Goal: Task Accomplishment & Management: Manage account settings

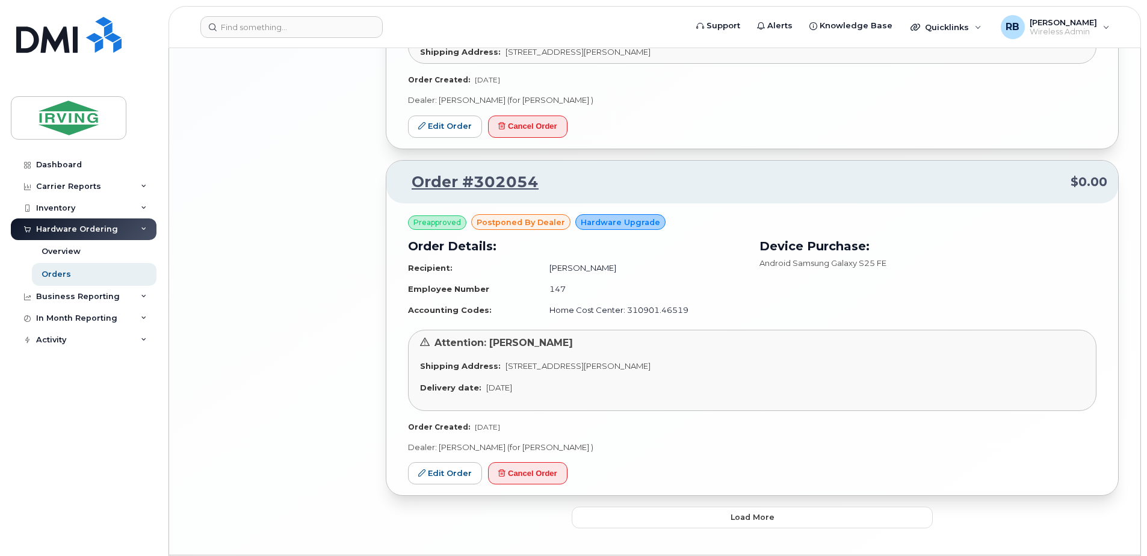
scroll to position [2615, 0]
click at [671, 506] on button "Load more" at bounding box center [752, 517] width 361 height 22
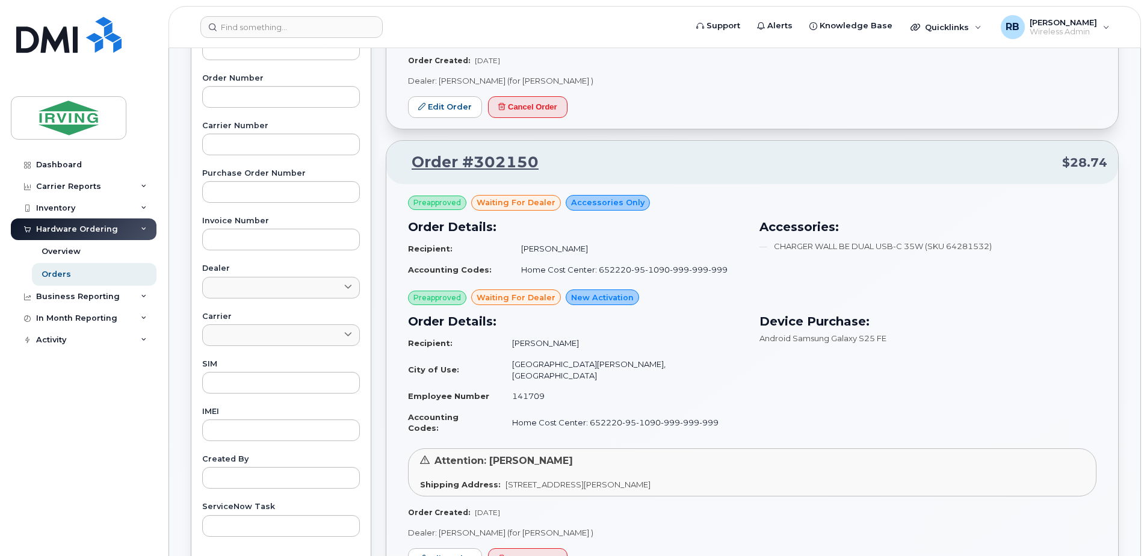
scroll to position [241, 0]
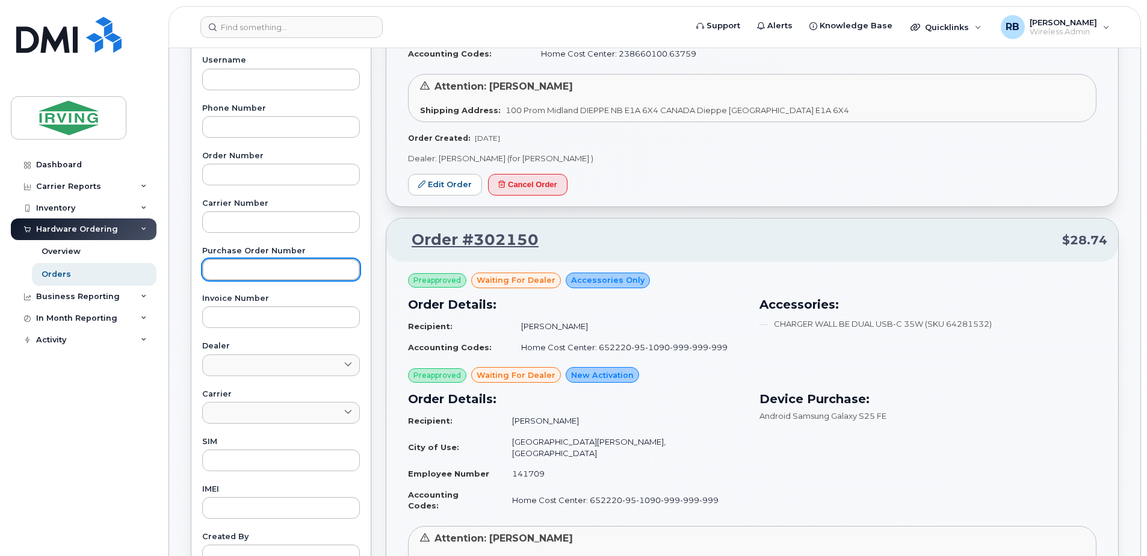
click at [228, 270] on input "text" at bounding box center [281, 270] width 158 height 22
paste input "754243"
type input "754243"
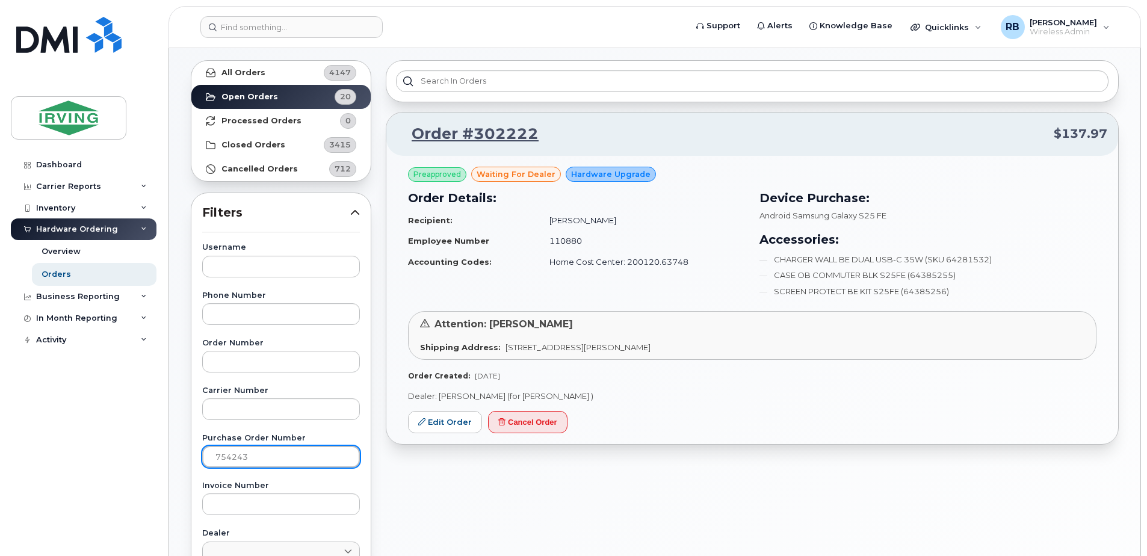
scroll to position [80, 0]
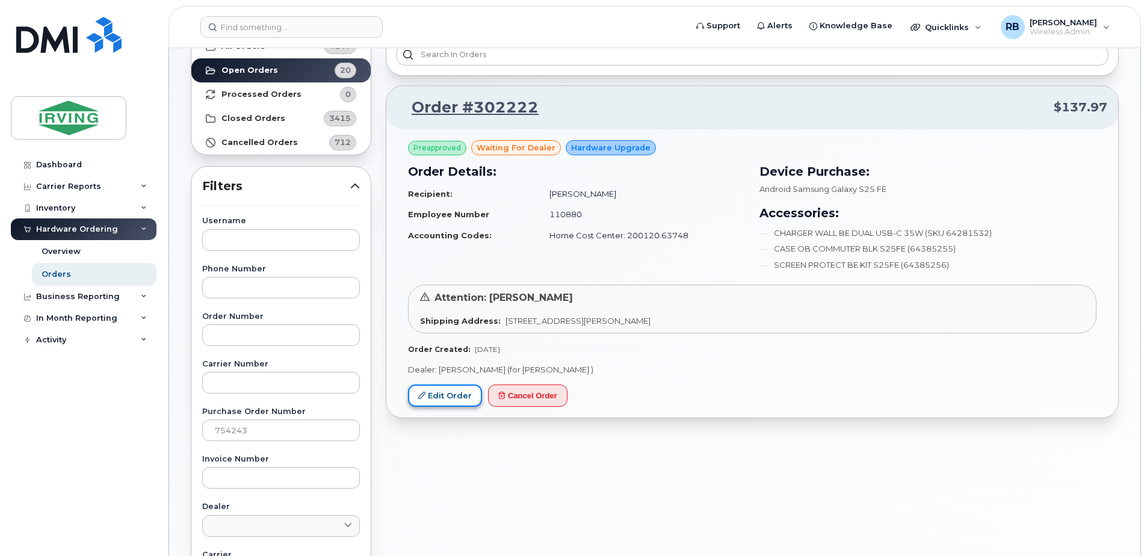
click at [443, 394] on link "Edit Order" at bounding box center [445, 396] width 74 height 22
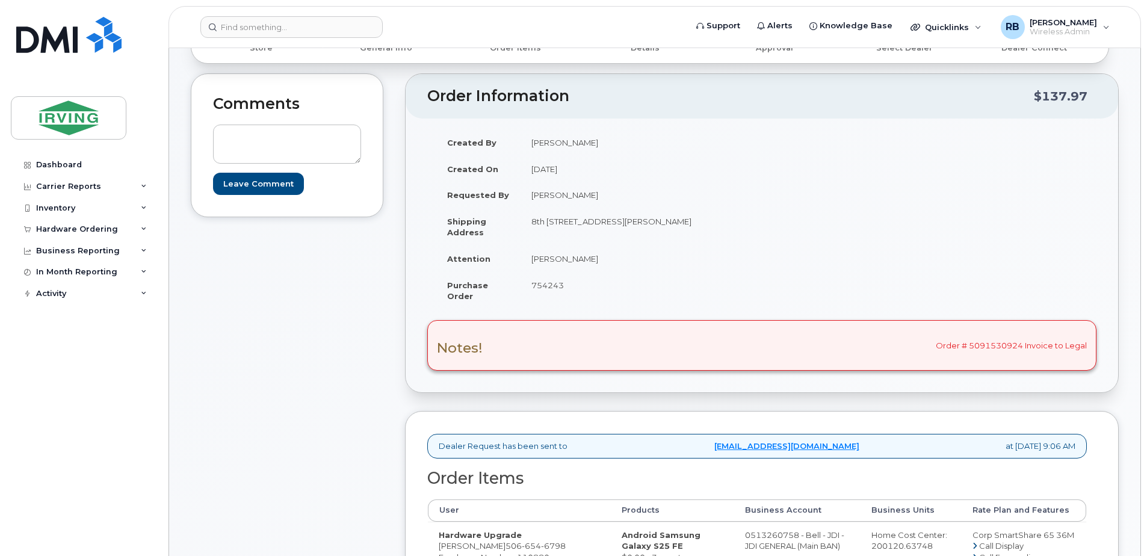
scroll to position [80, 0]
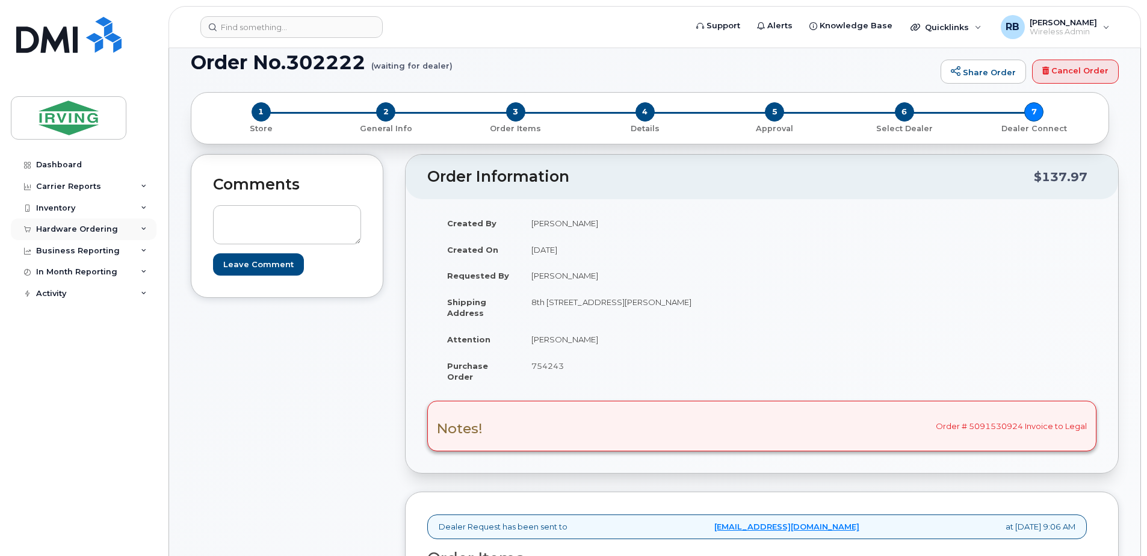
click at [82, 232] on div "Hardware Ordering" at bounding box center [77, 230] width 82 height 10
click at [60, 267] on link "Orders" at bounding box center [94, 274] width 125 height 23
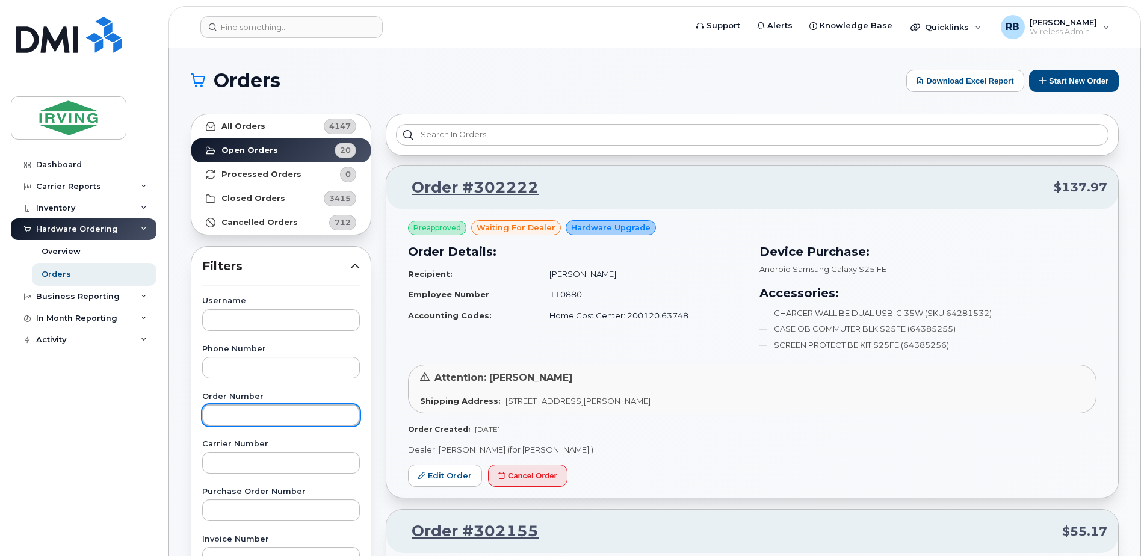
click at [241, 407] on input "text" at bounding box center [281, 415] width 158 height 22
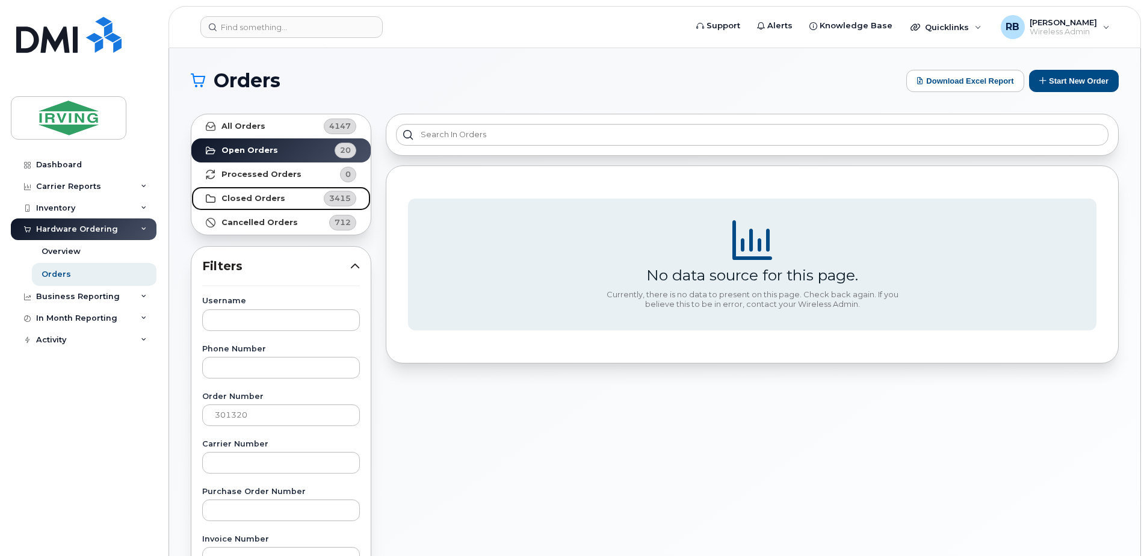
click at [264, 201] on strong "Closed Orders" at bounding box center [253, 199] width 64 height 10
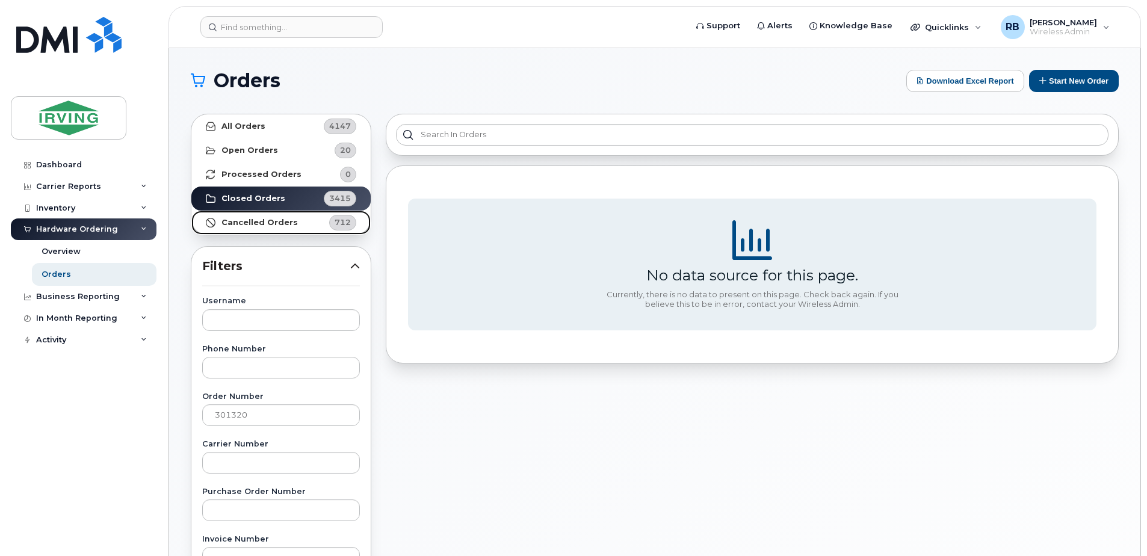
click at [236, 218] on strong "Cancelled Orders" at bounding box center [259, 223] width 76 height 10
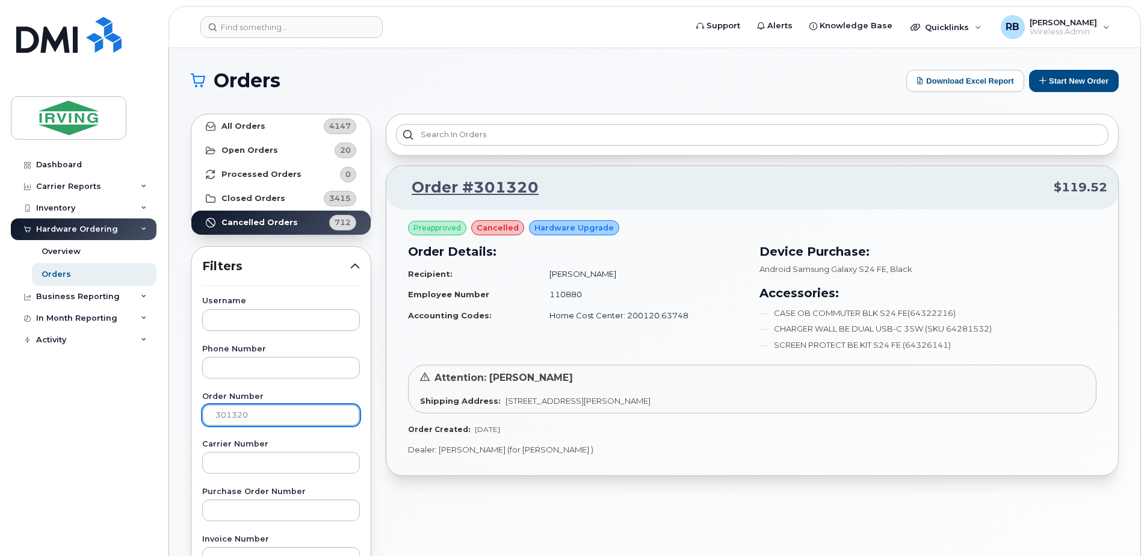
click at [240, 412] on input "301320" at bounding box center [281, 415] width 158 height 22
type input "302222"
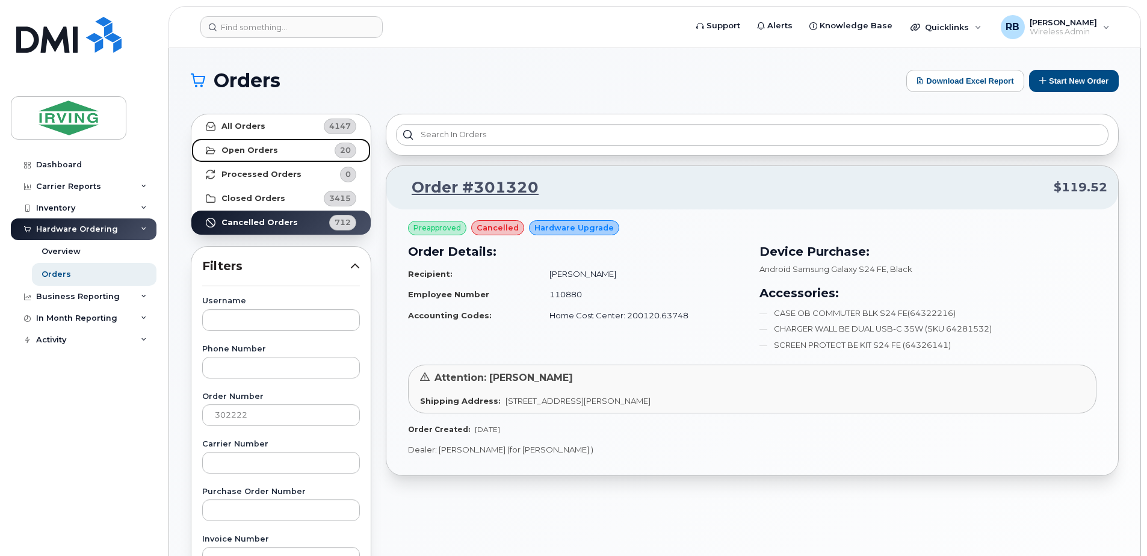
click at [263, 147] on strong "Open Orders" at bounding box center [249, 151] width 57 height 10
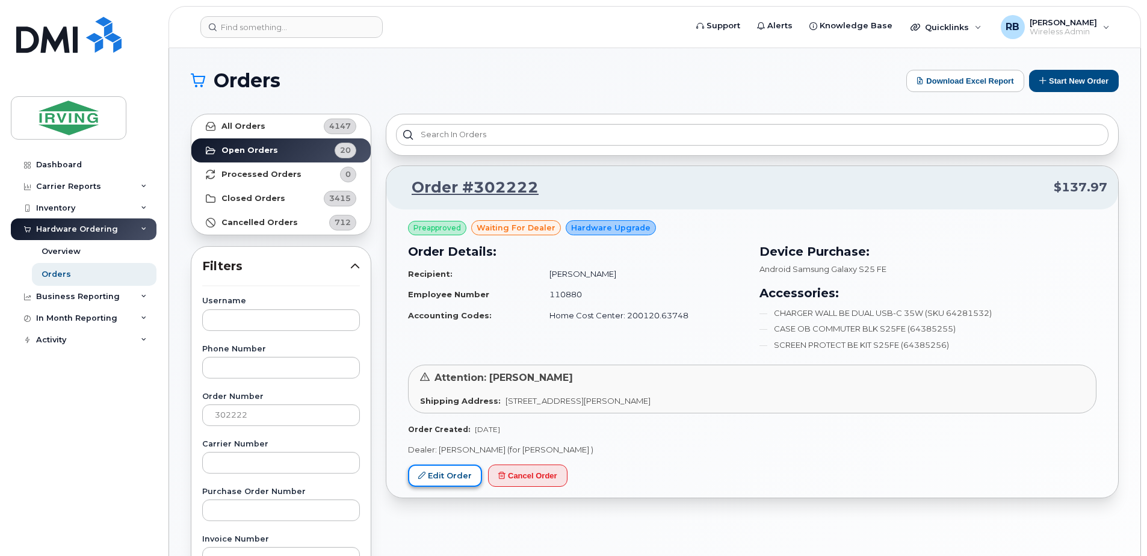
click at [454, 472] on link "Edit Order" at bounding box center [445, 476] width 74 height 22
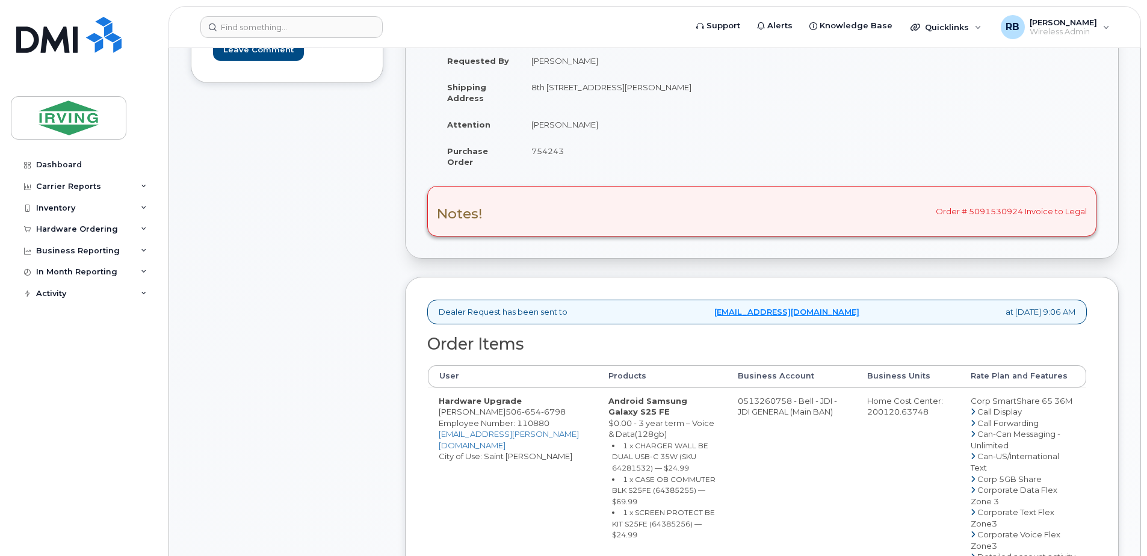
scroll to position [321, 0]
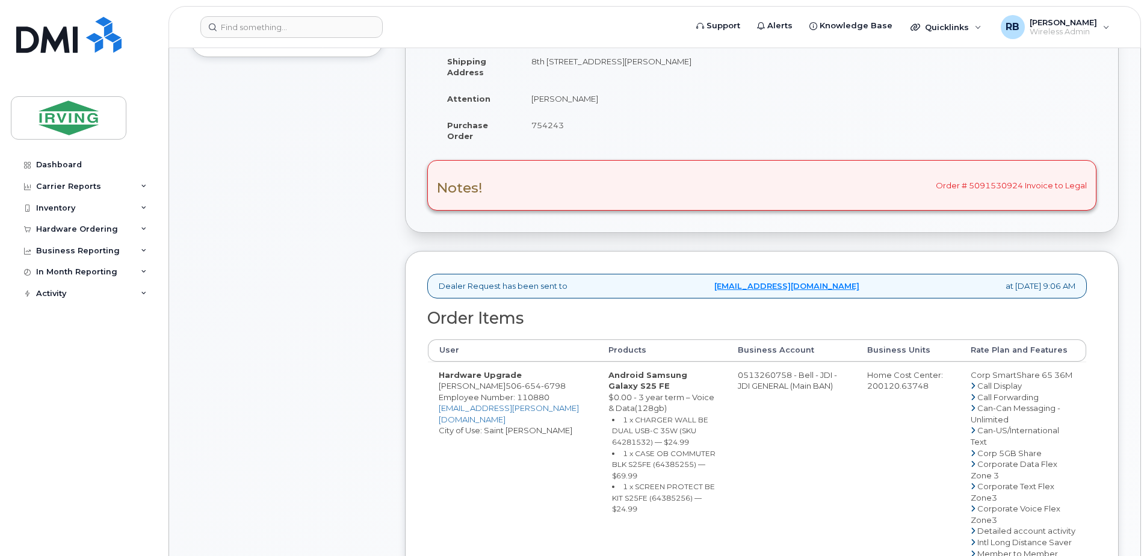
drag, startPoint x: 730, startPoint y: 374, endPoint x: 778, endPoint y: 376, distance: 47.6
copy td "513260758"
drag, startPoint x: 578, startPoint y: 99, endPoint x: 531, endPoint y: 104, distance: 47.8
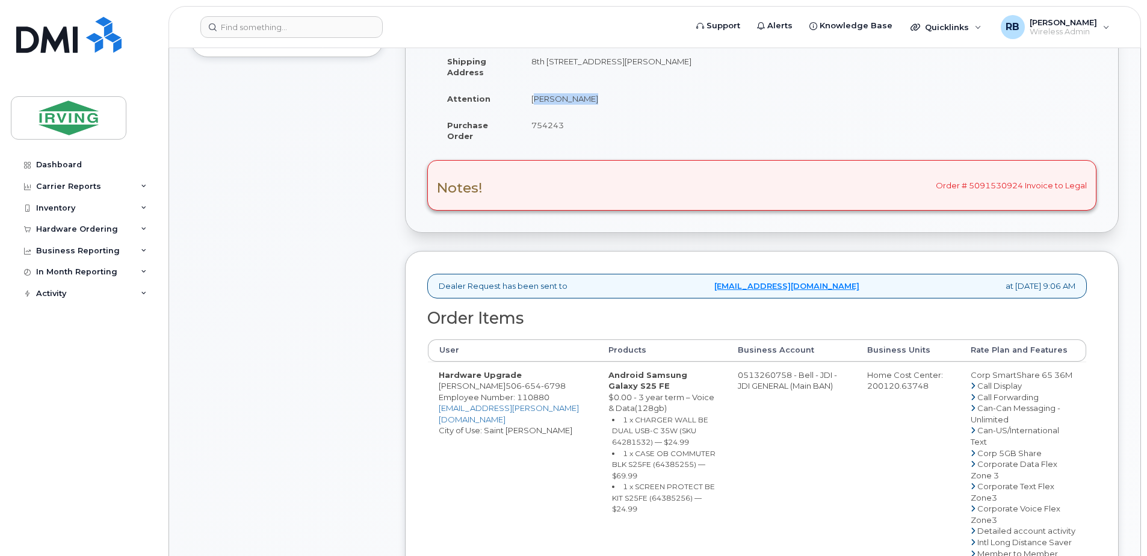
click at [531, 104] on td "Jill Whitaker" at bounding box center [637, 98] width 232 height 26
drag, startPoint x: 589, startPoint y: 97, endPoint x: 519, endPoint y: 106, distance: 71.0
click at [519, 106] on tr "Attention Jill Whitaker" at bounding box center [594, 98] width 317 height 26
copy tr "Jill Whitaker"
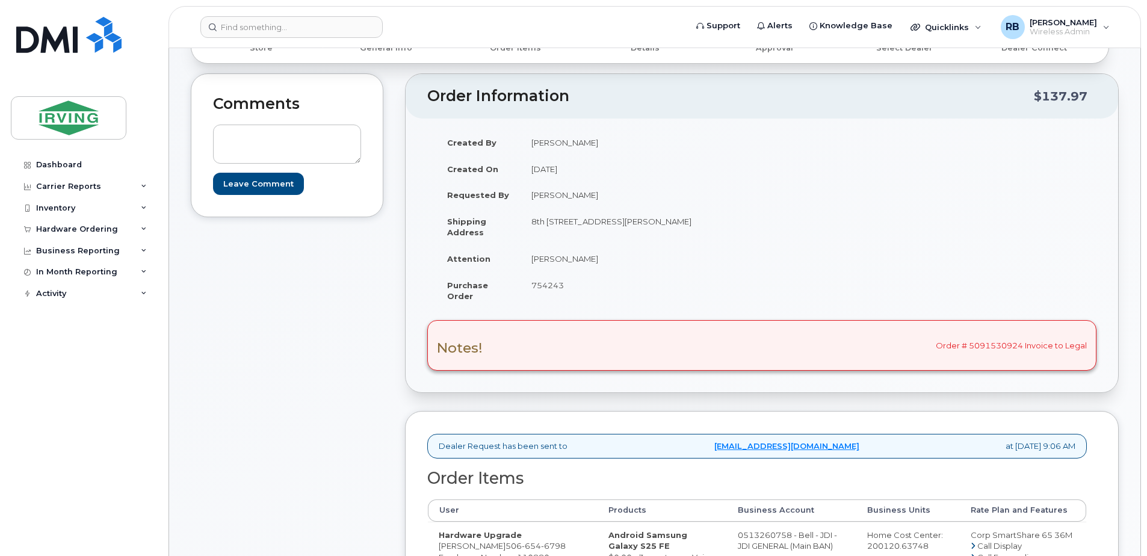
scroll to position [241, 0]
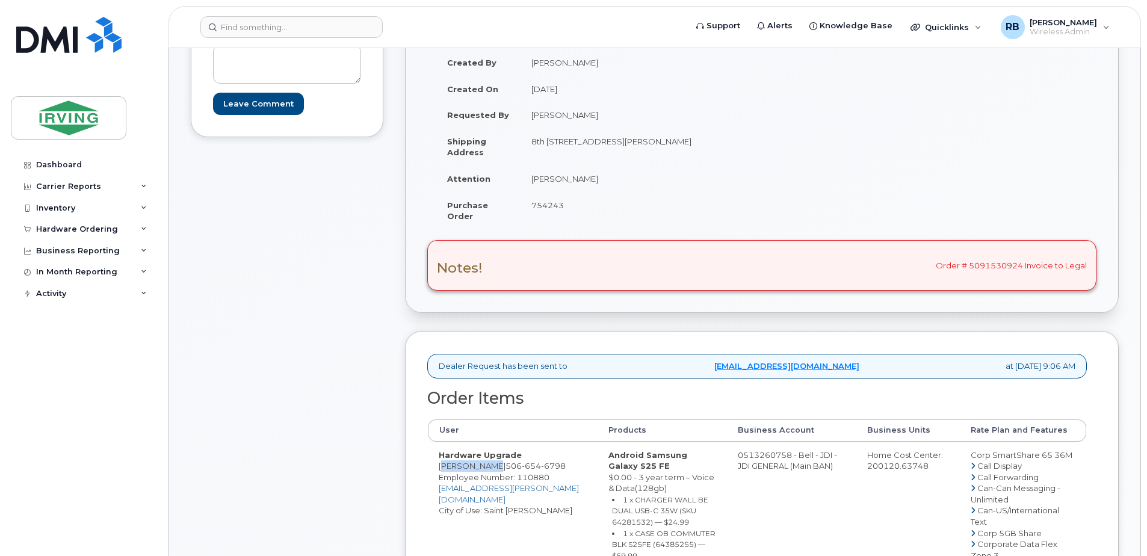
drag, startPoint x: 485, startPoint y: 468, endPoint x: 441, endPoint y: 469, distance: 44.0
copy td "[PERSON_NAME]"
click at [278, 348] on div "Comments Leave Comment" at bounding box center [287, 553] width 193 height 1120
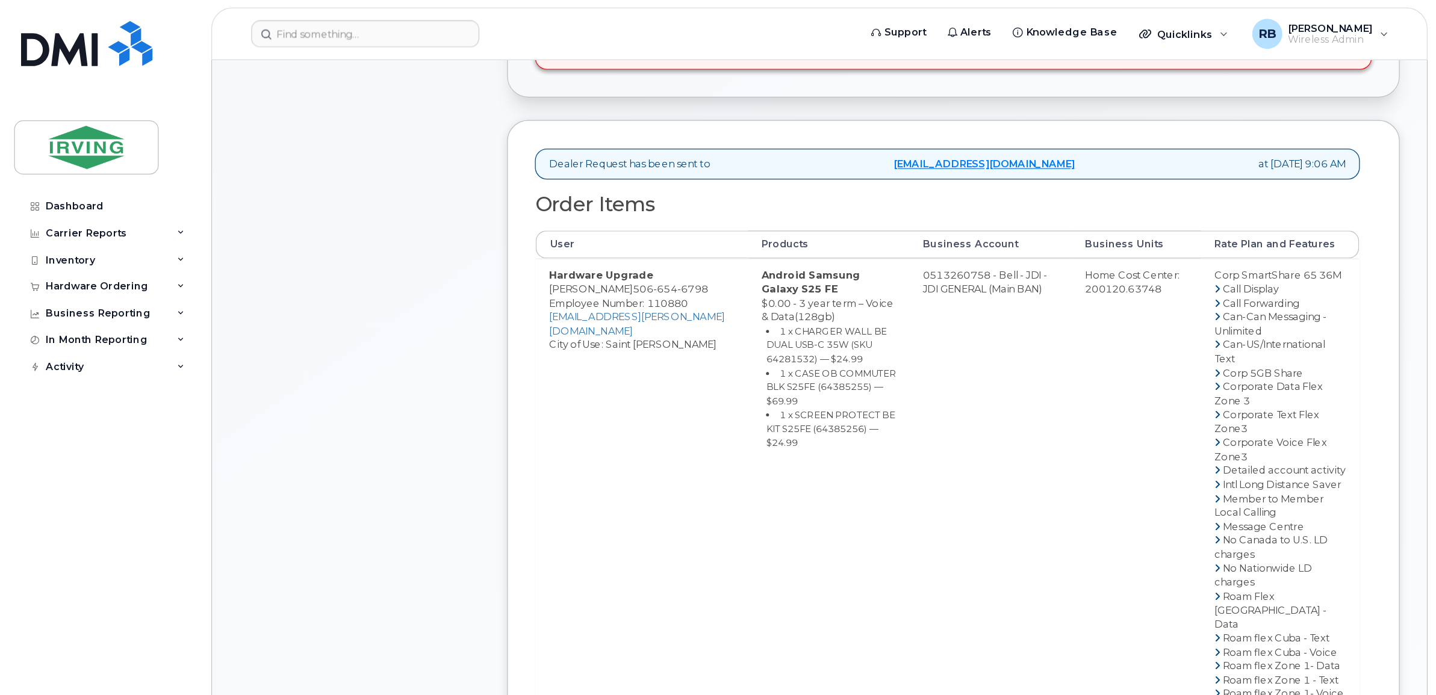
scroll to position [482, 0]
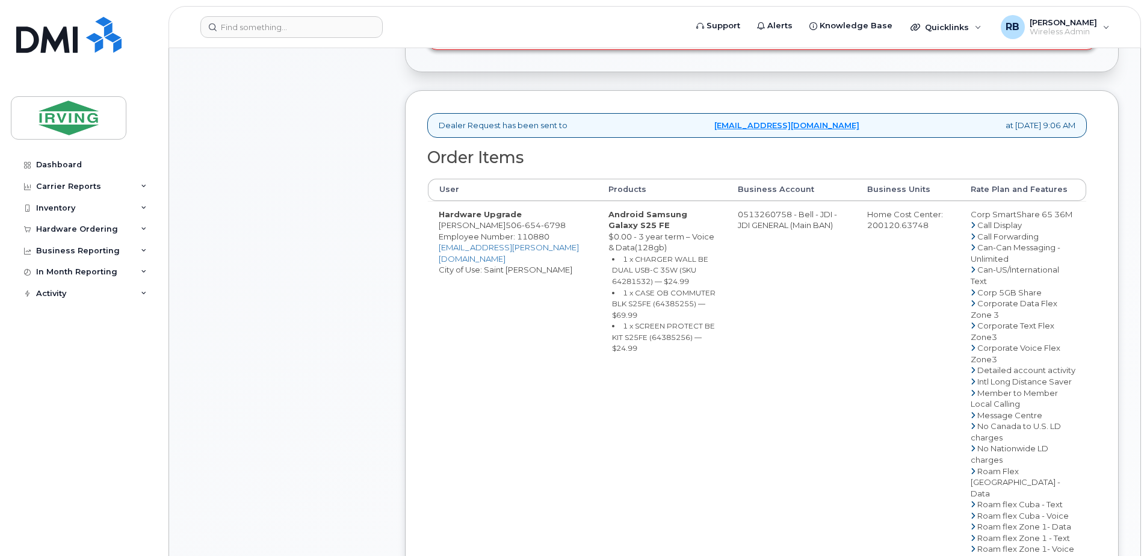
click at [646, 258] on small "1 x CHARGER WALL BE DUAL USB-C 35W (SKU 64281532) — $24.99" at bounding box center [660, 270] width 96 height 31
copy small "64281532"
click at [612, 291] on small "1 x CASE OB COMMUTER BLK S25FE (64385255) — $69.99" at bounding box center [664, 303] width 104 height 31
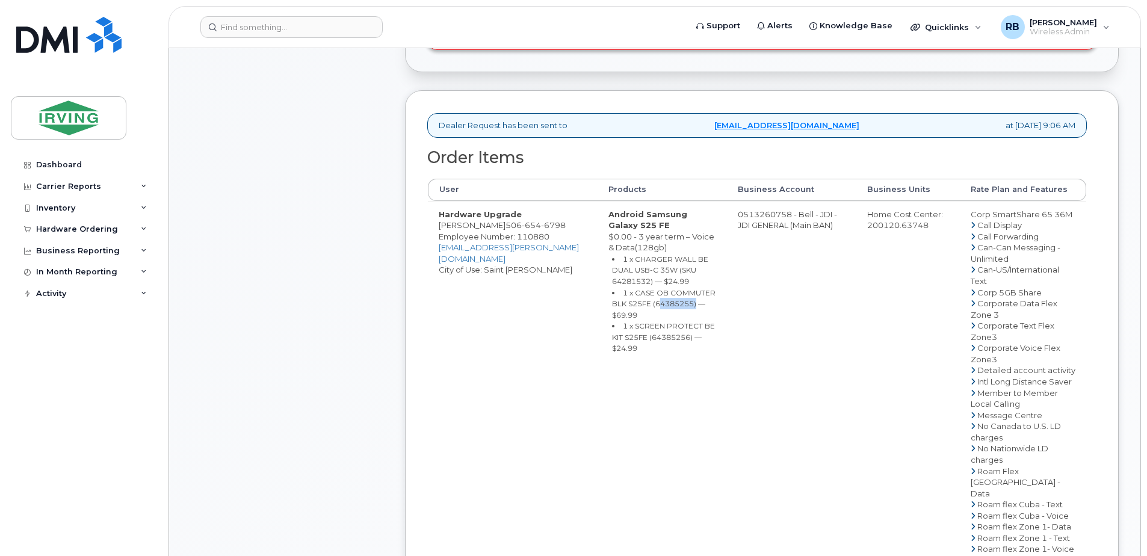
copy small "64385255"
click at [619, 321] on small "1 x SCREEN PROTECT BE KIT S25FE (64385256) — $24.99" at bounding box center [663, 336] width 103 height 31
copy small "64385256"
click at [773, 209] on td "0513260758 - Bell - JDI - JDI GENERAL (Main BAN)" at bounding box center [791, 465] width 129 height 529
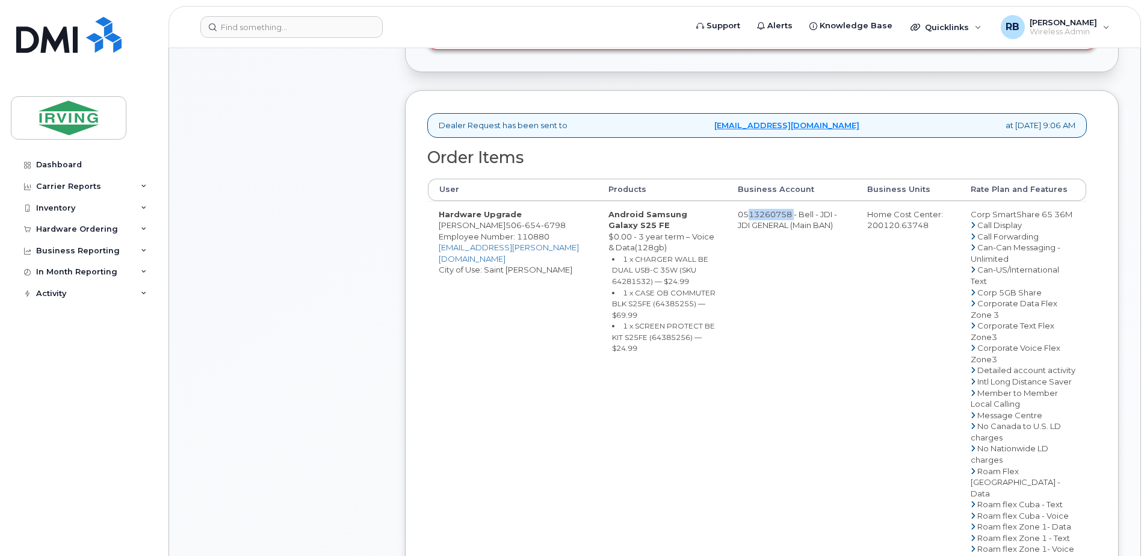
drag, startPoint x: 779, startPoint y: 216, endPoint x: 732, endPoint y: 215, distance: 47.0
click at [732, 215] on td "0513260758 - Bell - JDI - JDI GENERAL (Main BAN)" at bounding box center [791, 465] width 129 height 529
copy td "513260758"
click at [506, 228] on span "506 654 6798" at bounding box center [536, 225] width 60 height 10
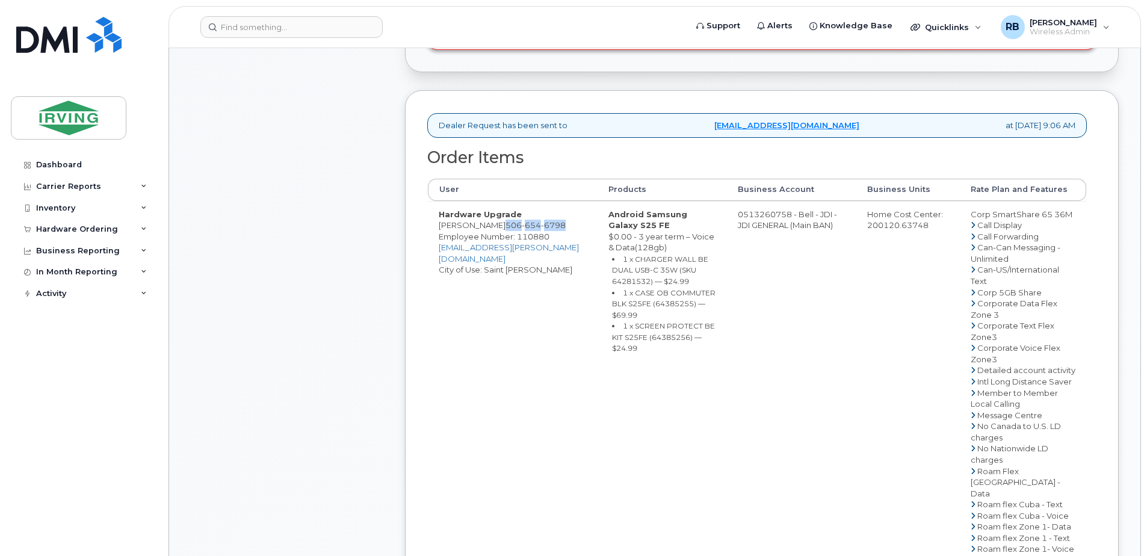
copy span "506 654 6798"
click at [314, 283] on div "Comments Leave Comment" at bounding box center [287, 313] width 193 height 1120
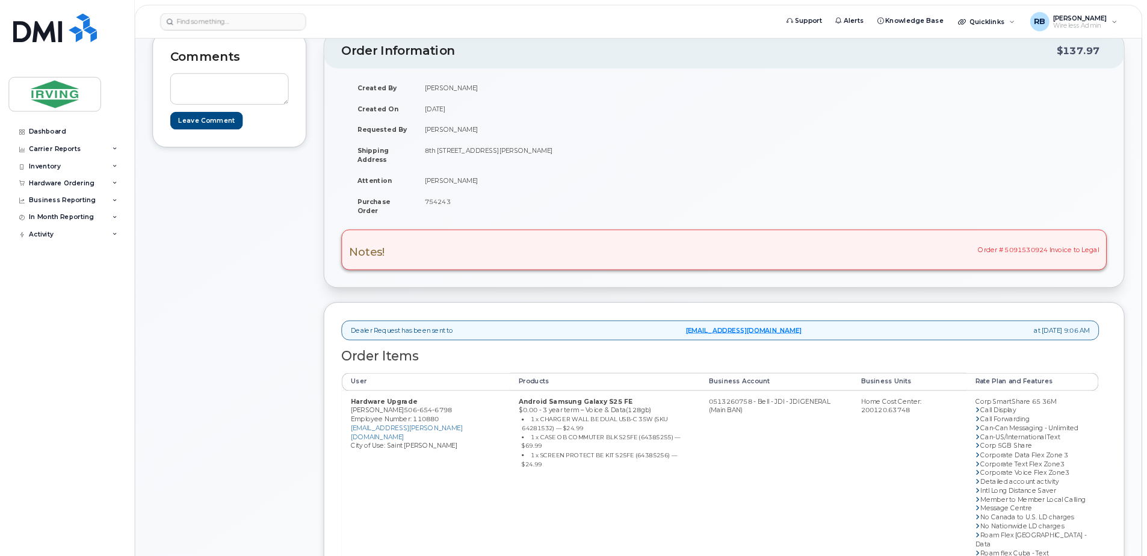
scroll to position [181, 0]
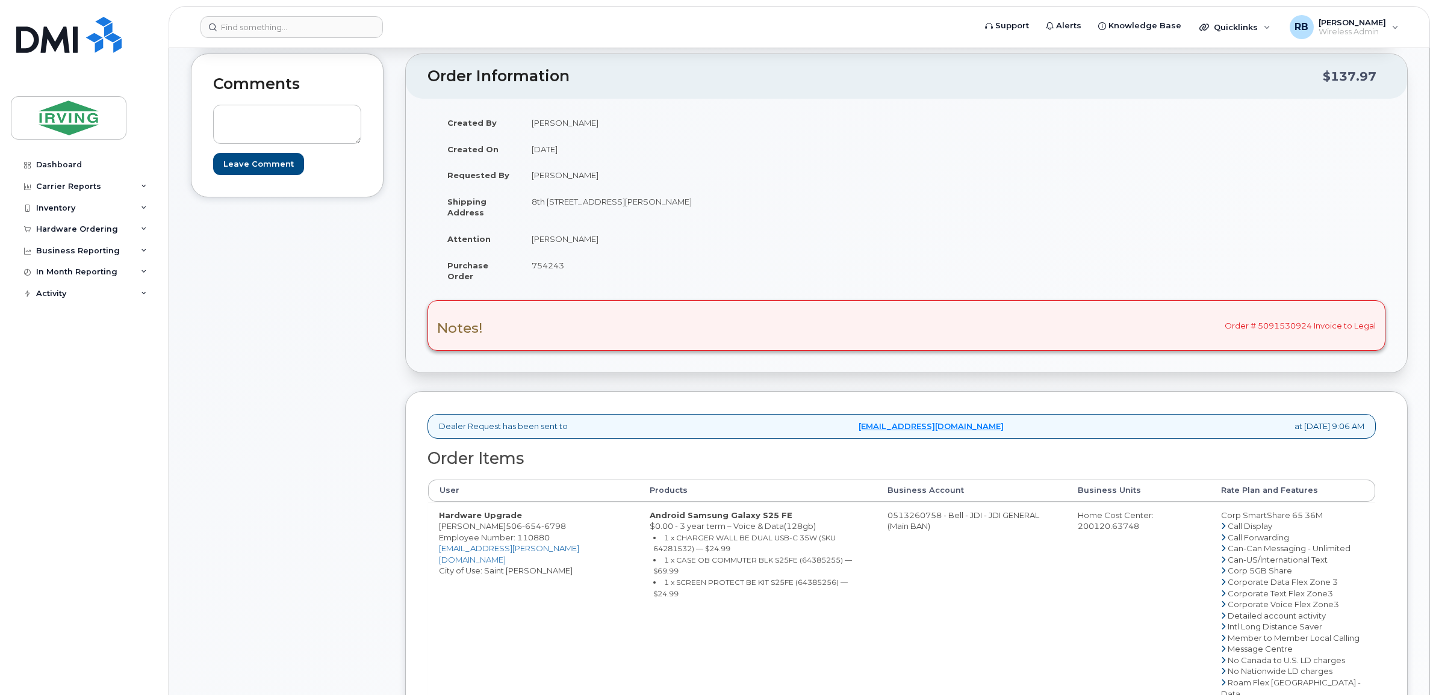
click at [440, 401] on div "Dealer Request has been sent to mobility@chandlersales.com at Oct 01, 2025 9:06…" at bounding box center [906, 700] width 1002 height 619
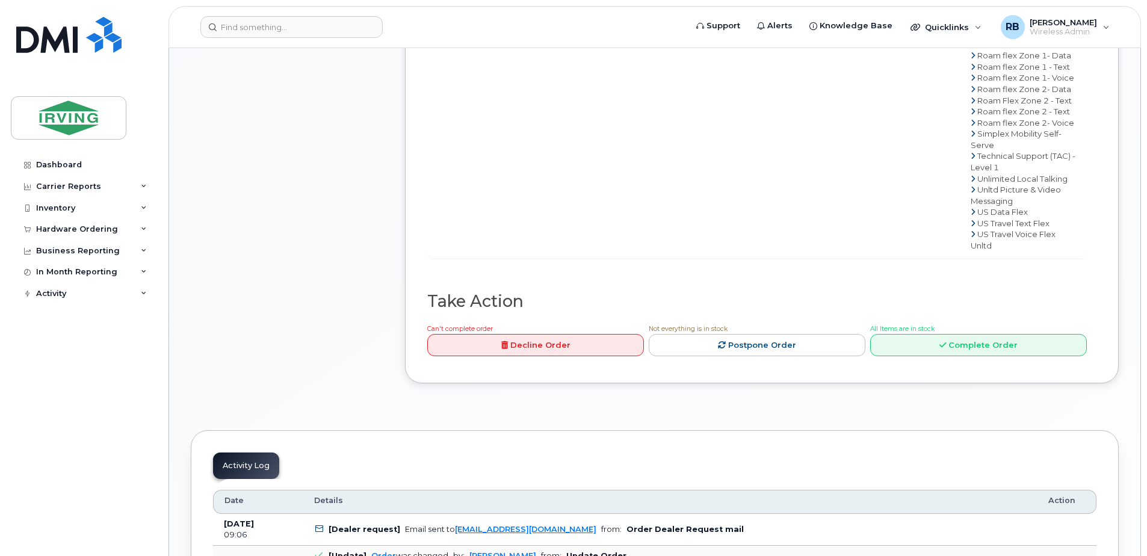
scroll to position [983, 0]
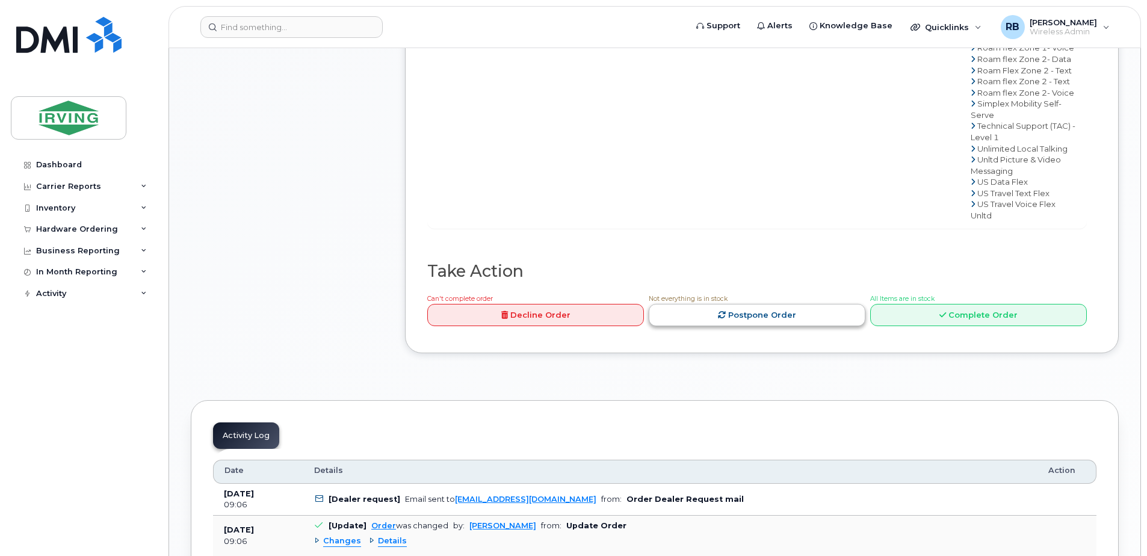
click at [744, 326] on link "Postpone Order" at bounding box center [757, 315] width 217 height 22
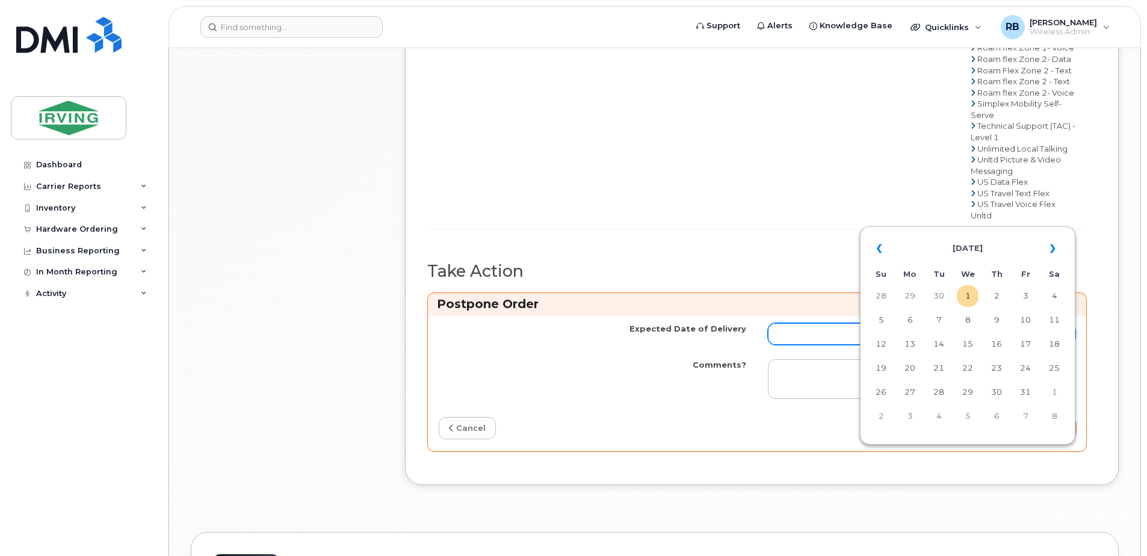
click at [784, 345] on input "Expected Date of Delivery" at bounding box center [922, 334] width 308 height 22
click at [971, 323] on td "8" at bounding box center [968, 320] width 22 height 22
type input "2025-10-08"
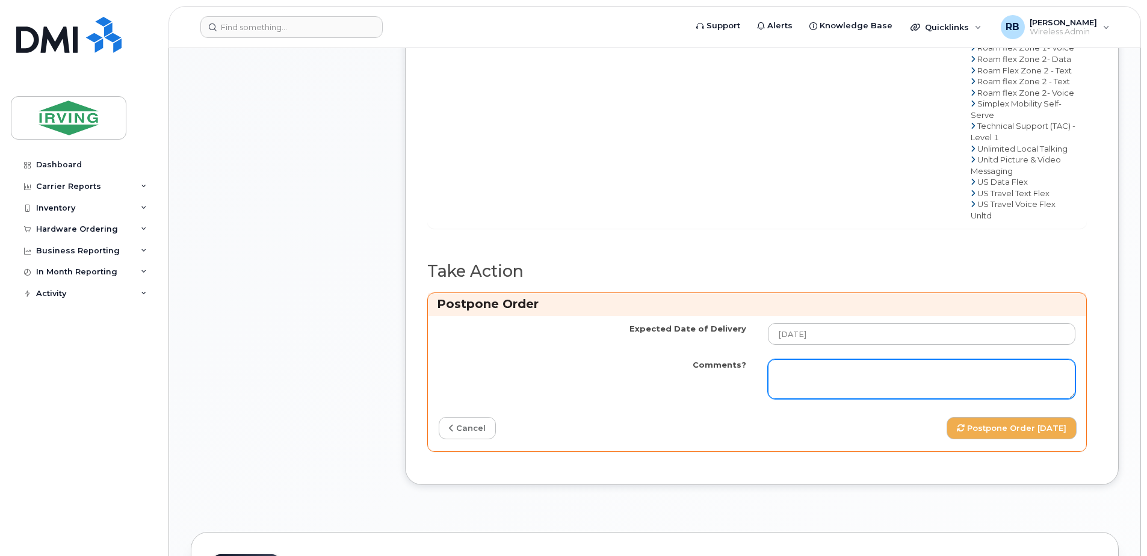
click at [859, 399] on textarea "Comments?" at bounding box center [922, 379] width 308 height 40
paste textarea "From: Chandler Business Support Sent: Wednesday, October 1, 2025 2:52 PM To: Do…"
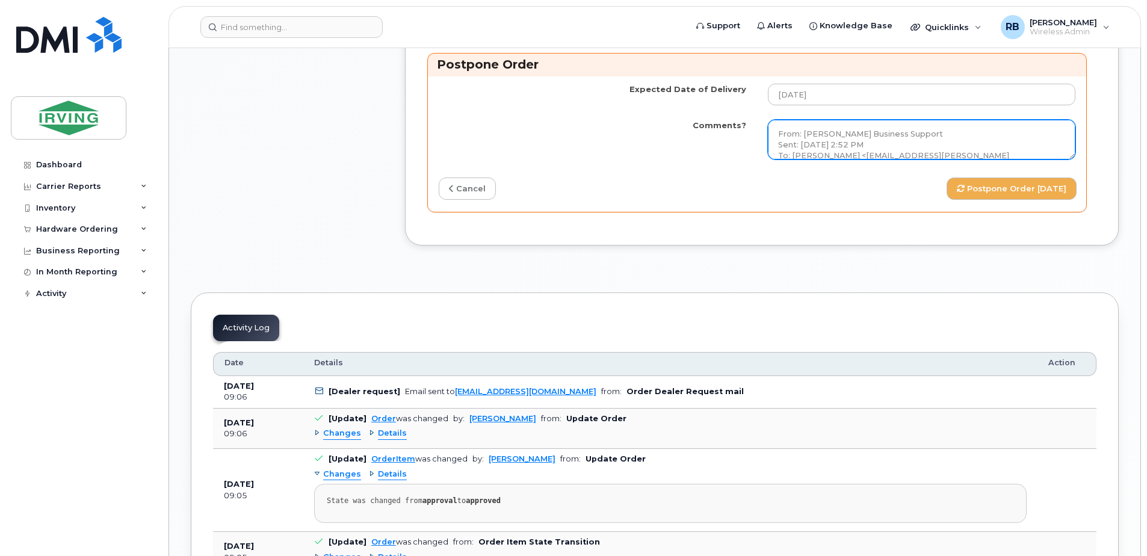
scroll to position [1224, 0]
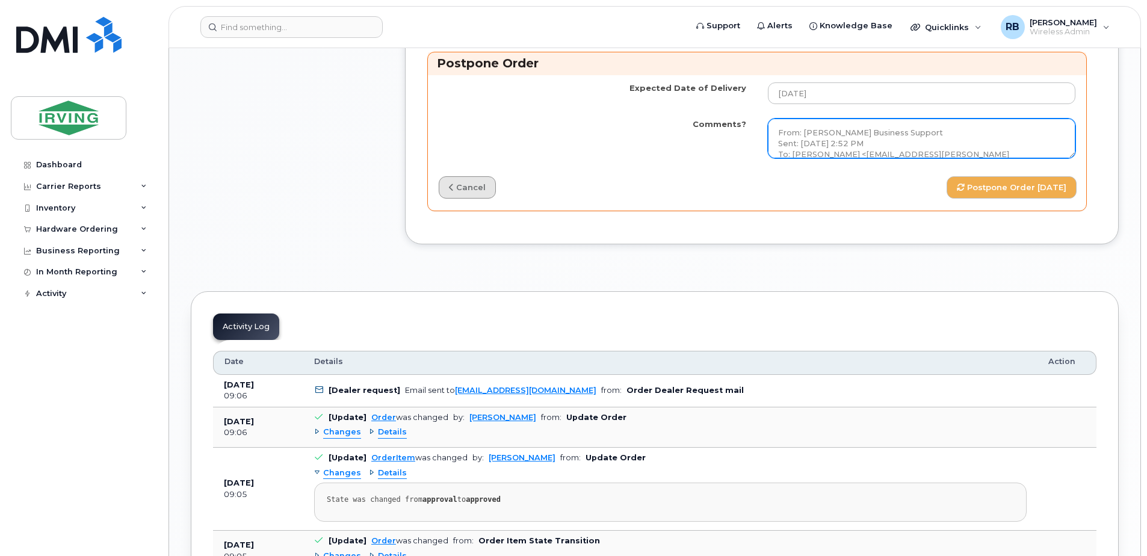
type textarea "From: Chandler Business Support Sent: Wednesday, October 1, 2025 2:52 PM To: Do…"
click at [492, 199] on link "cancel" at bounding box center [467, 187] width 57 height 22
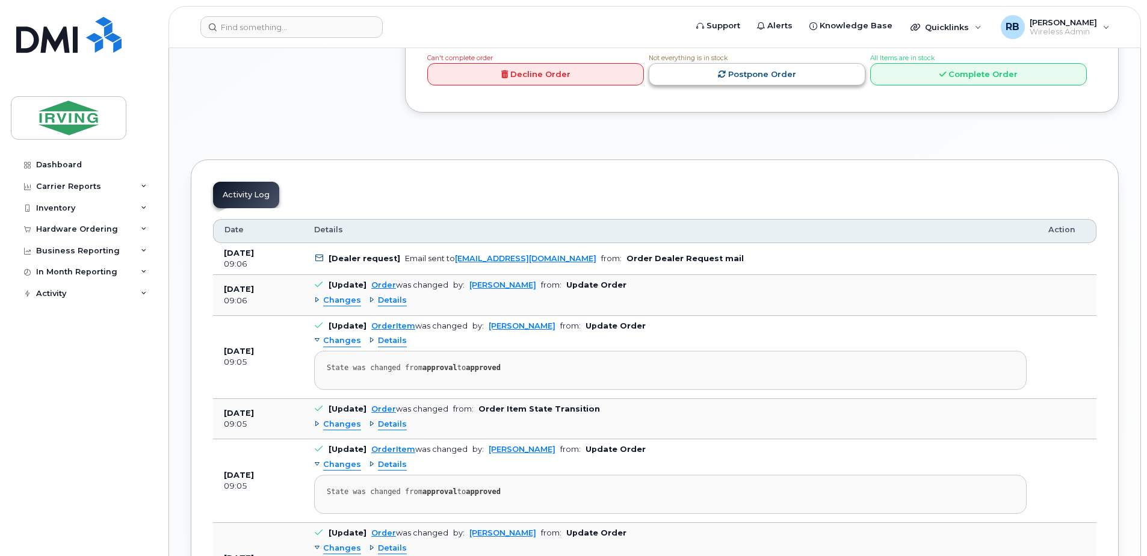
click at [693, 85] on link "Postpone Order" at bounding box center [757, 74] width 217 height 22
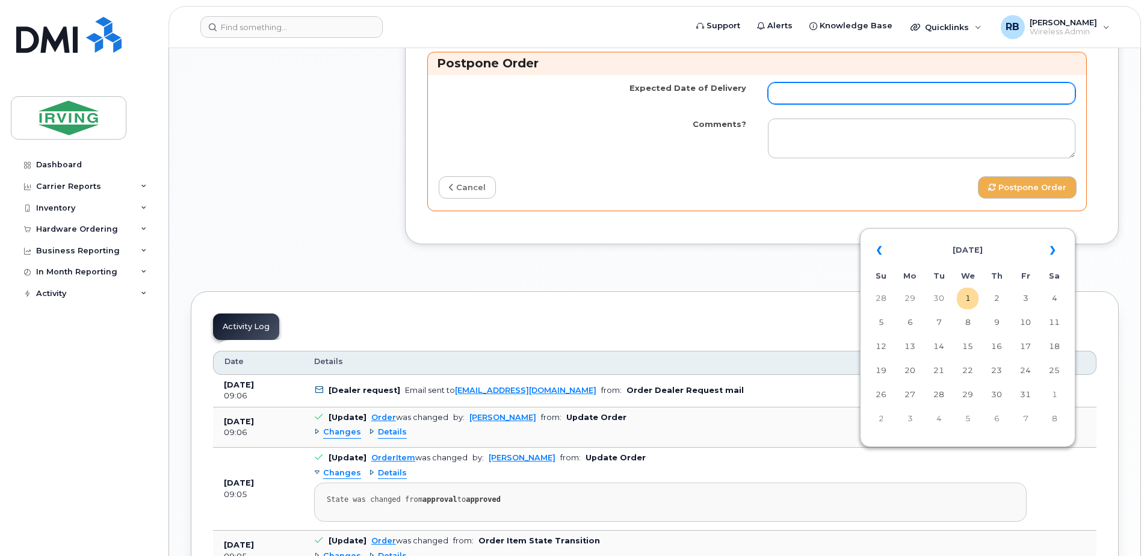
click at [858, 104] on input "Expected Date of Delivery" at bounding box center [922, 93] width 308 height 22
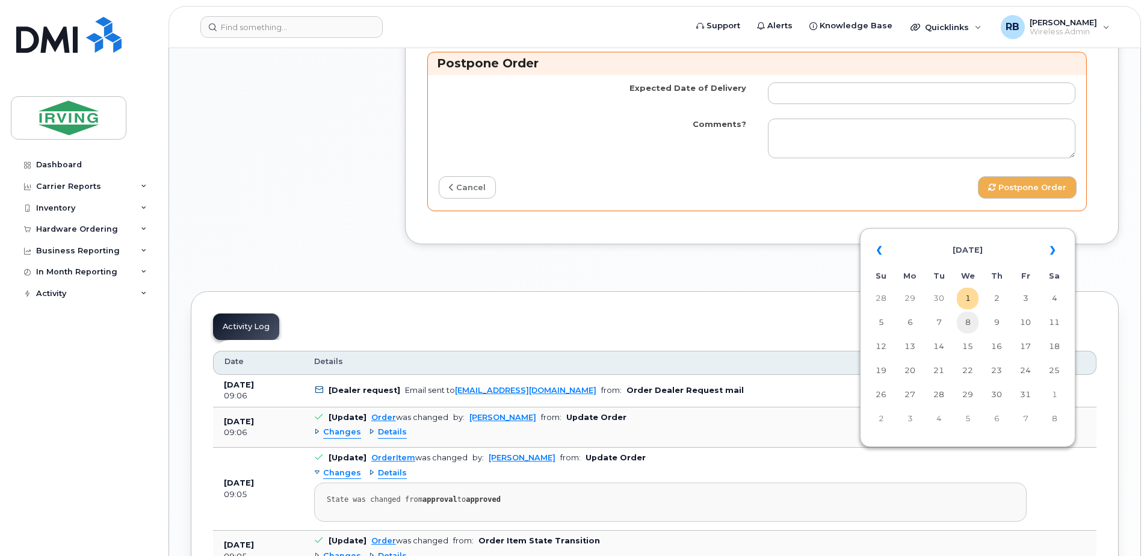
click at [964, 327] on td "8" at bounding box center [968, 323] width 22 height 22
type input "2025-10-08"
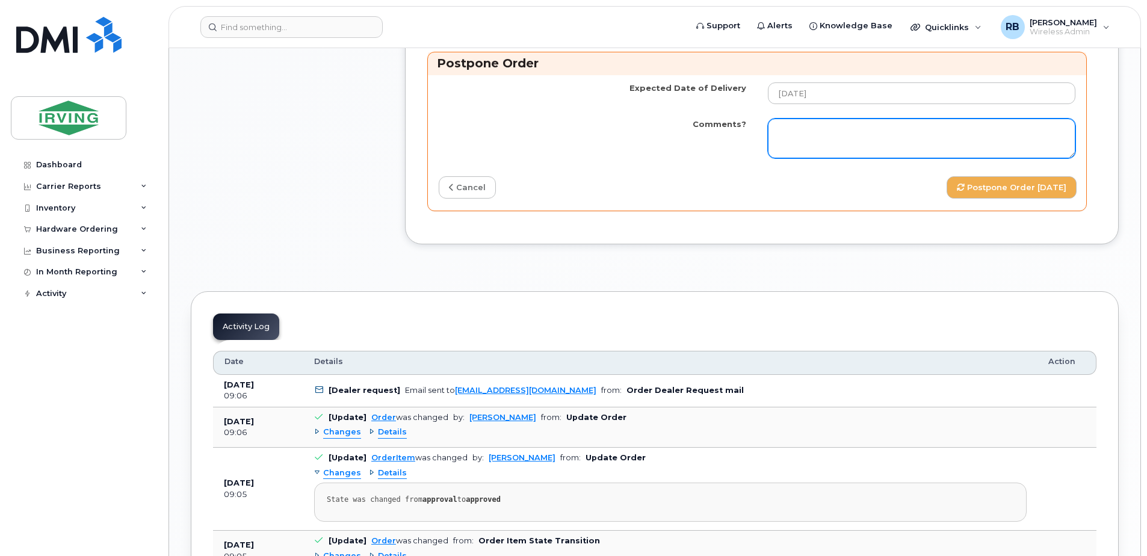
click at [859, 158] on textarea "Comments?" at bounding box center [922, 139] width 308 height 40
paste textarea "Order Confirmation – SO#26212288 Please note that item #64385254 (S25FE phone) …"
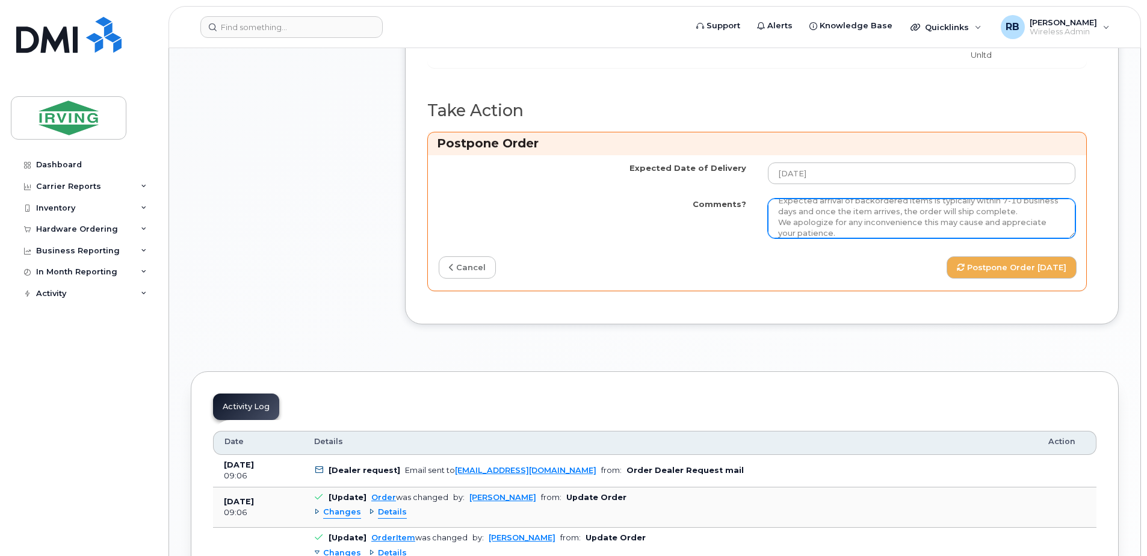
scroll to position [66, 0]
type textarea "Order Confirmation – SO#26212288 Please note that item #64385254 (S25FE phone) …"
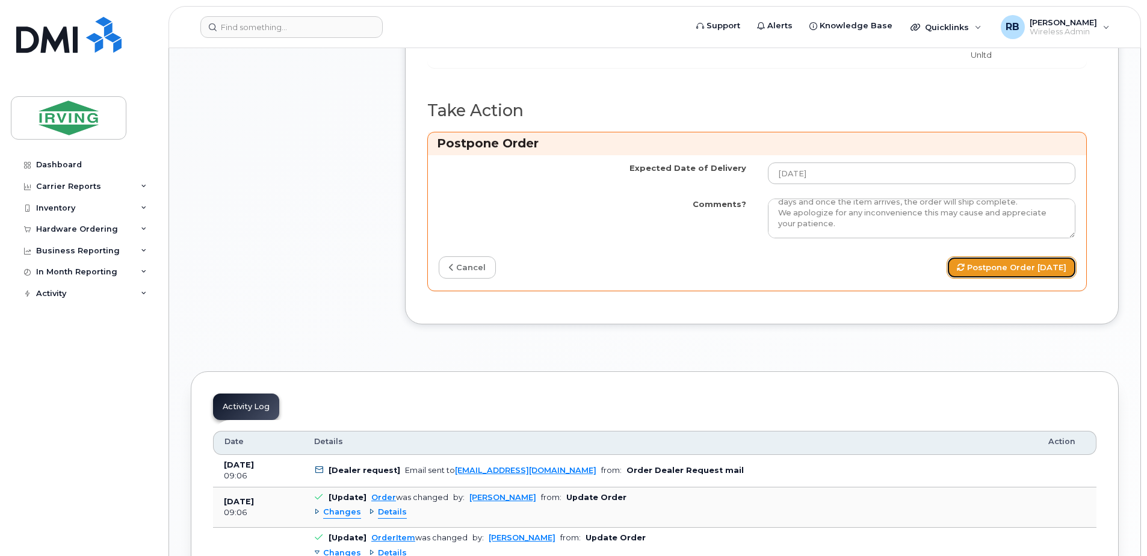
click at [967, 279] on button "Postpone Order 2025-10-08" at bounding box center [1012, 267] width 130 height 22
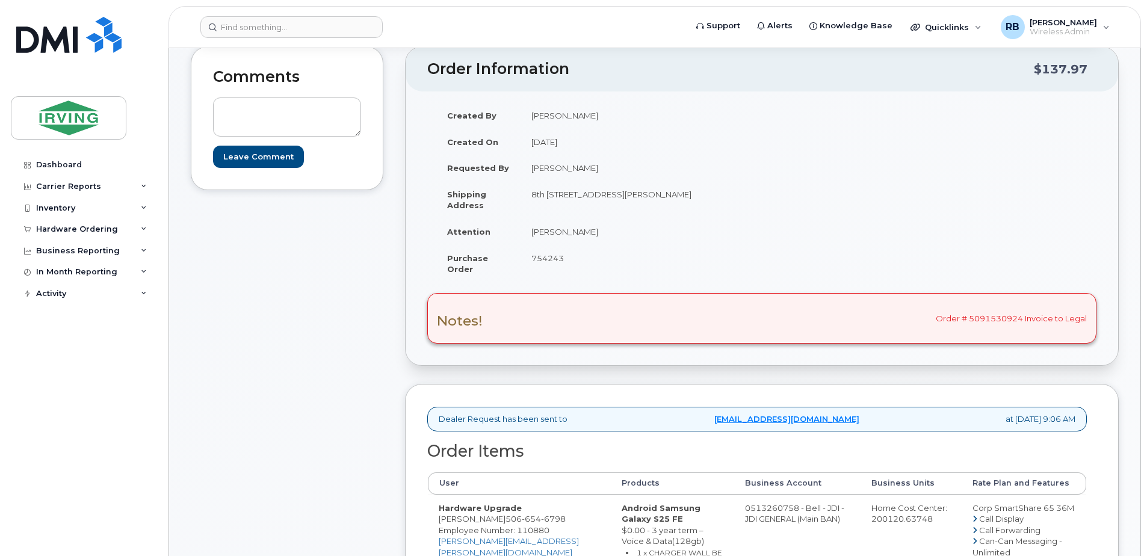
scroll to position [161, 0]
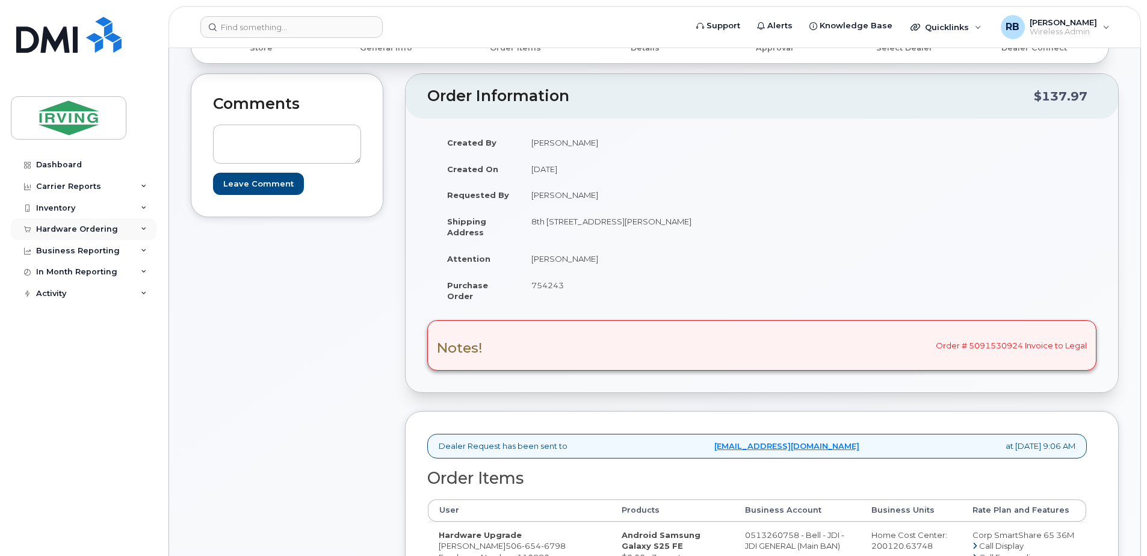
click at [88, 234] on div "Hardware Ordering" at bounding box center [84, 229] width 146 height 22
click at [59, 272] on div "Orders" at bounding box center [56, 274] width 29 height 11
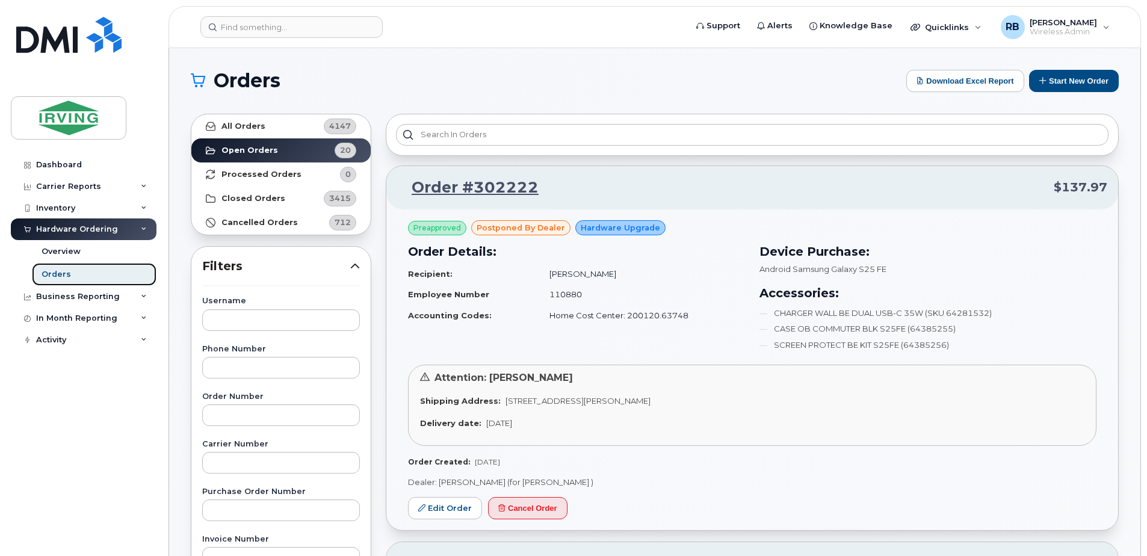
scroll to position [80, 0]
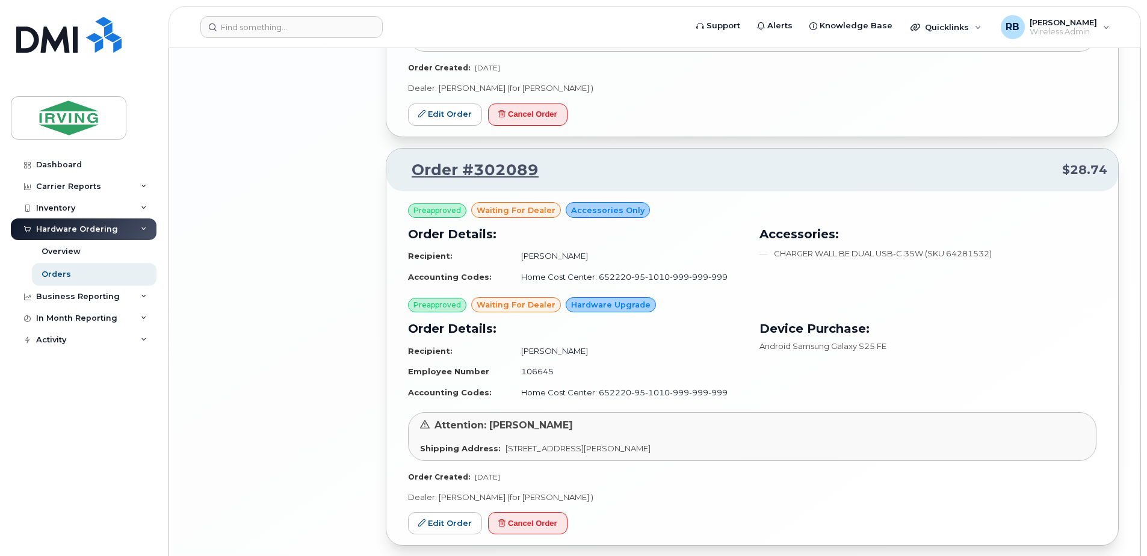
scroll to position [2645, 0]
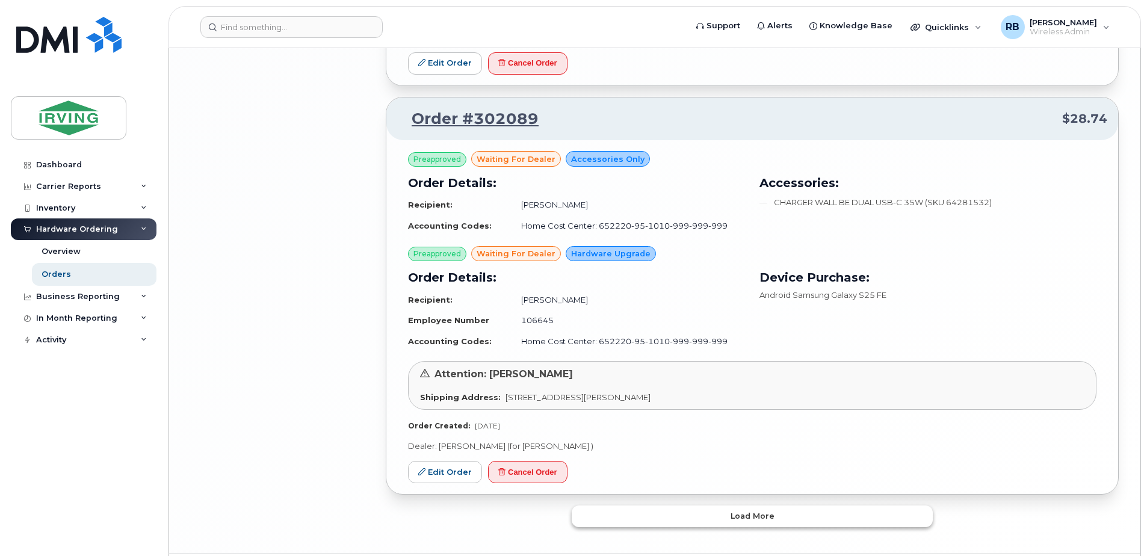
click at [644, 506] on button "Load more" at bounding box center [752, 517] width 361 height 22
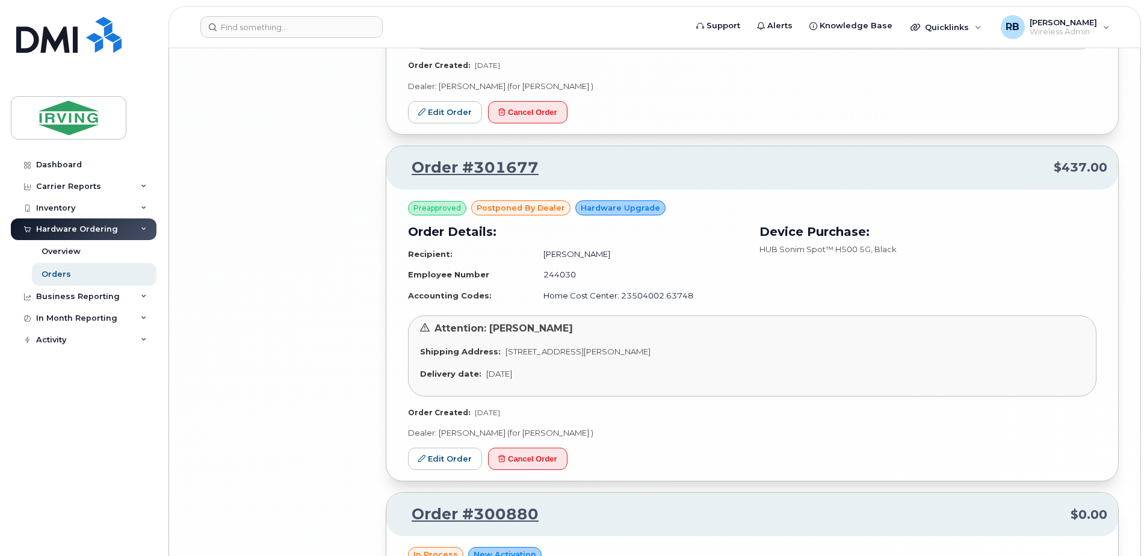
scroll to position [4892, 0]
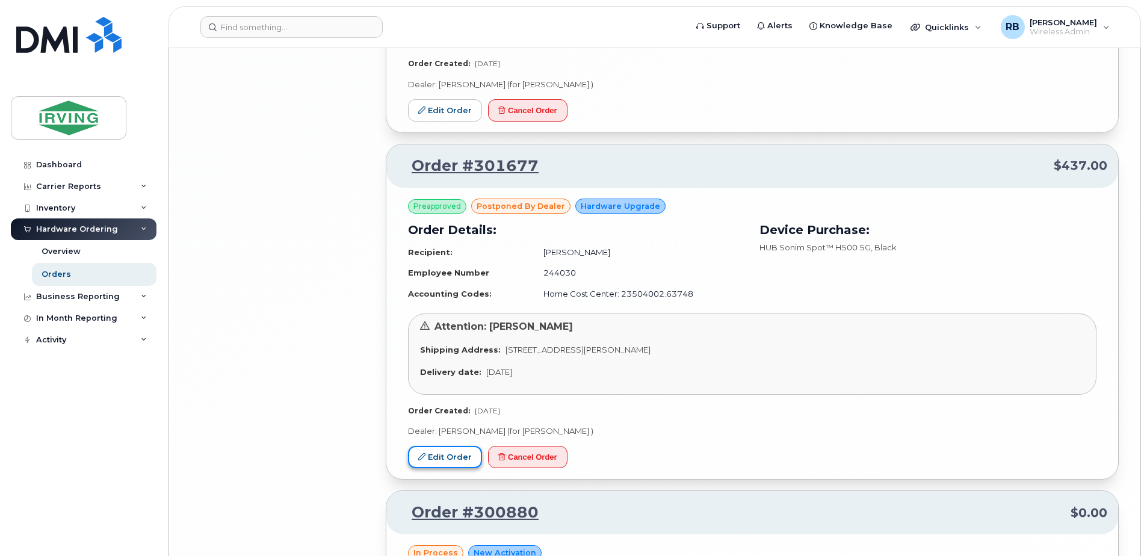
click at [453, 446] on link "Edit Order" at bounding box center [445, 457] width 74 height 22
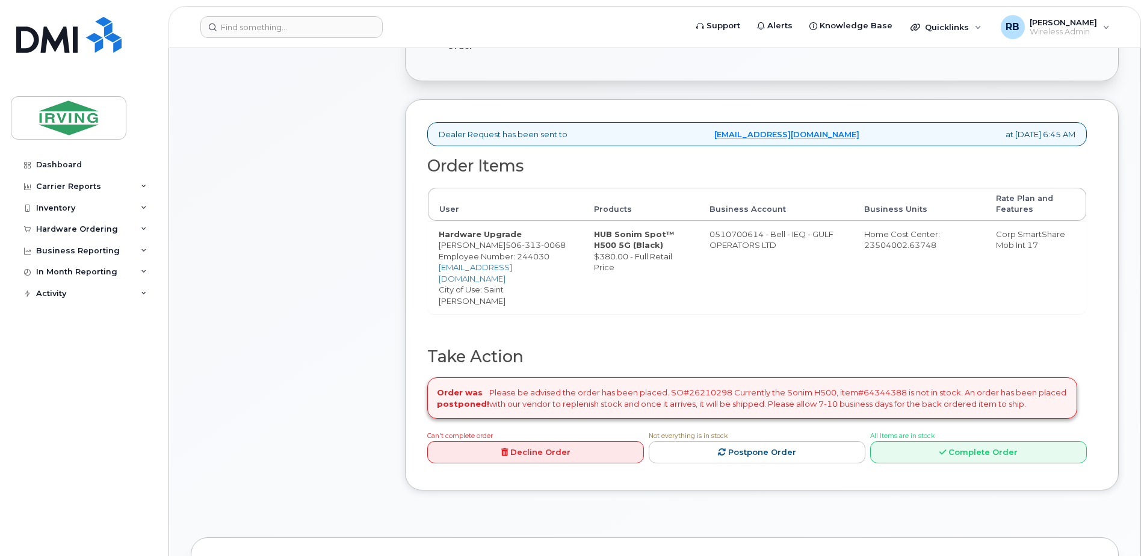
scroll to position [401, 0]
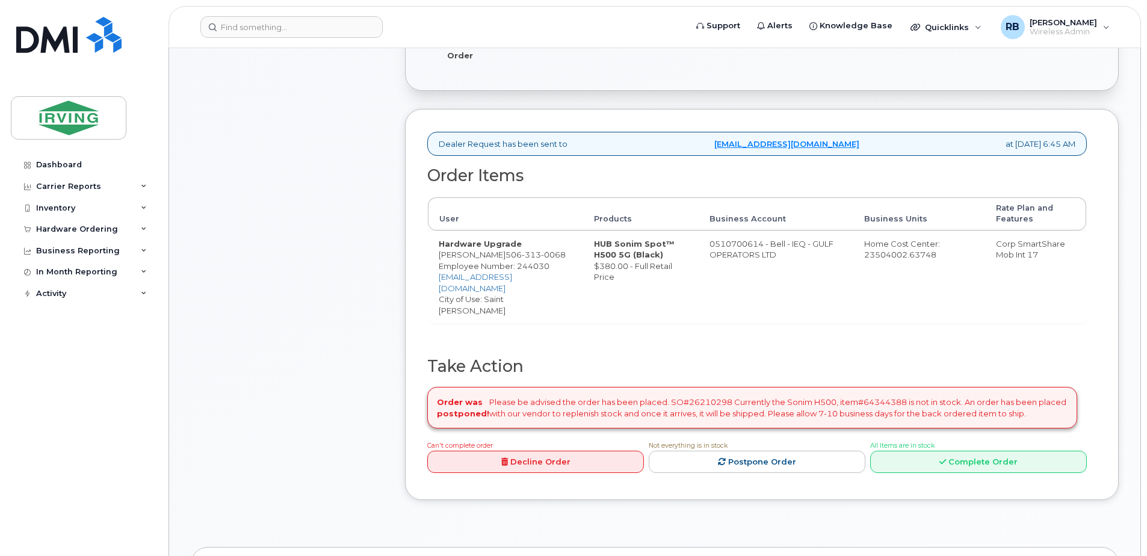
click at [865, 387] on div "Order was postponed! Please be advised the order has been placed. SO#26210298 C…" at bounding box center [752, 408] width 650 height 42
click at [870, 387] on div "Order was postponed! Please be advised the order has been placed. SO#26210298 C…" at bounding box center [752, 408] width 650 height 42
click at [684, 387] on div "Order was postponed! Please be advised the order has been placed. SO#26210298 C…" at bounding box center [752, 408] width 650 height 42
click at [683, 387] on div "Order was postponed! Please be advised the order has been placed. SO#26210298 C…" at bounding box center [752, 408] width 650 height 42
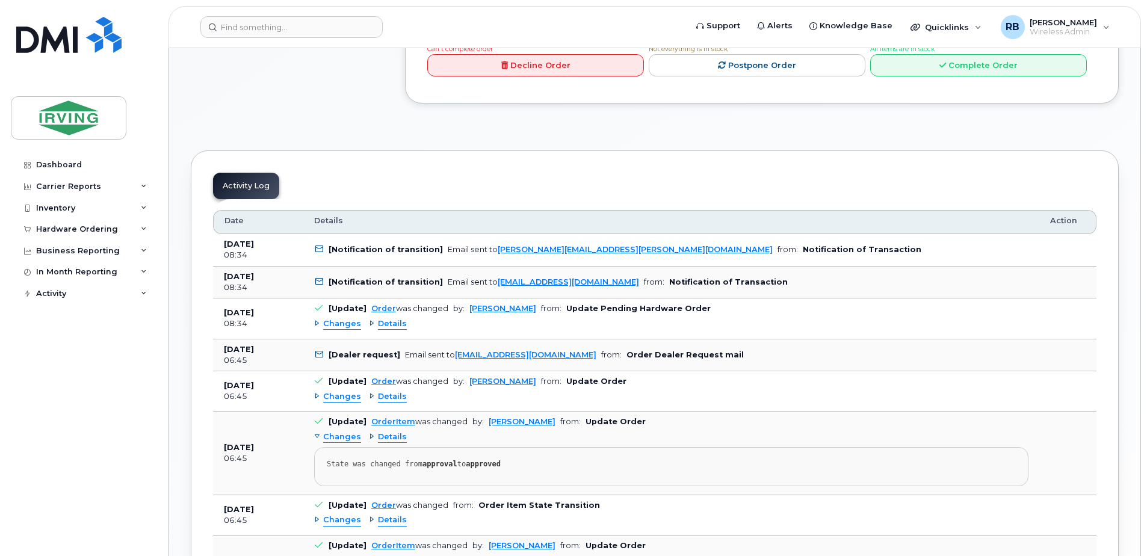
scroll to position [802, 0]
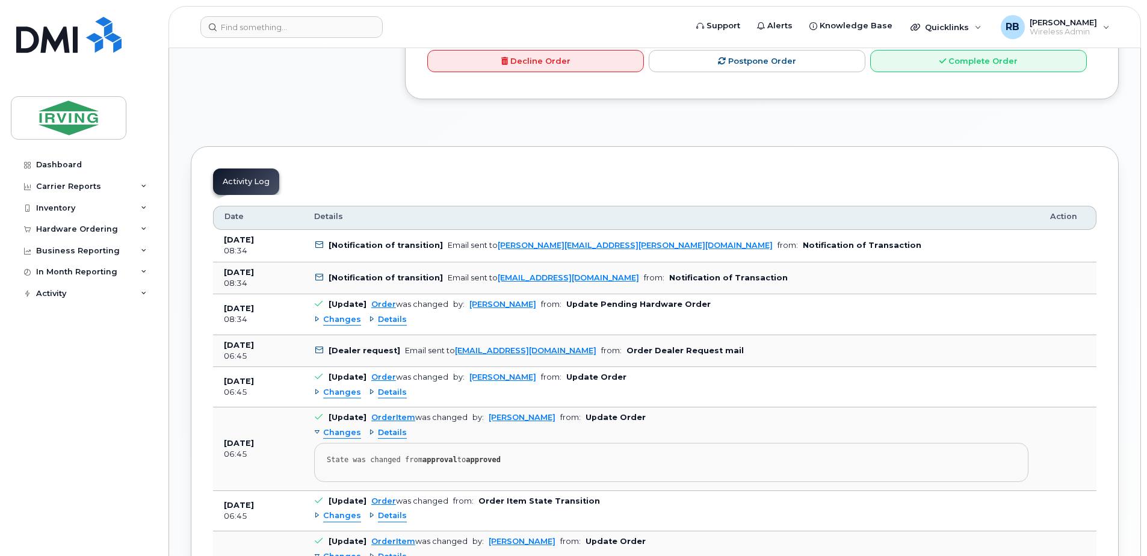
click at [378, 314] on span "Details" at bounding box center [392, 319] width 29 height 11
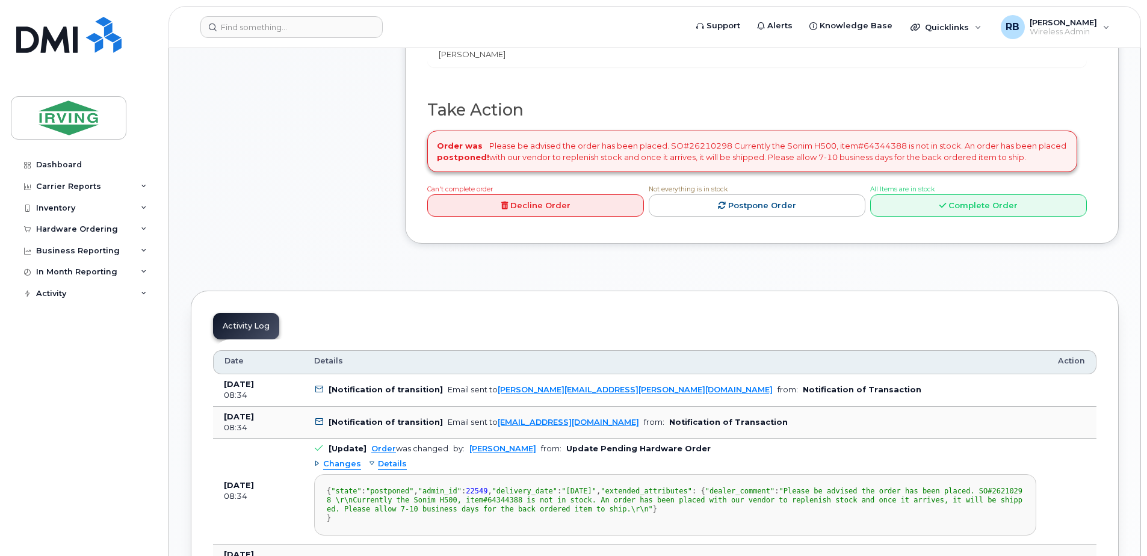
scroll to position [401, 0]
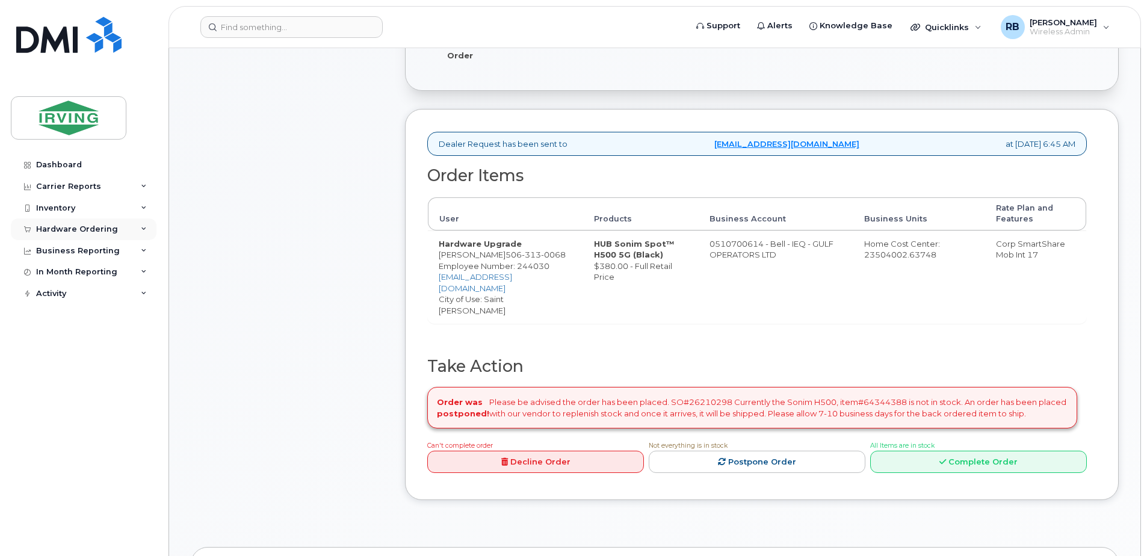
click at [78, 234] on div "Hardware Ordering" at bounding box center [84, 229] width 146 height 22
click at [52, 271] on div "Orders" at bounding box center [56, 274] width 29 height 11
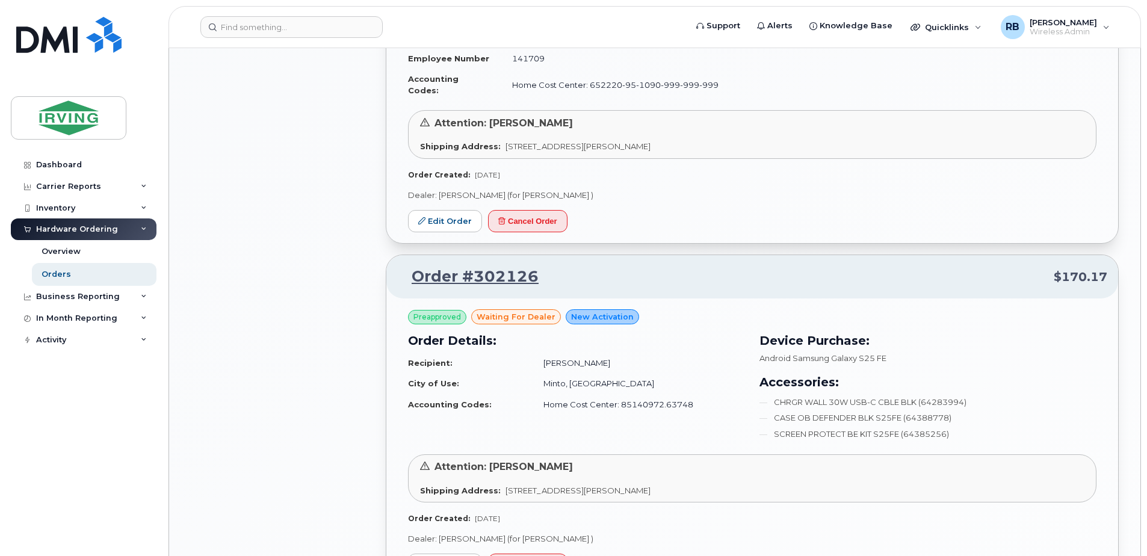
scroll to position [1525, 0]
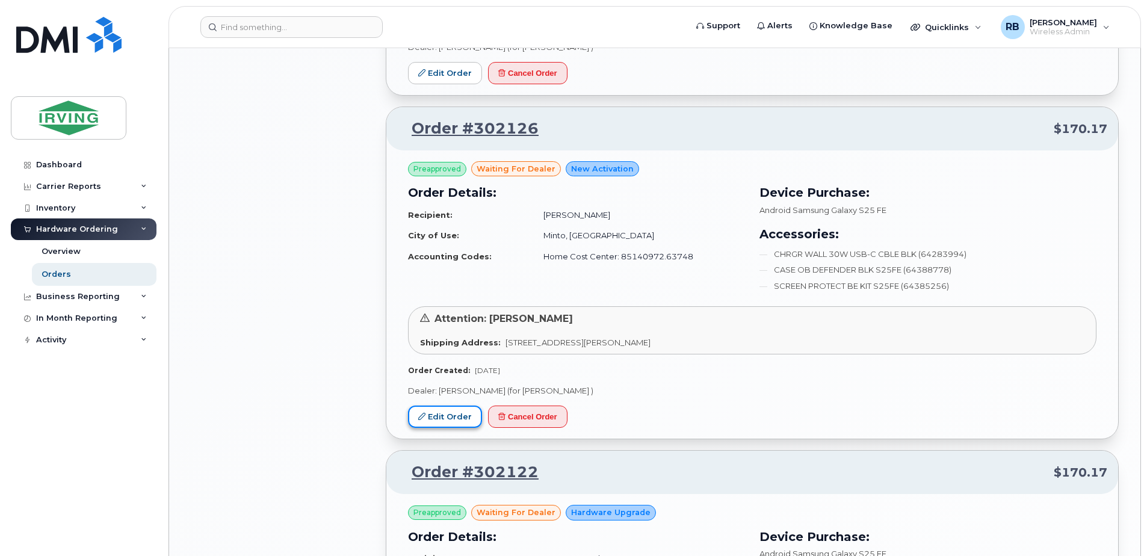
click at [456, 406] on link "Edit Order" at bounding box center [445, 417] width 74 height 22
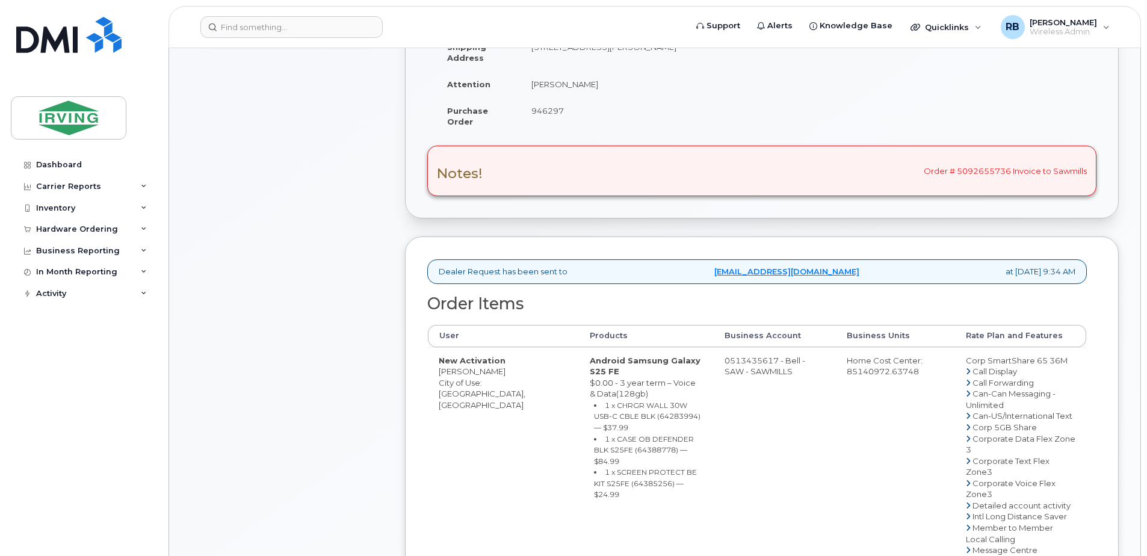
scroll to position [401, 0]
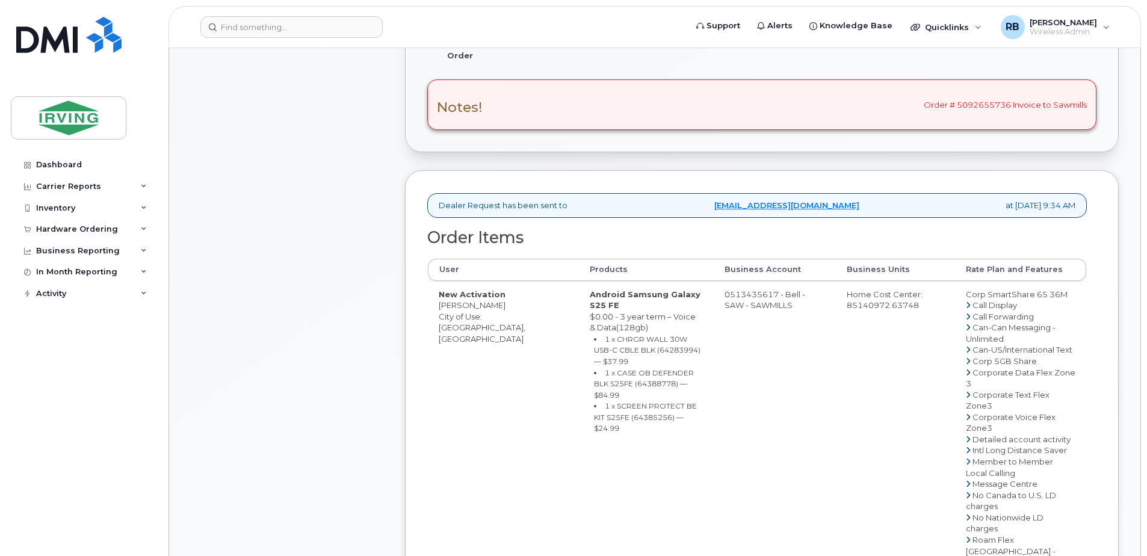
click at [731, 300] on td "0513435617 - Bell - SAW - SAWMILLS" at bounding box center [775, 534] width 122 height 507
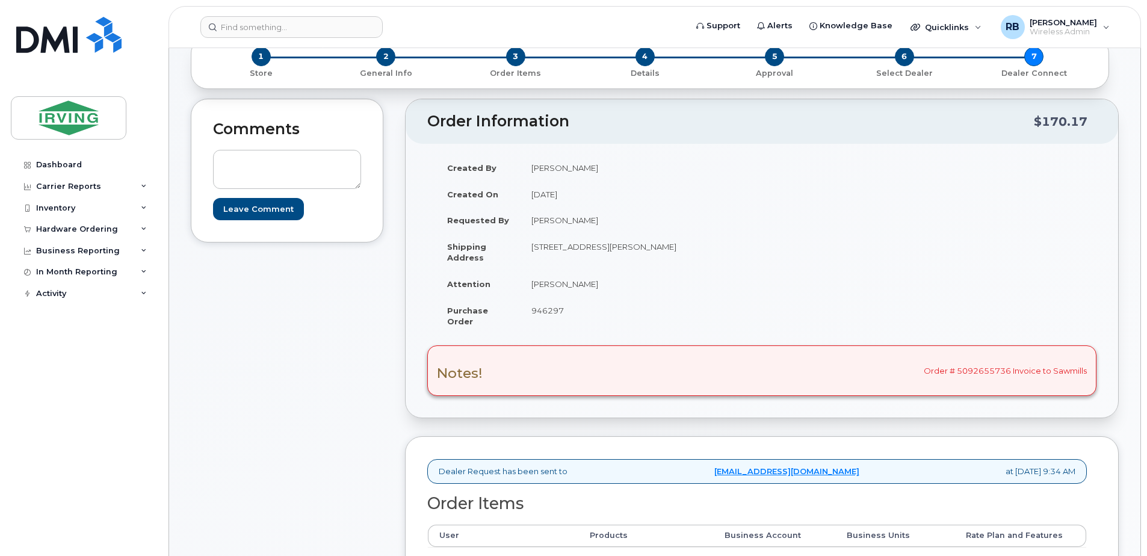
scroll to position [241, 0]
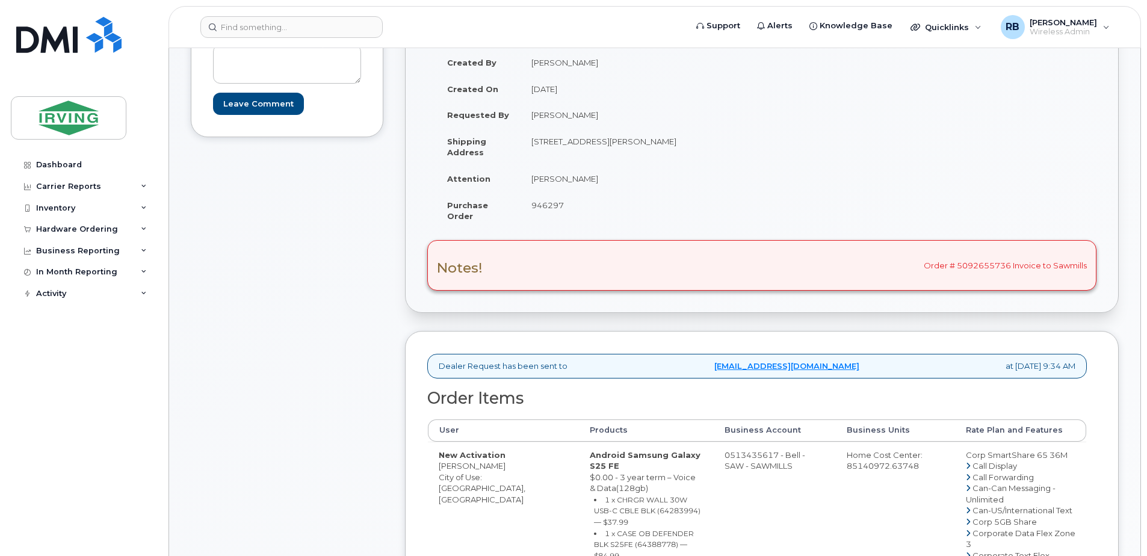
click at [572, 185] on td "[PERSON_NAME]" at bounding box center [637, 179] width 232 height 26
drag, startPoint x: 573, startPoint y: 184, endPoint x: 533, endPoint y: 179, distance: 39.9
click at [533, 179] on td "[PERSON_NAME]" at bounding box center [637, 179] width 232 height 26
copy td "[PERSON_NAME]"
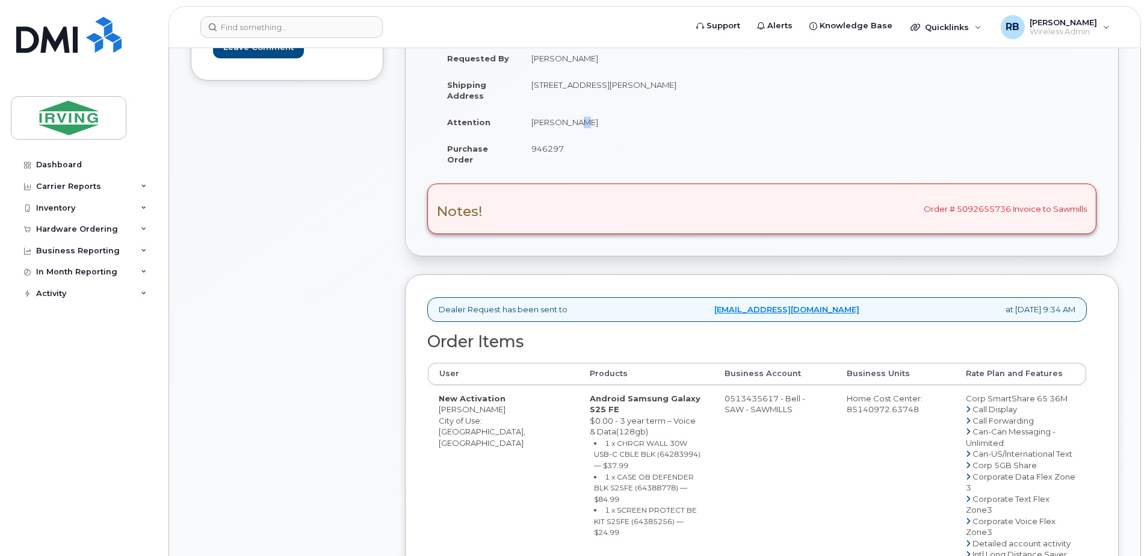
scroll to position [321, 0]
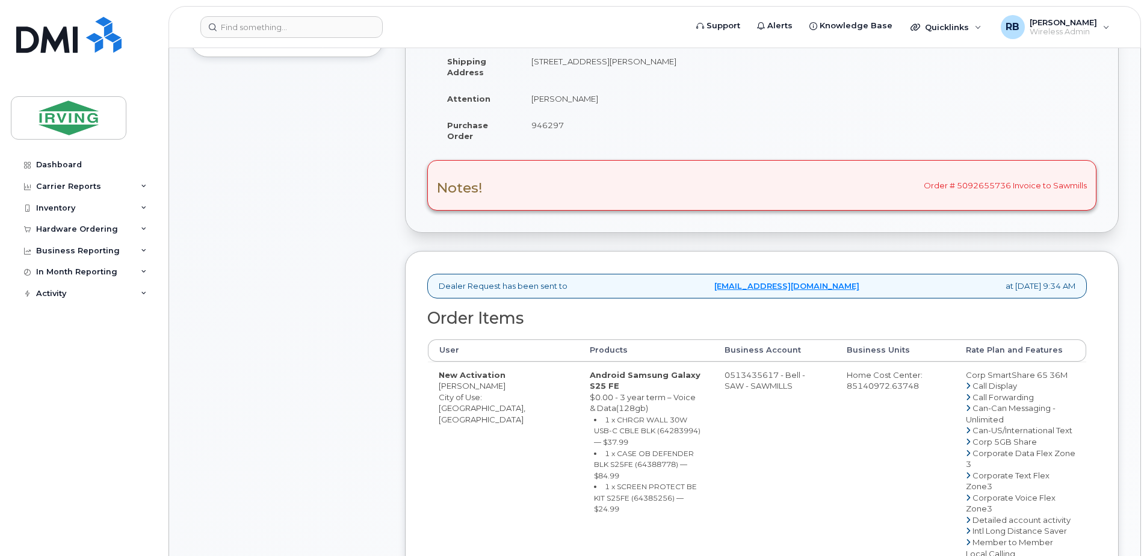
copy td "Guilmer Alves Guerra"
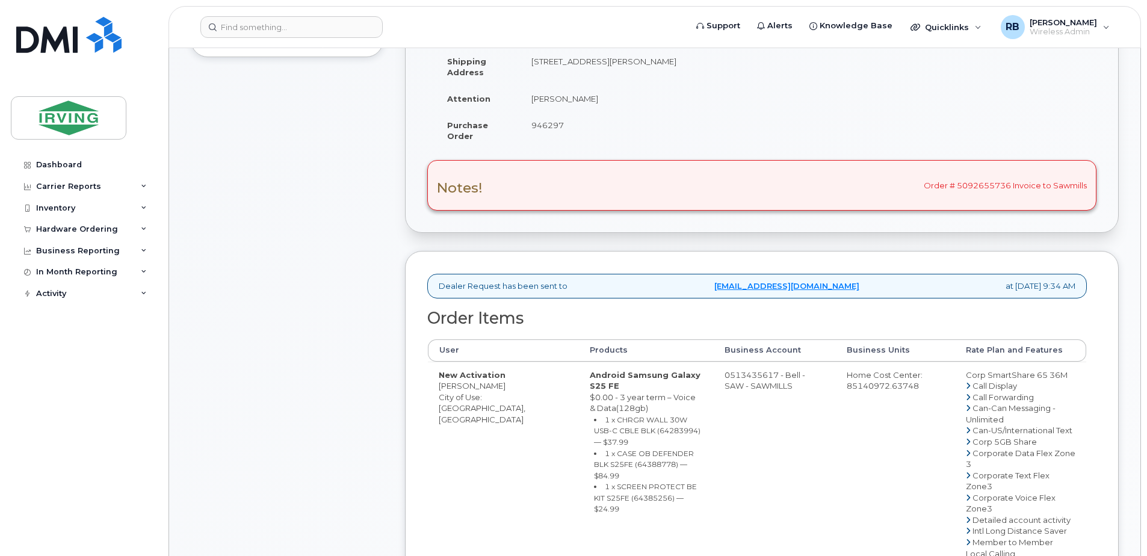
click at [594, 420] on small "1 x CHRGR WALL 30W USB-C CBLE BLK (64283994) — $37.99" at bounding box center [647, 430] width 107 height 31
copy small "64283994"
click at [601, 449] on small "1 x CASE OB DEFENDER BLK S25FE (64388778) — $84.99" at bounding box center [644, 464] width 100 height 31
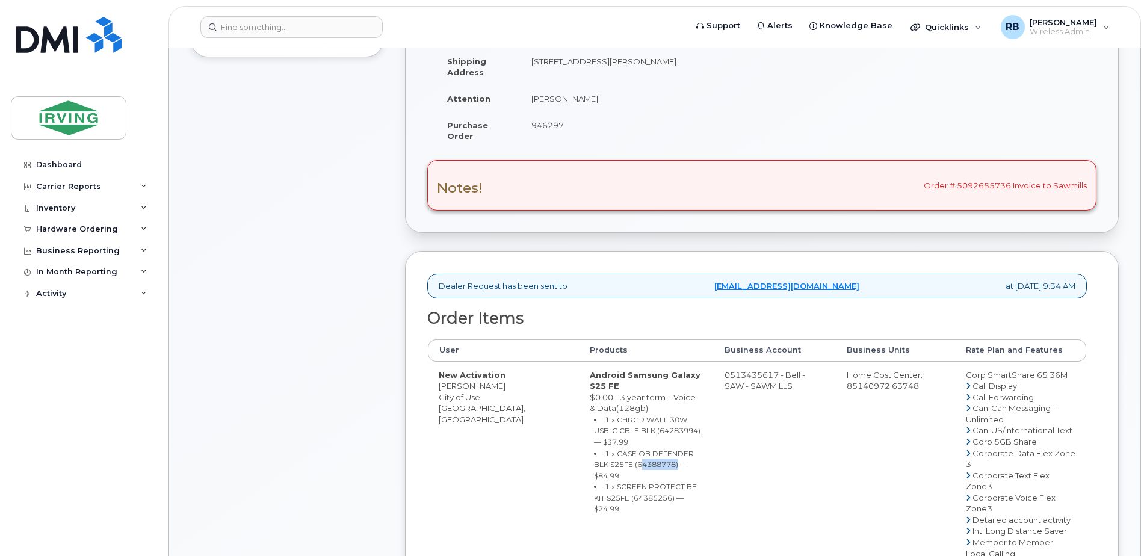
copy small "64388778"
click at [598, 482] on small "1 x SCREEN PROTECT BE KIT S25FE (64385256) — $24.99" at bounding box center [645, 497] width 103 height 31
copy small "64385256"
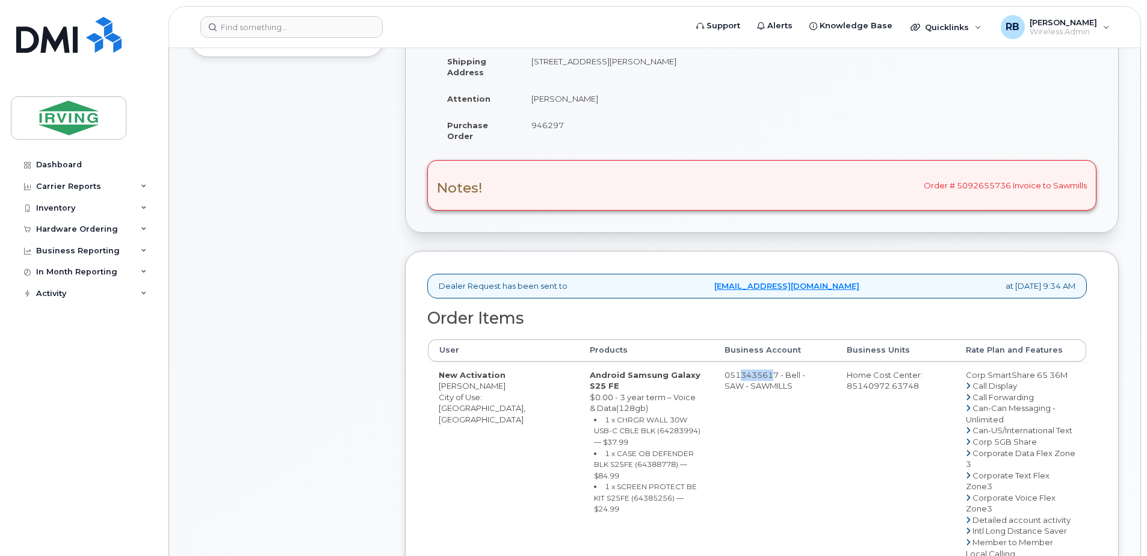
drag, startPoint x: 721, startPoint y: 375, endPoint x: 758, endPoint y: 376, distance: 37.3
drag, startPoint x: 758, startPoint y: 376, endPoint x: 749, endPoint y: 376, distance: 9.0
drag, startPoint x: 718, startPoint y: 377, endPoint x: 767, endPoint y: 377, distance: 48.8
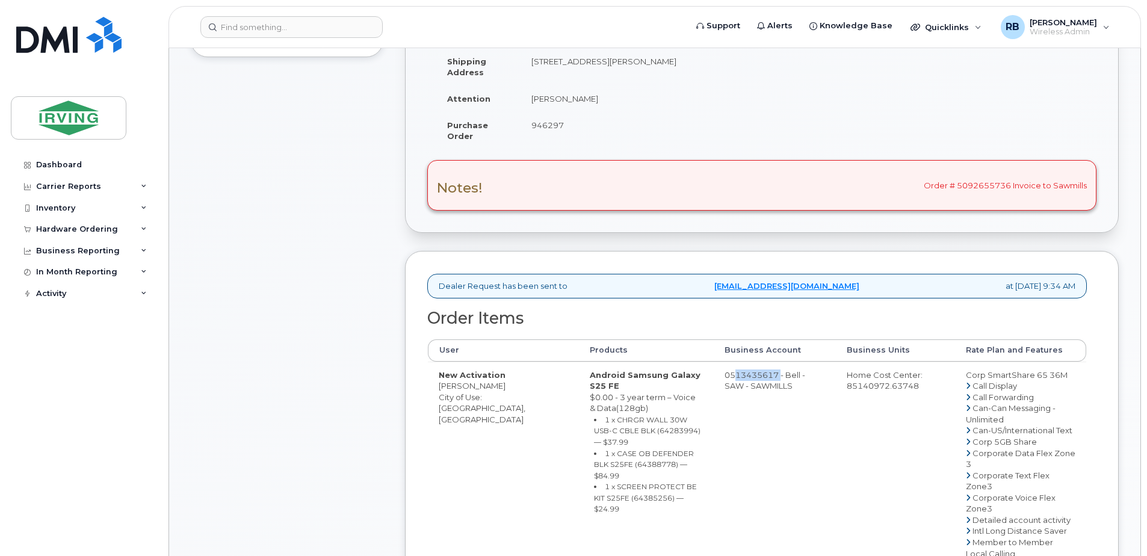
copy td "513435617"
click at [337, 280] on div "Comments Leave Comment" at bounding box center [287, 462] width 193 height 1098
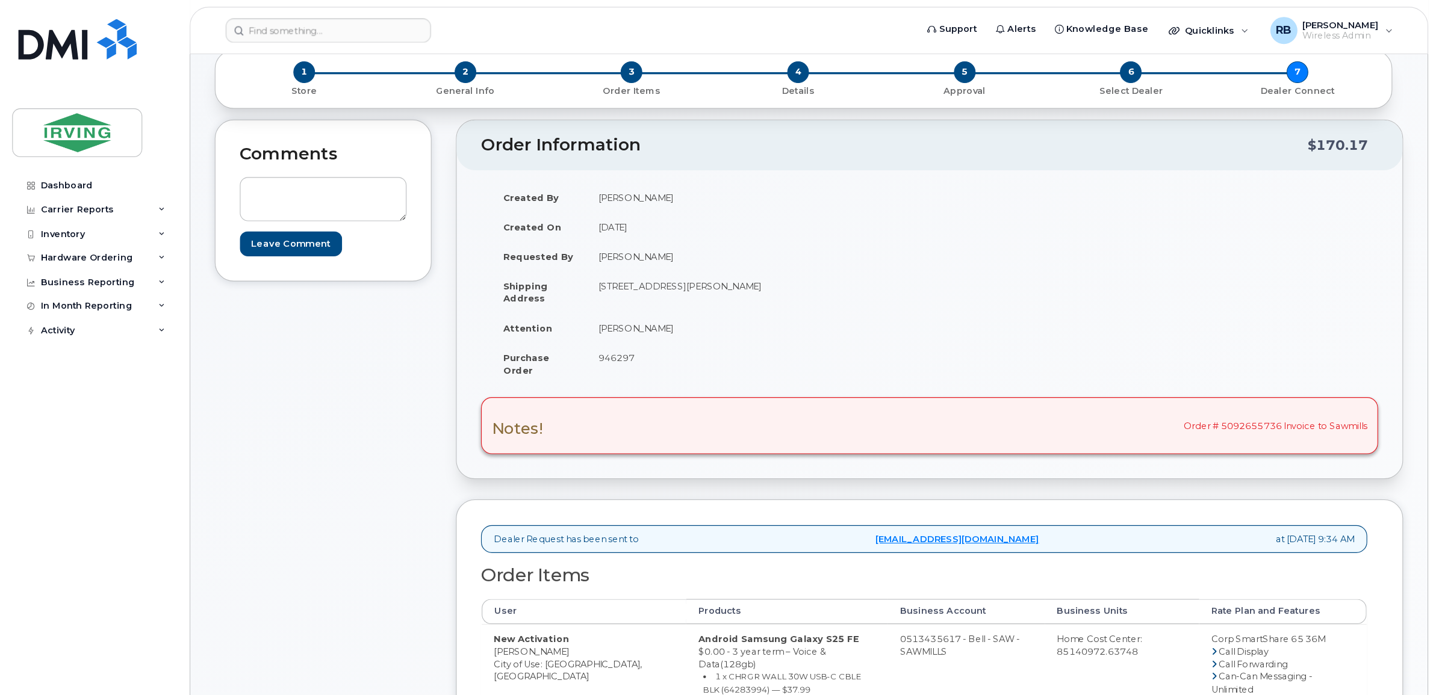
scroll to position [128, 0]
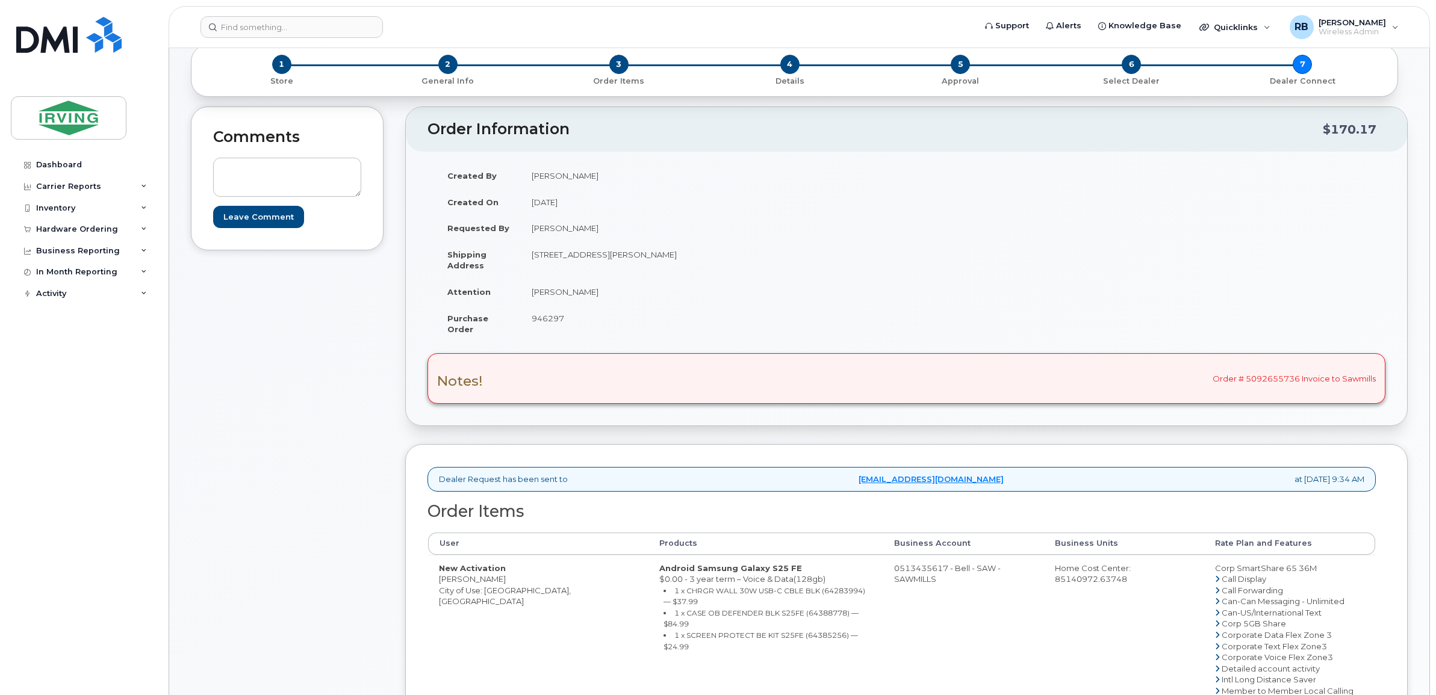
click at [321, 401] on div "Comments Leave Comment" at bounding box center [287, 594] width 193 height 974
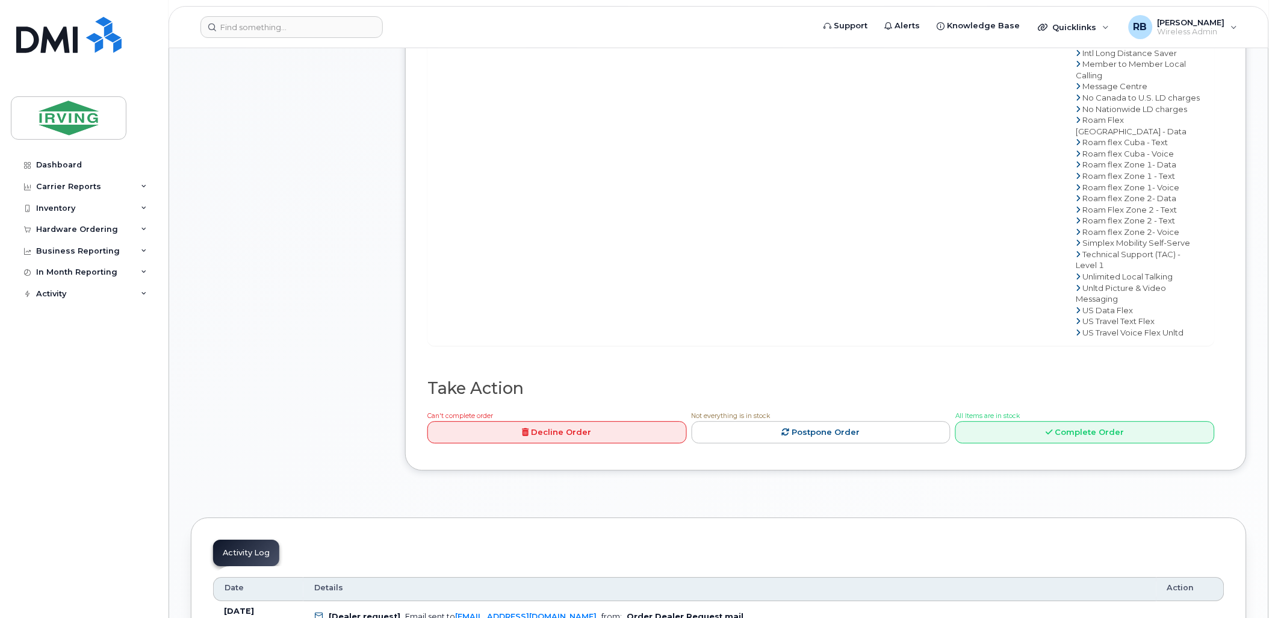
scroll to position [802, 0]
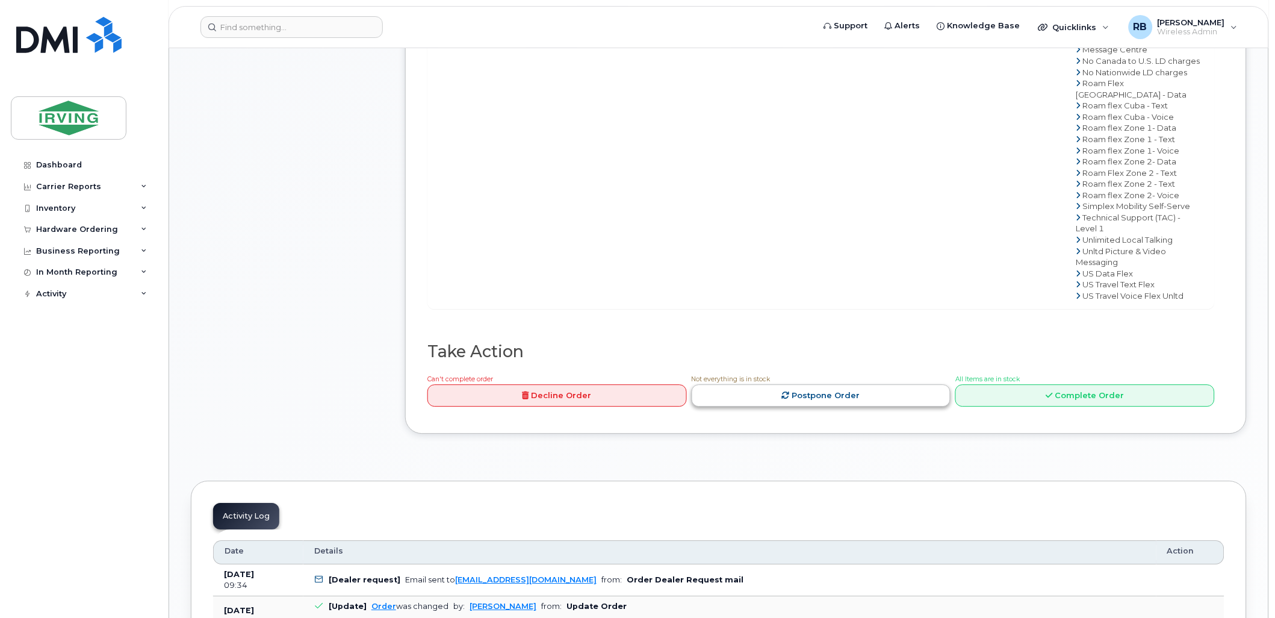
click at [791, 405] on link "Postpone Order" at bounding box center [821, 395] width 259 height 22
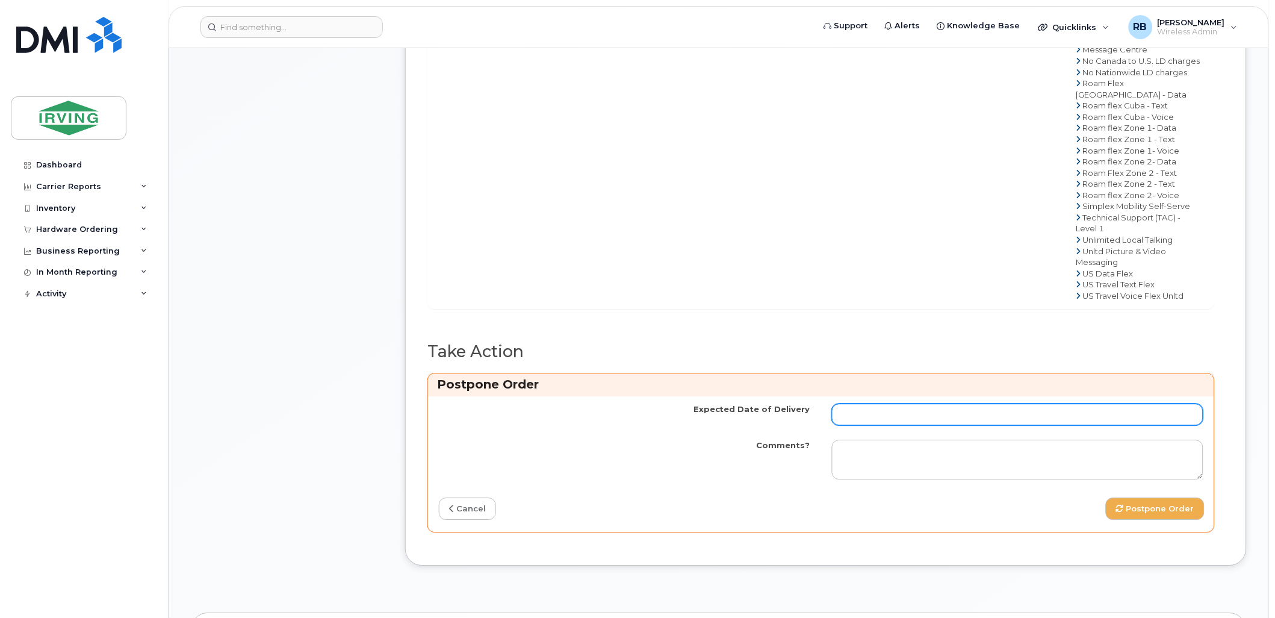
click at [838, 411] on input "Expected Date of Delivery" at bounding box center [1017, 414] width 371 height 22
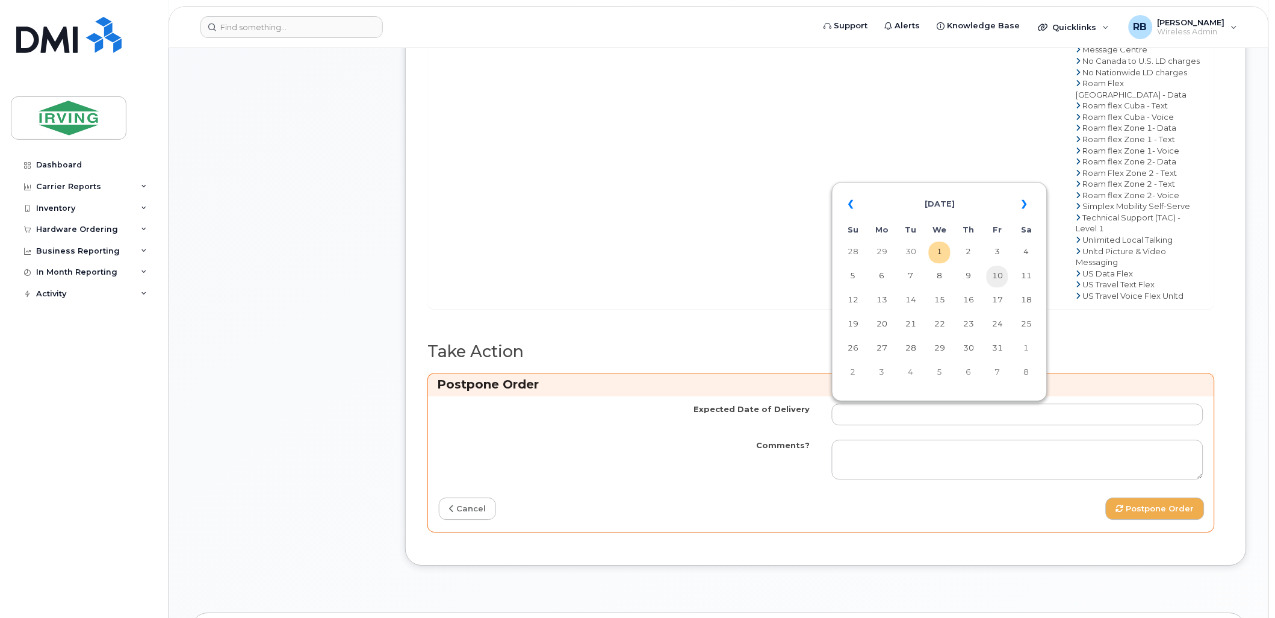
click at [997, 274] on td "10" at bounding box center [998, 276] width 22 height 22
type input "2025-10-10"
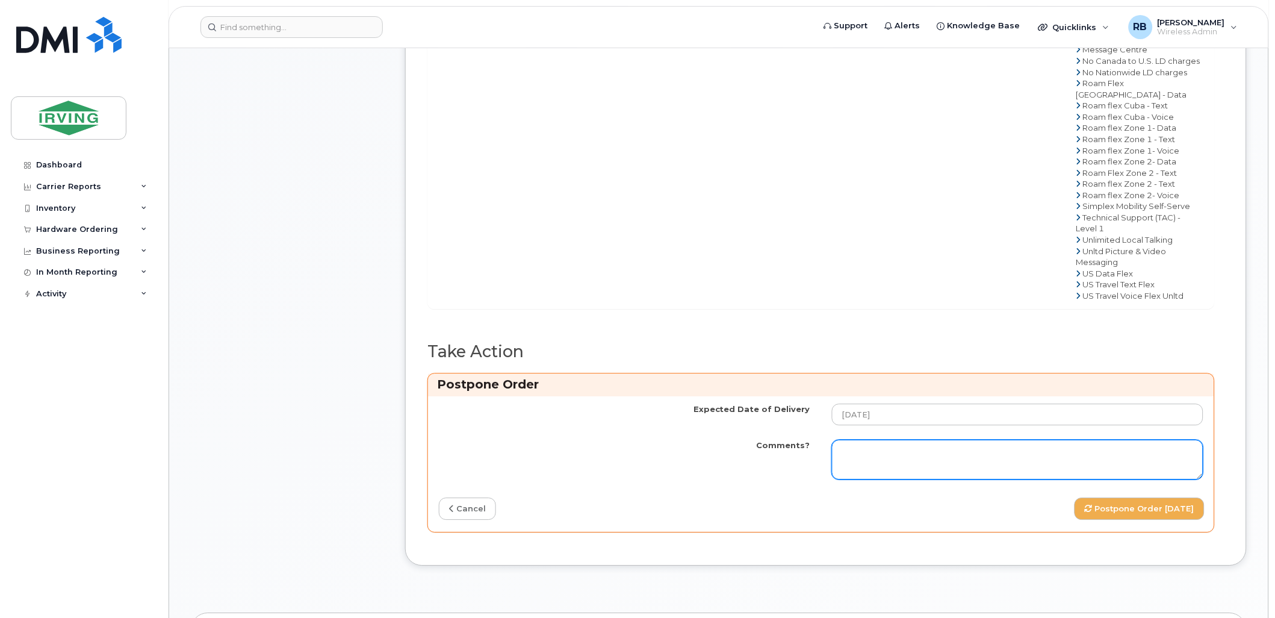
click at [850, 447] on textarea "Comments?" at bounding box center [1017, 459] width 371 height 40
paste textarea "Order Confirmation – SO#26212366 Please note that items #64385254 (S25FE phone)…"
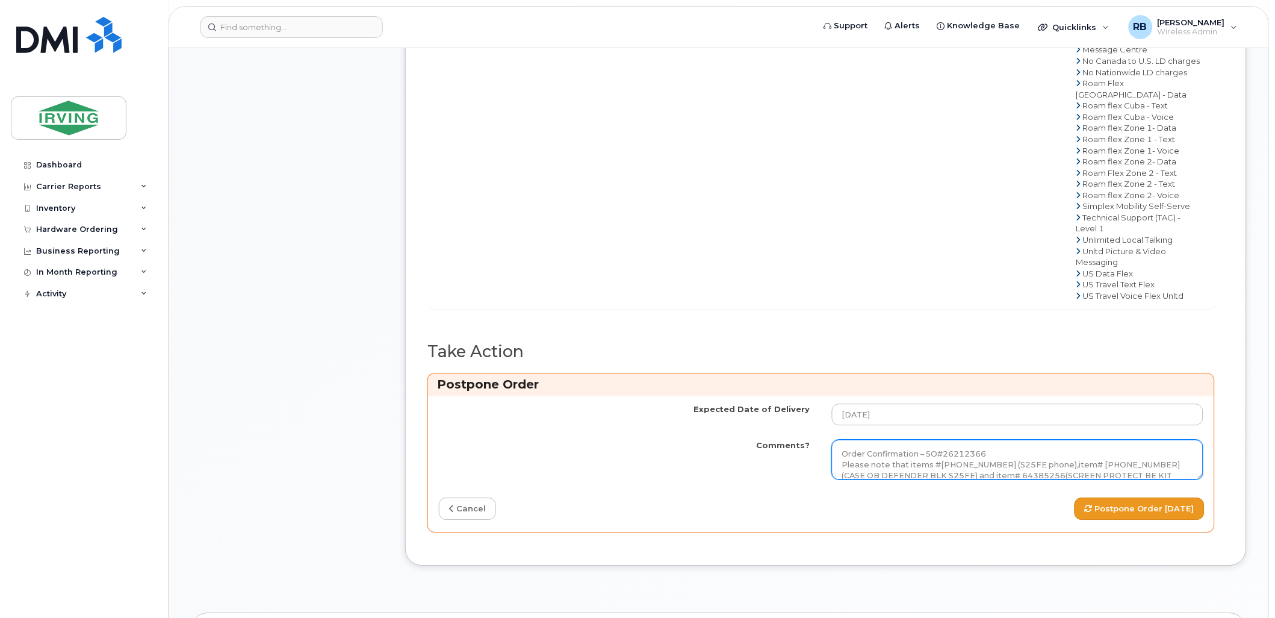
type textarea "Order Confirmation – SO#26212366 Please note that items #64385254 (S25FE phone)…"
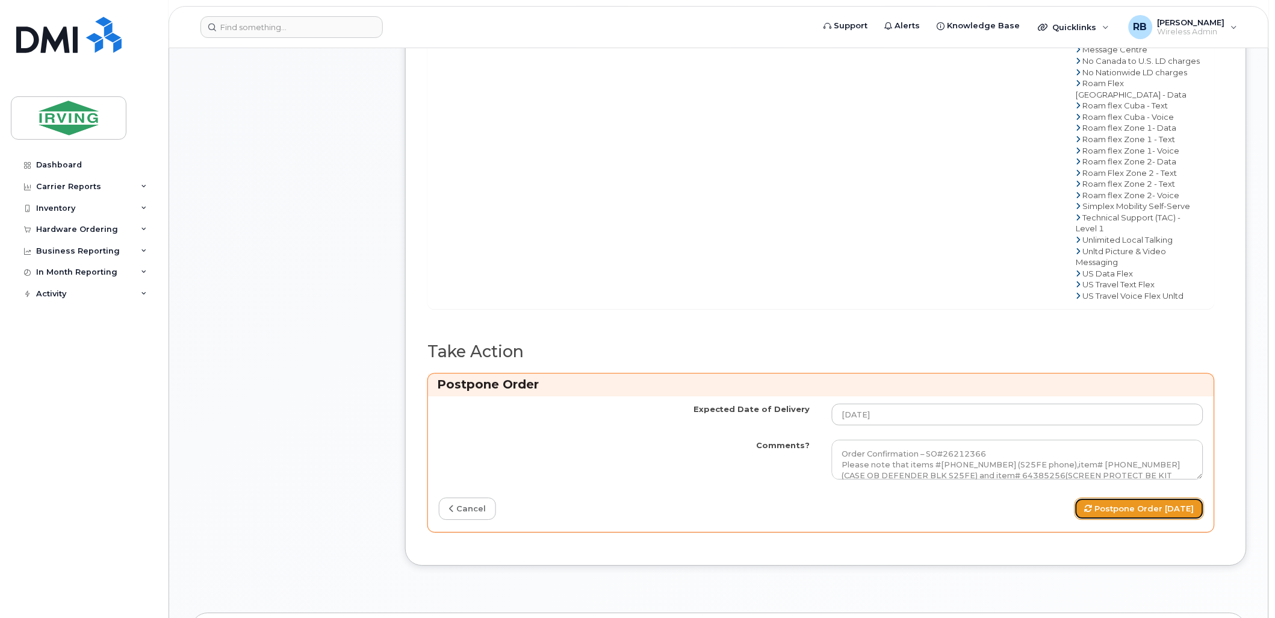
click at [1088, 515] on button "Postpone Order 2025-10-10" at bounding box center [1139, 508] width 130 height 22
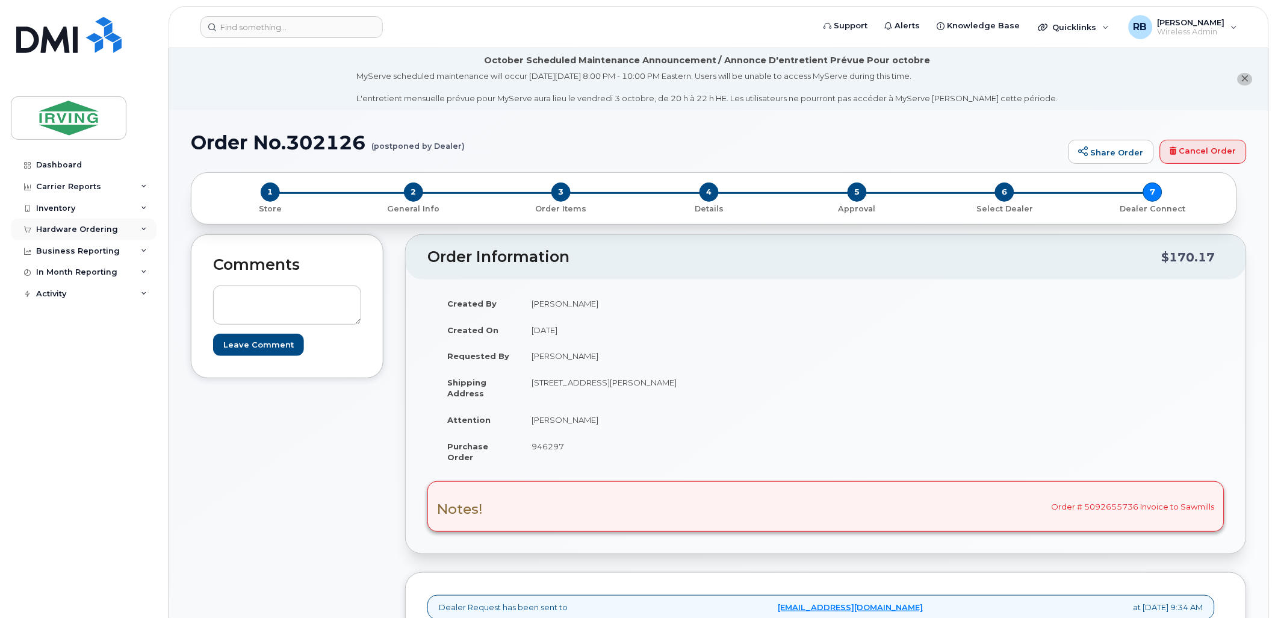
drag, startPoint x: 0, startPoint y: 0, endPoint x: 83, endPoint y: 232, distance: 246.7
click at [83, 232] on div "Hardware Ordering" at bounding box center [77, 230] width 82 height 10
click at [62, 277] on div "Orders" at bounding box center [56, 274] width 29 height 11
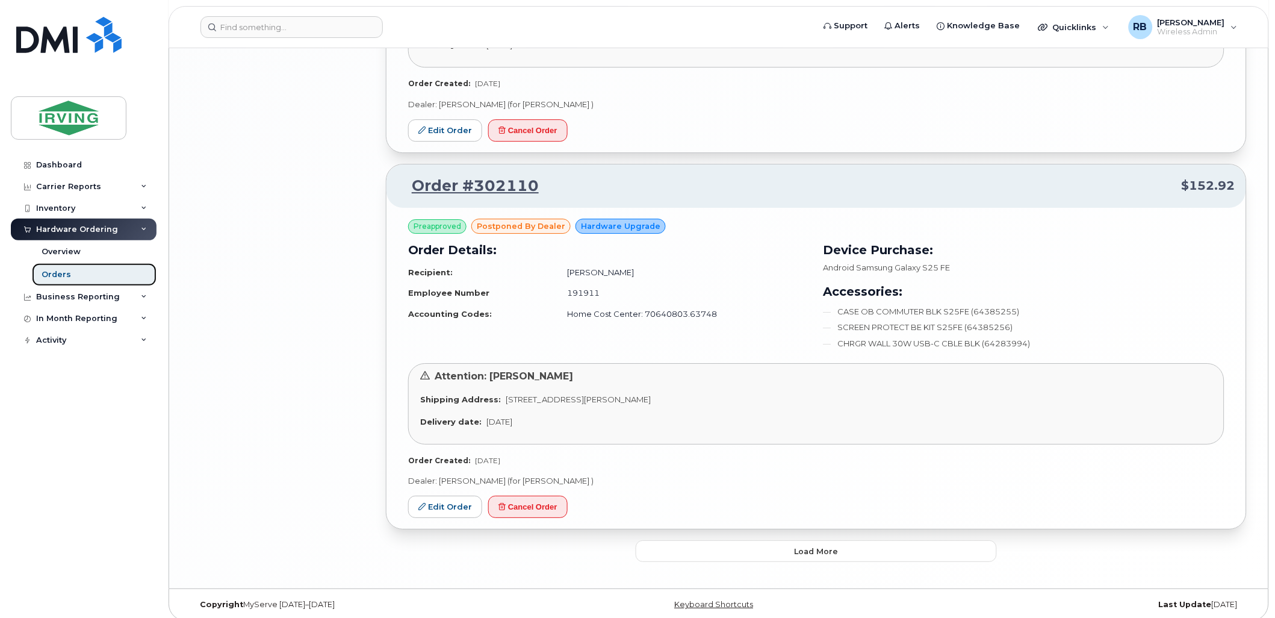
scroll to position [2553, 0]
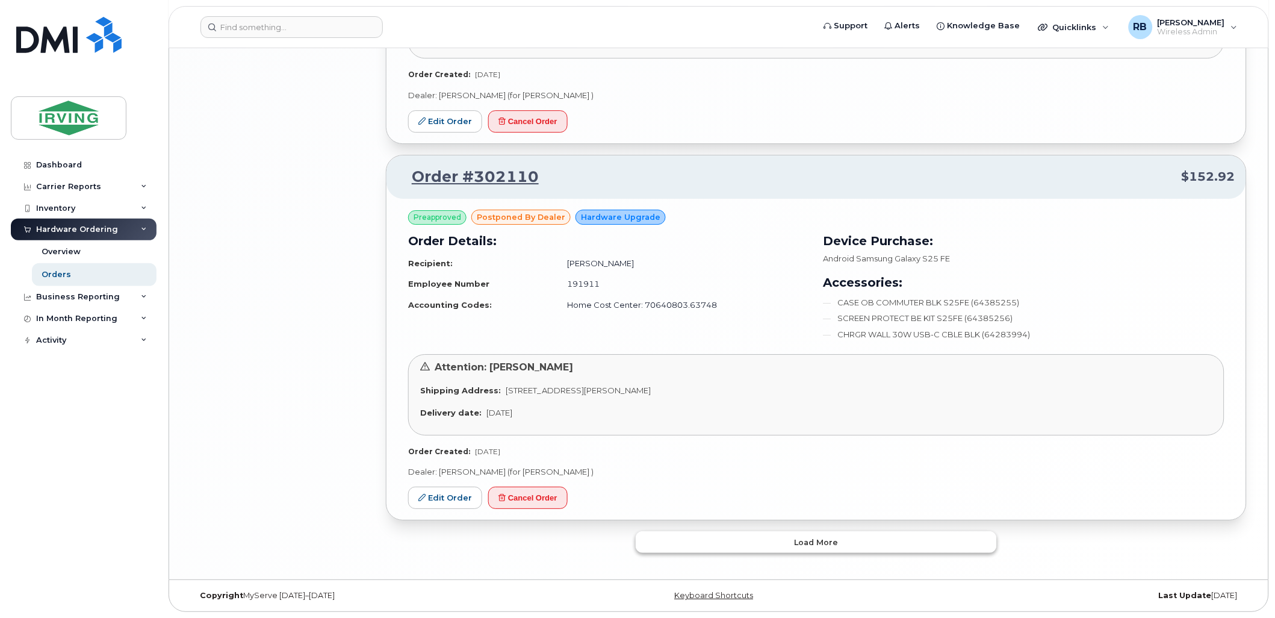
click at [671, 536] on button "Load more" at bounding box center [816, 542] width 361 height 22
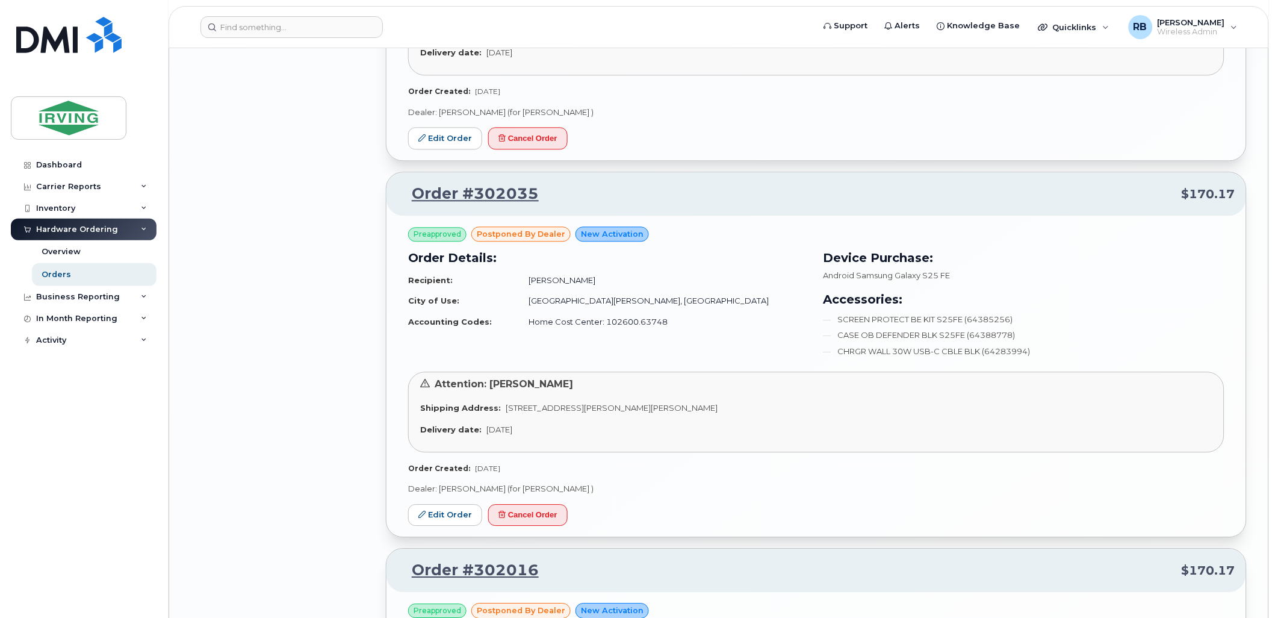
scroll to position [3712, 0]
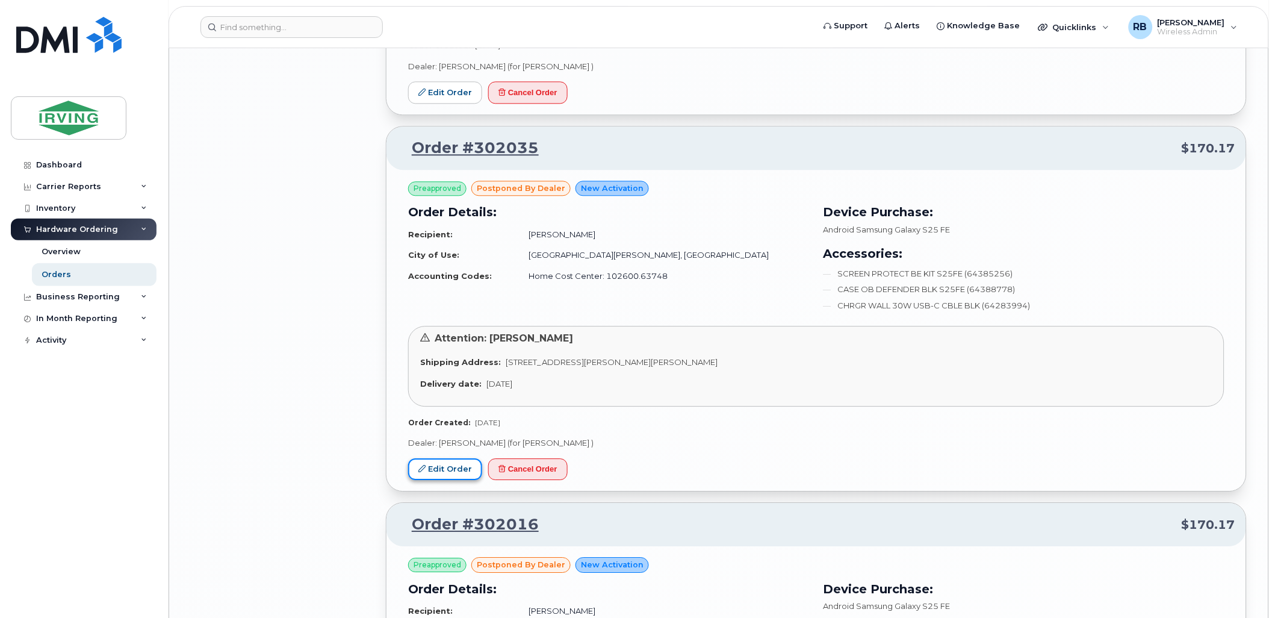
click at [455, 473] on link "Edit Order" at bounding box center [445, 469] width 74 height 22
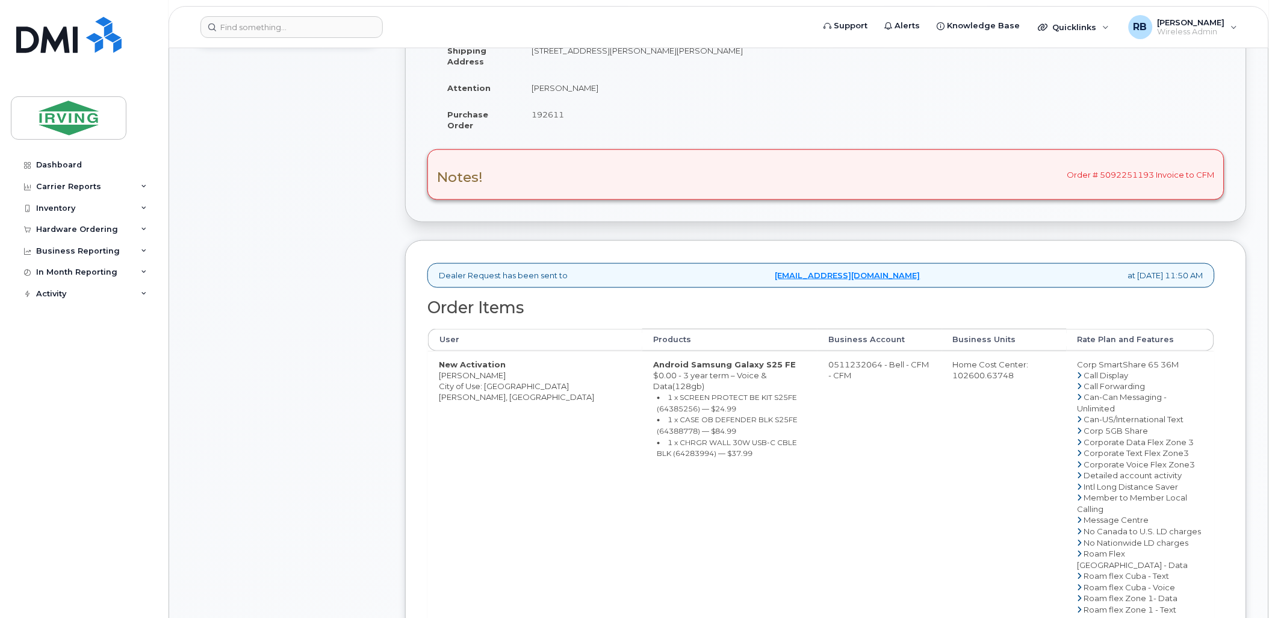
scroll to position [446, 0]
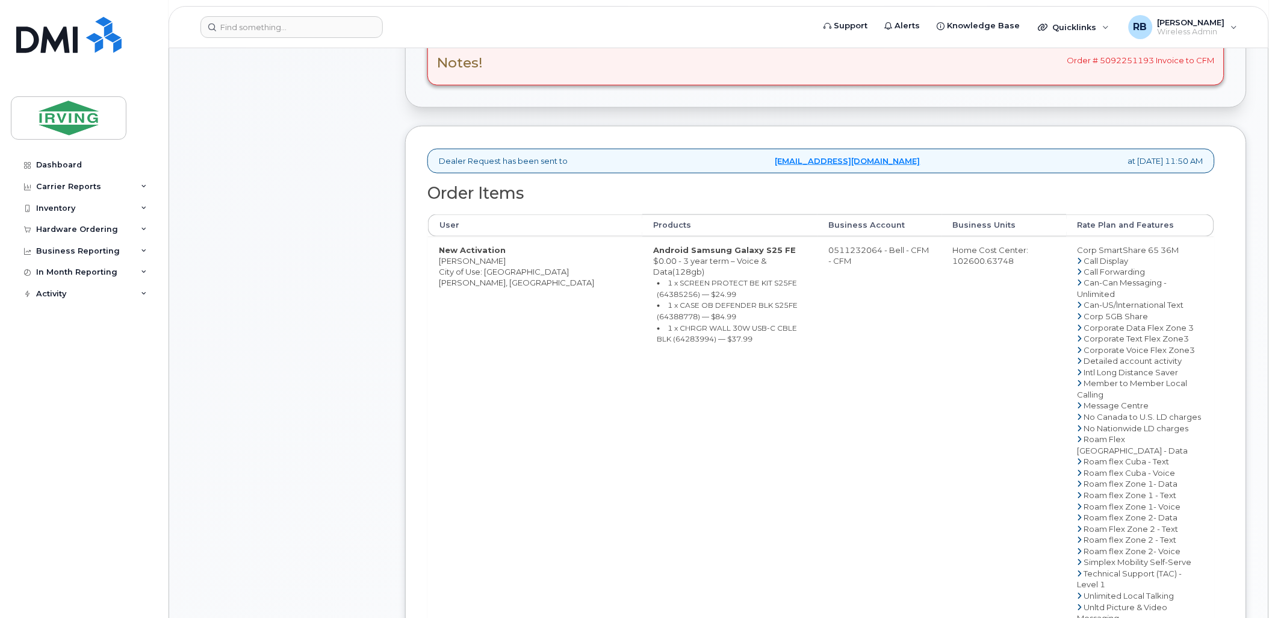
click at [817, 254] on td "0511232064 - Bell - CFM - CFM" at bounding box center [879, 451] width 125 height 429
drag, startPoint x: 813, startPoint y: 254, endPoint x: 843, endPoint y: 253, distance: 30.7
click at [843, 253] on td "0511232064 - Bell - CFM - CFM" at bounding box center [879, 451] width 125 height 429
drag, startPoint x: 813, startPoint y: 250, endPoint x: 859, endPoint y: 253, distance: 46.4
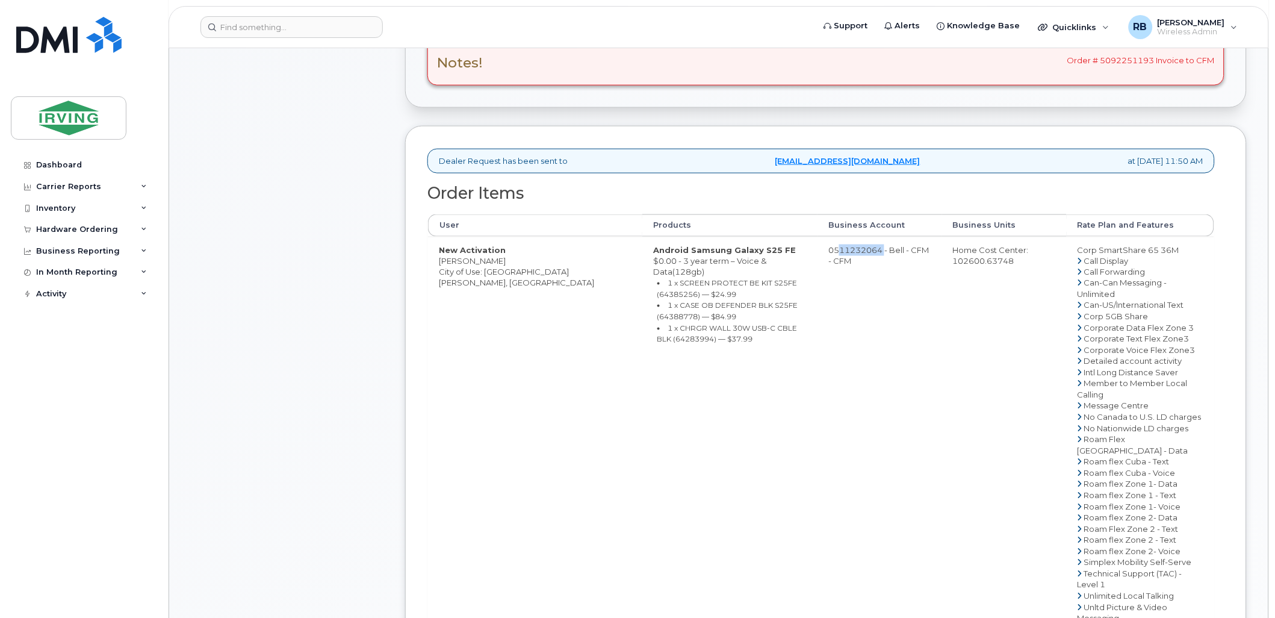
click at [859, 253] on td "0511232064 - Bell - CFM - CFM" at bounding box center [879, 451] width 125 height 429
copy td "511232064"
click at [642, 424] on td "Android Samsung Galaxy S25 FE $0.00 - 3 year term – Voice & Data(128gb) 1 x SCR…" at bounding box center [729, 451] width 175 height 429
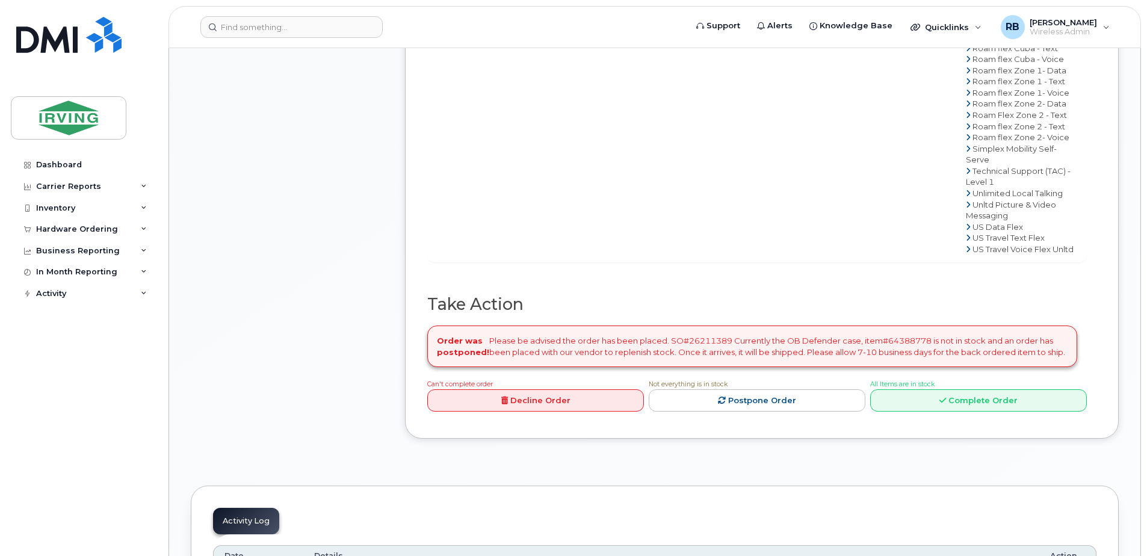
scroll to position [928, 0]
click at [895, 411] on link "Complete Order" at bounding box center [978, 400] width 217 height 22
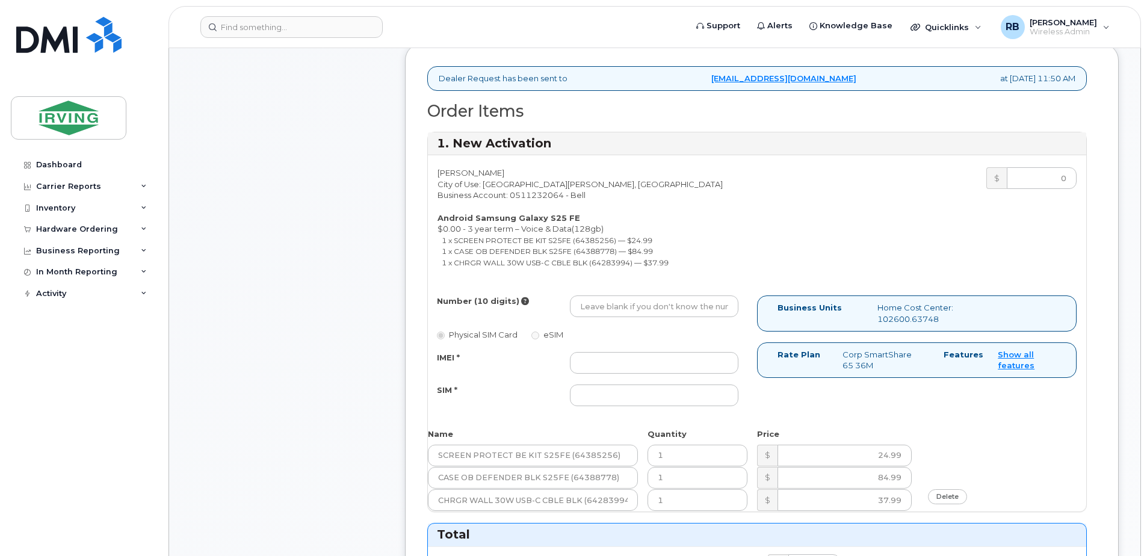
scroll to position [526, 0]
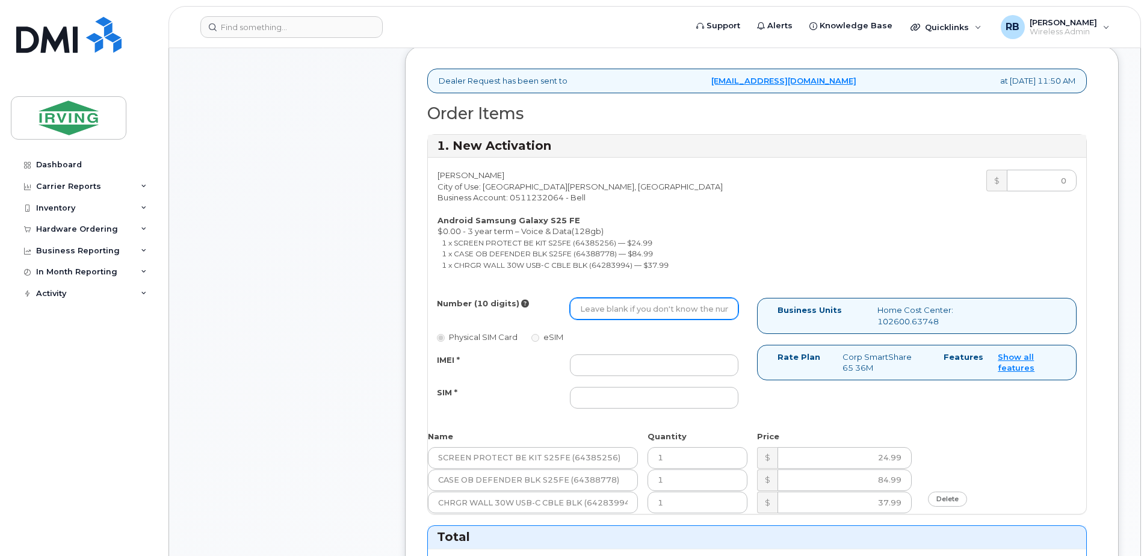
click at [649, 314] on input "Number (10 digits)" at bounding box center [654, 309] width 169 height 22
type input "5063131693"
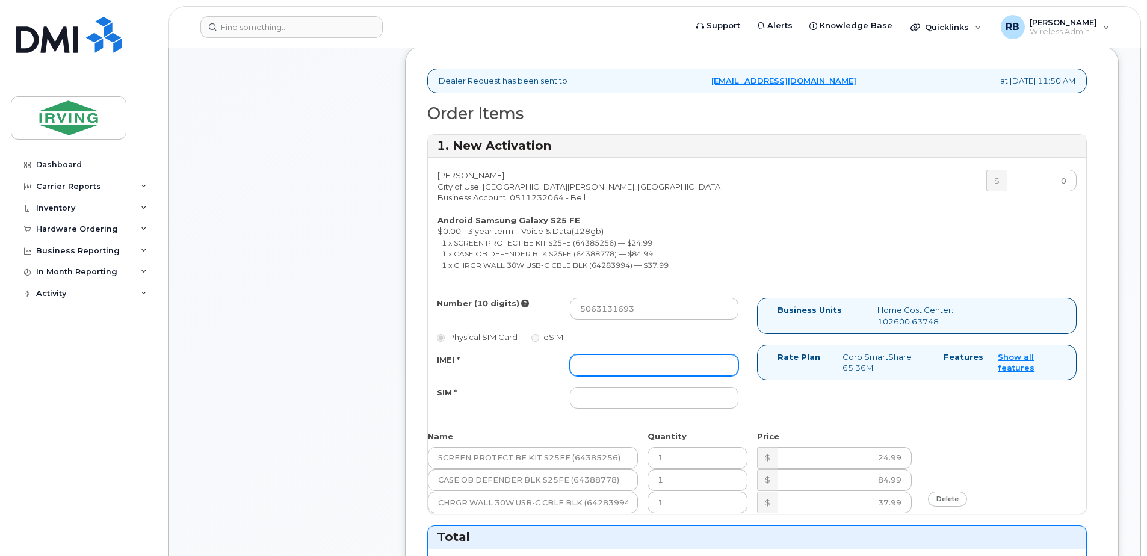
click at [635, 371] on input "IMEI *" at bounding box center [654, 366] width 169 height 22
type input "352055160122394"
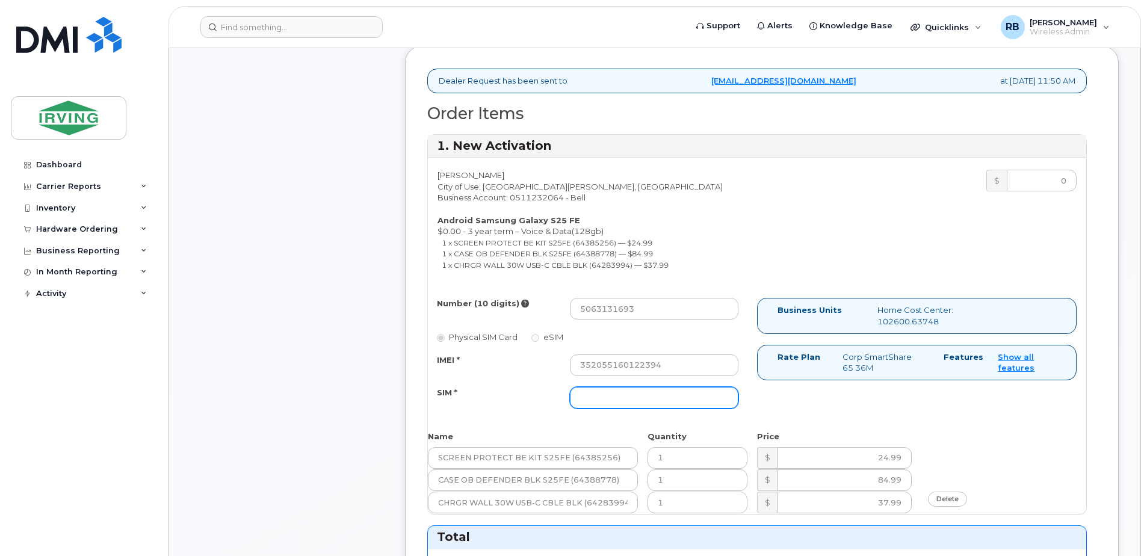
click at [607, 403] on input "SIM *" at bounding box center [654, 398] width 169 height 22
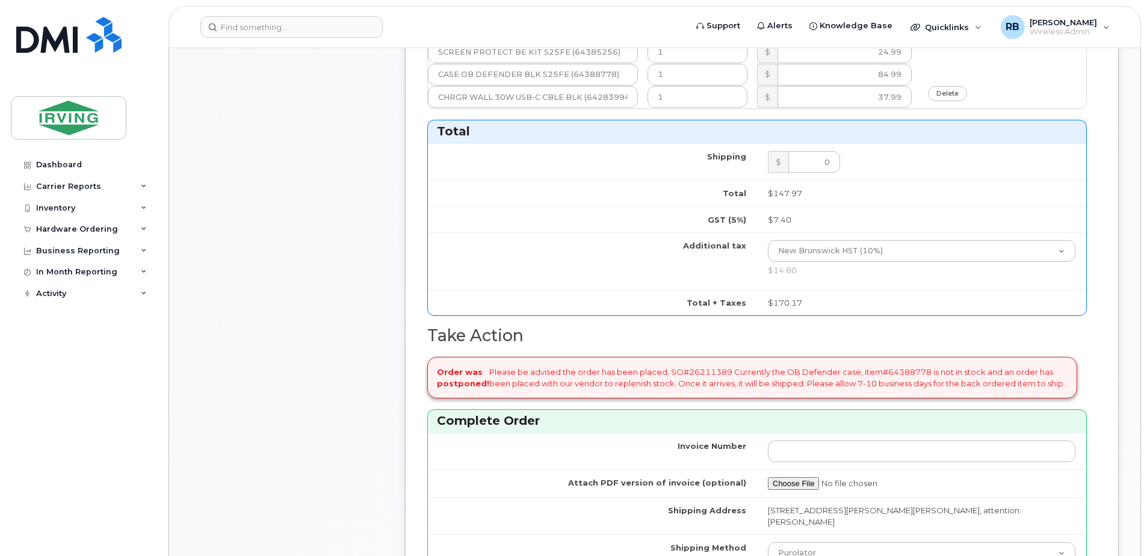
scroll to position [1168, 0]
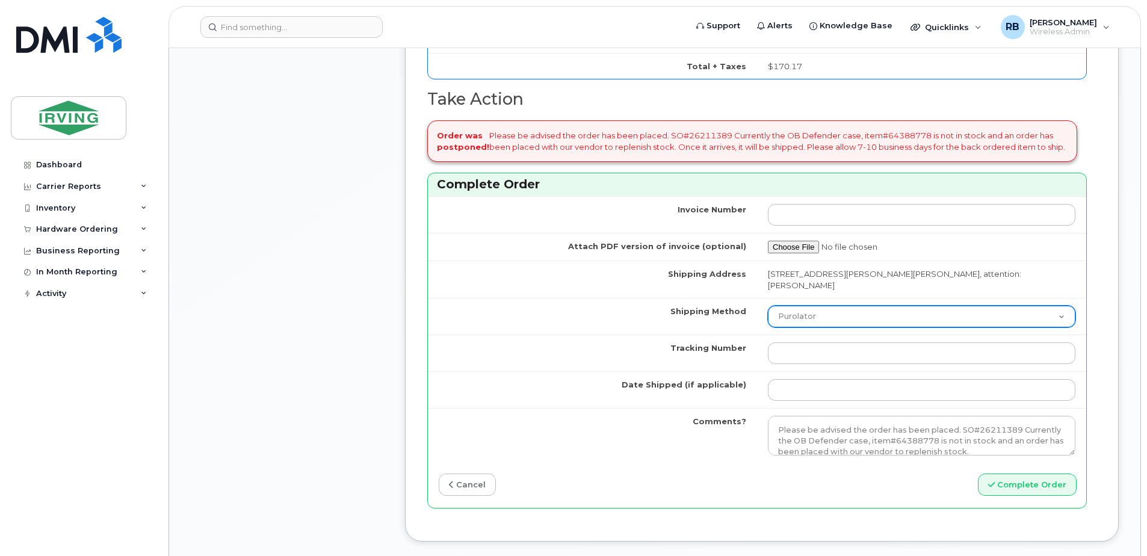
type input "89302610207712407672"
click at [790, 307] on select "Purolator UPS FedEx Canada Post Courier Other Drop Off Pick Up" at bounding box center [922, 317] width 308 height 22
select select "Drop Off"
click at [768, 306] on select "Purolator UPS FedEx Canada Post Courier Other Drop Off Pick Up" at bounding box center [922, 317] width 308 height 22
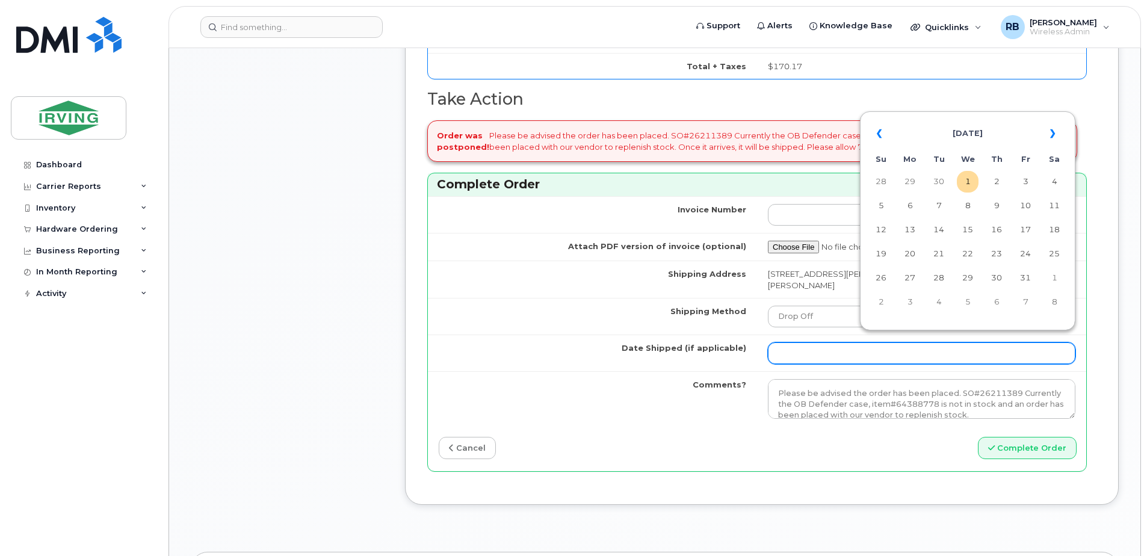
click at [818, 343] on input "Date Shipped (if applicable)" at bounding box center [922, 353] width 308 height 22
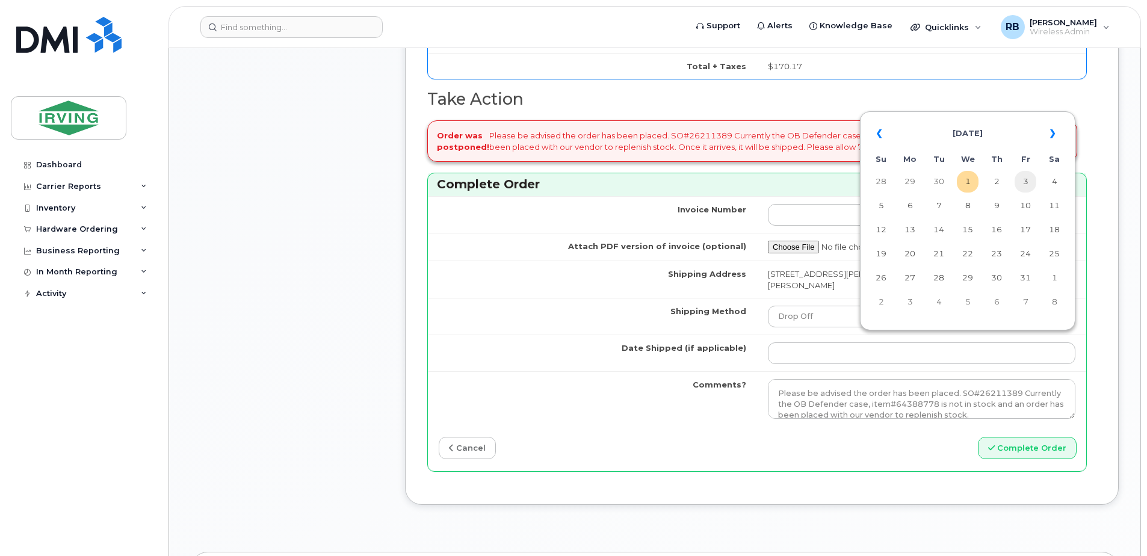
click at [1024, 184] on td "3" at bounding box center [1026, 182] width 22 height 22
type input "[DATE]"
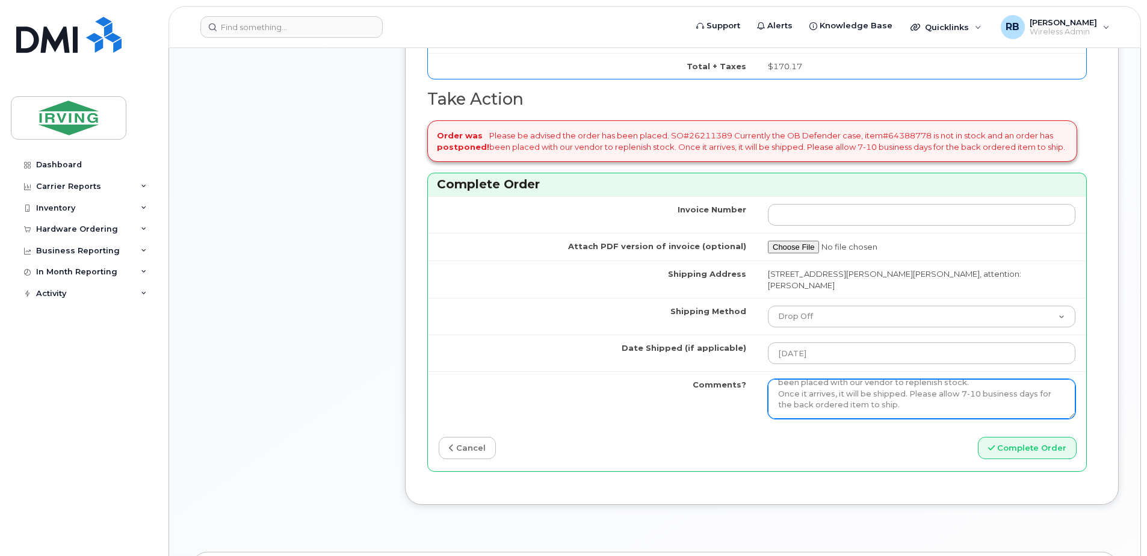
scroll to position [44, 0]
drag, startPoint x: 773, startPoint y: 379, endPoint x: 970, endPoint y: 404, distance: 197.8
click at [970, 404] on textarea "Please be advised the order has been placed. SO#26211389 Currently the OB Defen…" at bounding box center [922, 399] width 308 height 40
paste textarea "692 As requested, the available items will ship within the next 1-3 business da…"
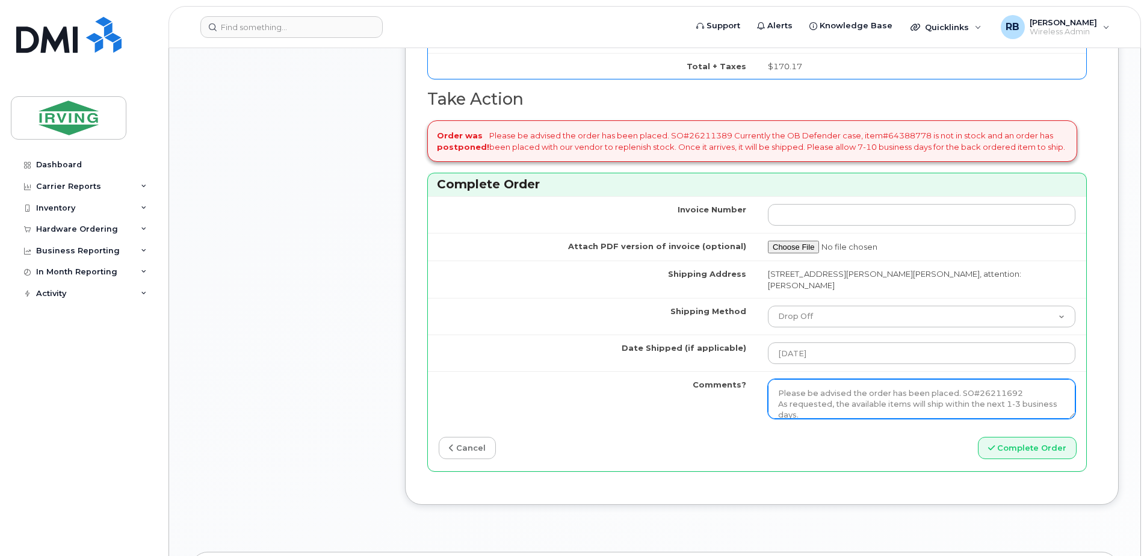
click at [1001, 380] on textarea "Please be advised the order has been placed. SO#26211389 Currently the OB Defen…" at bounding box center [922, 399] width 308 height 40
click at [1015, 381] on textarea "Please be advised the order has been placed. SO#26211389 Currently the OB Defen…" at bounding box center [922, 399] width 308 height 40
type textarea "Please be advised the order has been placed. SO#26211389 As requested, the avai…"
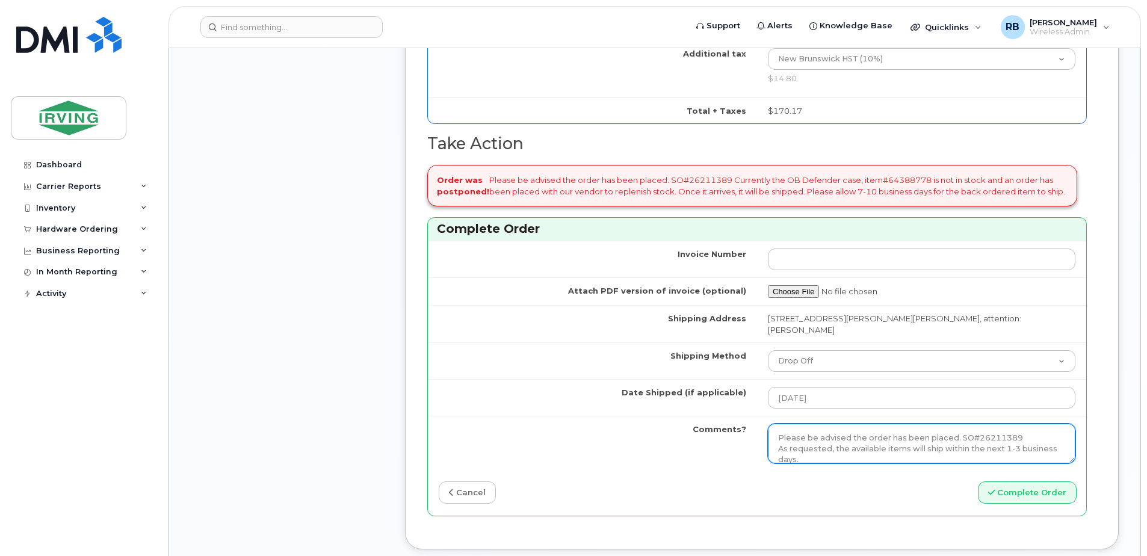
drag, startPoint x: 971, startPoint y: 431, endPoint x: 775, endPoint y: 428, distance: 196.2
click at [775, 428] on textarea "Please be advised the order has been placed. SO#26211389 Currently the OB Defen…" at bounding box center [922, 444] width 308 height 40
click at [969, 444] on textarea "Please be advised the order has been placed. SO#26211389 Currently the OB Defen…" at bounding box center [922, 444] width 308 height 40
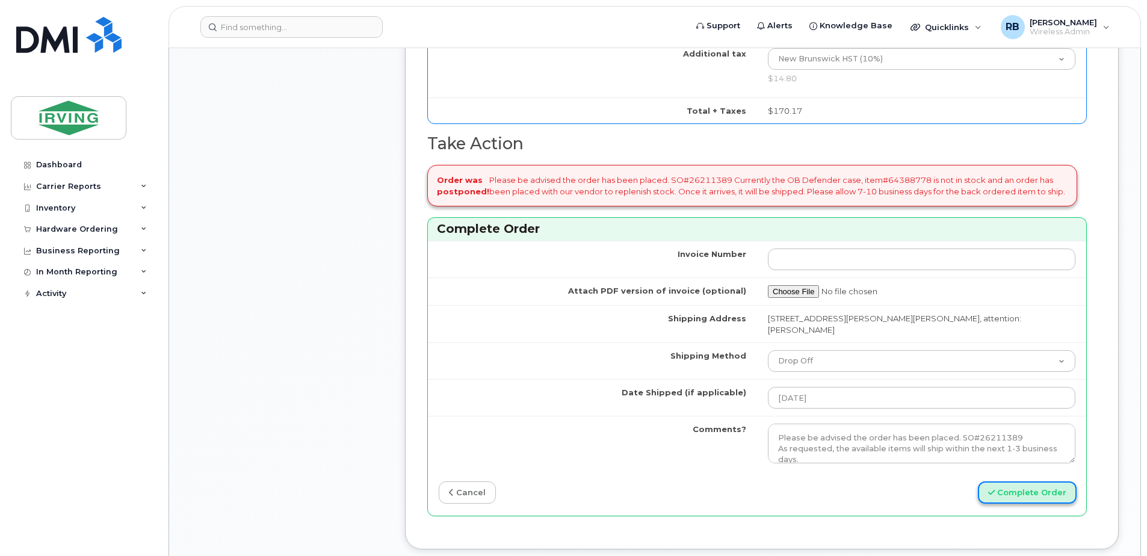
click at [994, 489] on icon "submit" at bounding box center [991, 493] width 7 height 8
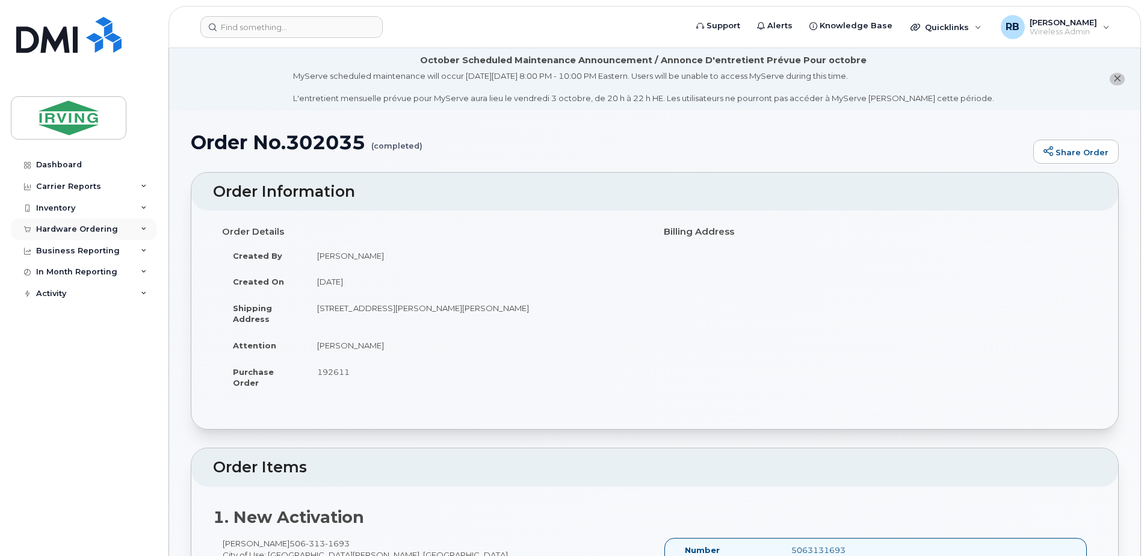
click at [88, 226] on div "Hardware Ordering" at bounding box center [77, 230] width 82 height 10
click at [46, 274] on div "Orders" at bounding box center [56, 274] width 29 height 11
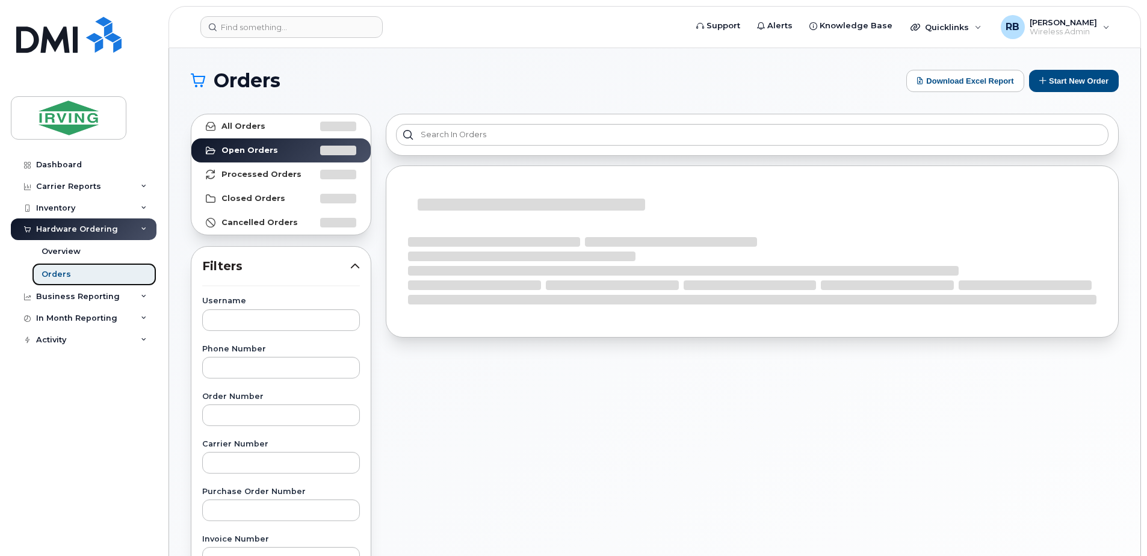
scroll to position [161, 0]
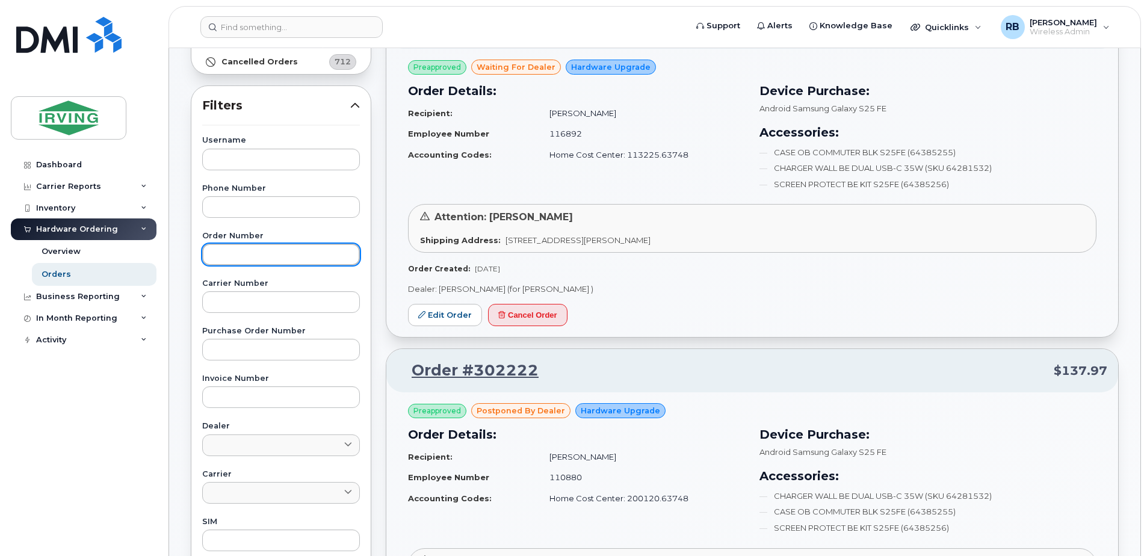
click at [237, 260] on input "text" at bounding box center [281, 255] width 158 height 22
type input "299751"
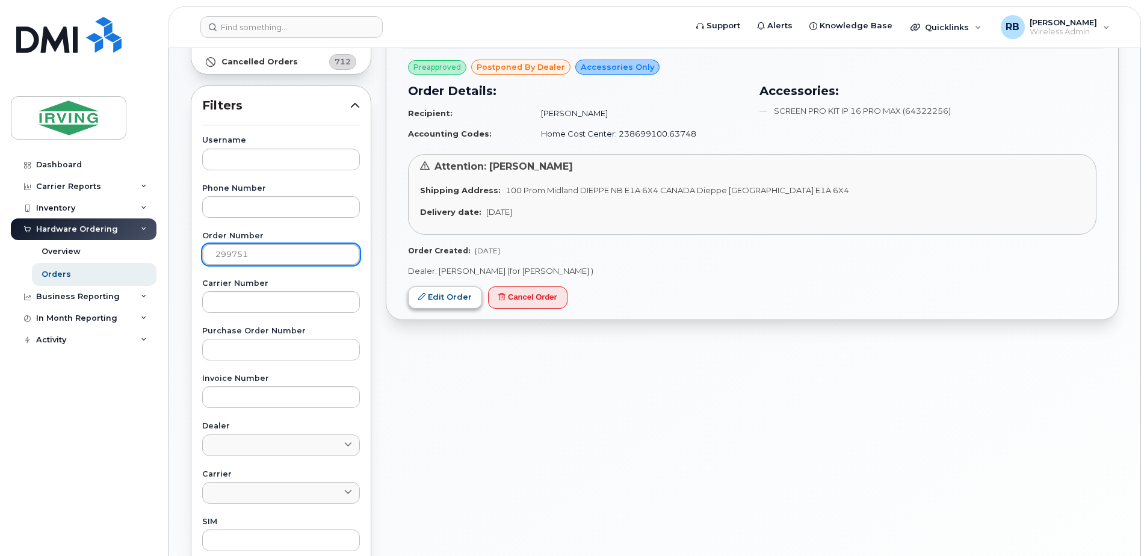
scroll to position [80, 0]
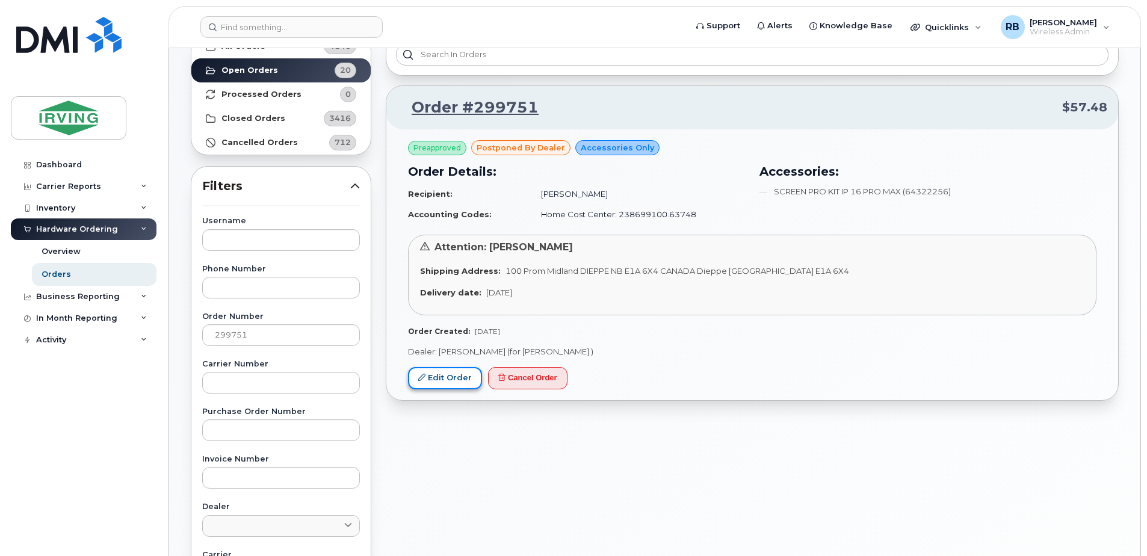
click at [442, 382] on link "Edit Order" at bounding box center [445, 378] width 74 height 22
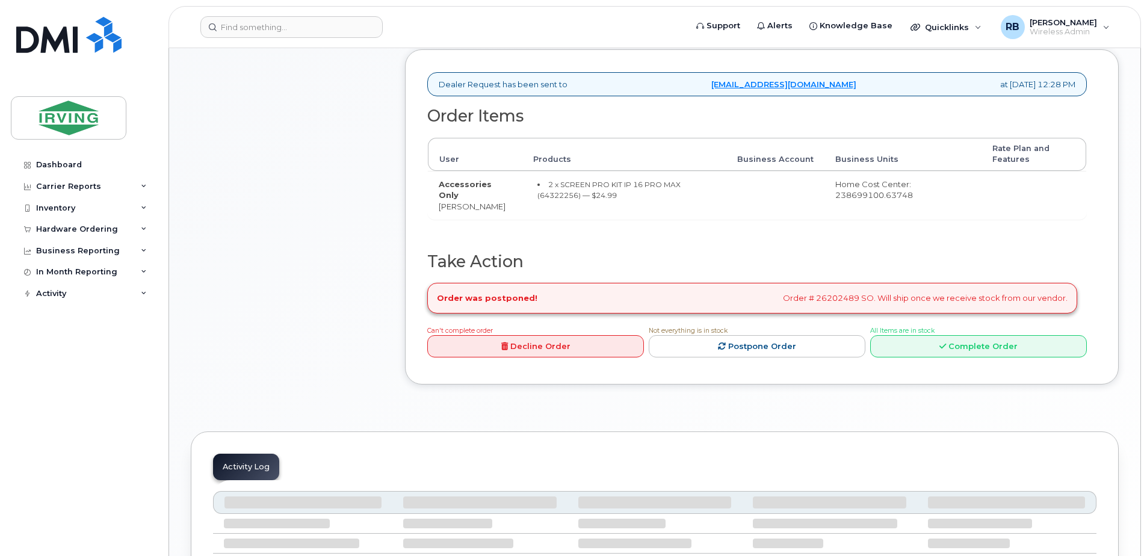
scroll to position [463, 0]
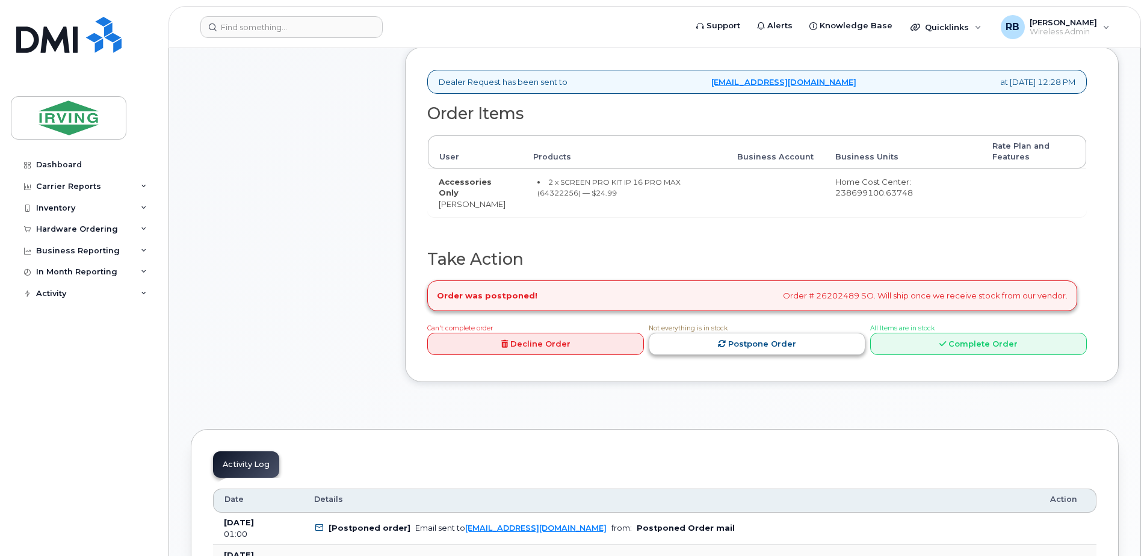
click at [732, 345] on link "Postpone Order" at bounding box center [757, 344] width 217 height 22
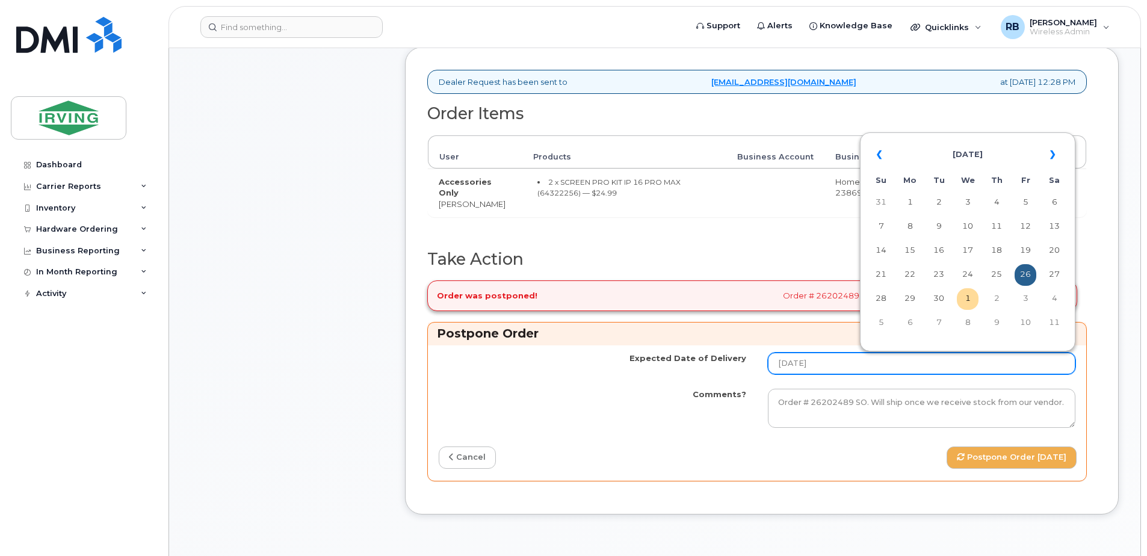
click at [849, 370] on input "[DATE]" at bounding box center [922, 364] width 308 height 22
click at [966, 326] on td "8" at bounding box center [968, 323] width 22 height 22
type input "[DATE]"
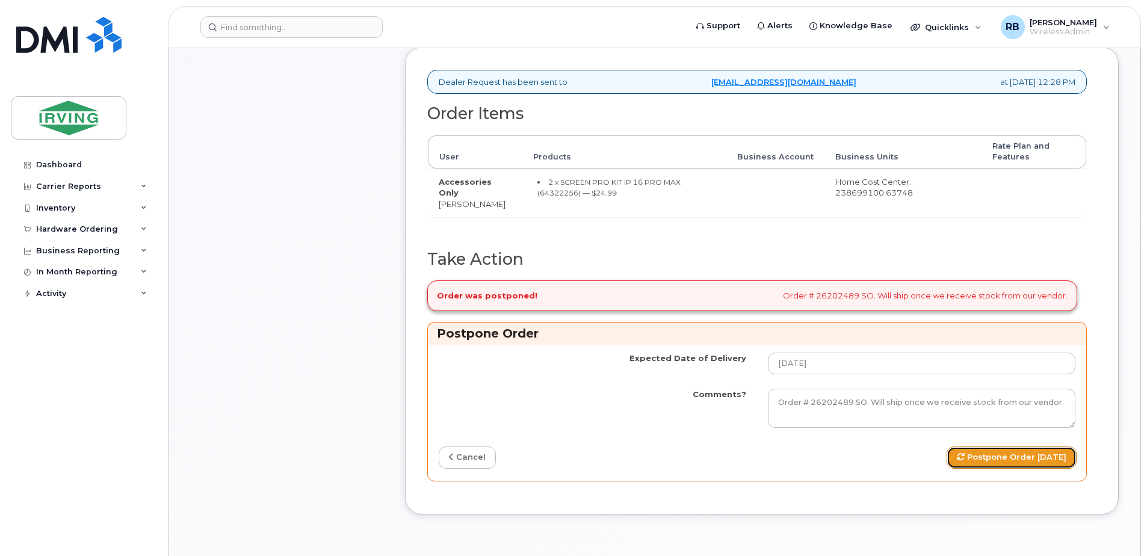
click at [956, 456] on button "Postpone Order [DATE]" at bounding box center [1012, 458] width 130 height 22
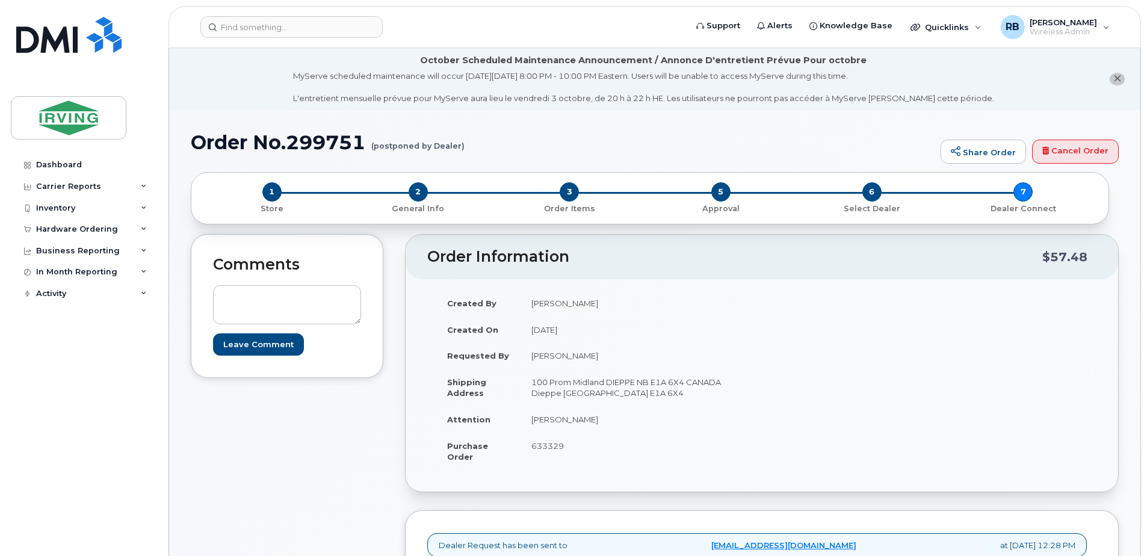
drag, startPoint x: 98, startPoint y: 229, endPoint x: 84, endPoint y: 241, distance: 19.2
click at [98, 229] on div "Hardware Ordering" at bounding box center [77, 230] width 82 height 10
click at [49, 277] on div "Orders" at bounding box center [56, 274] width 29 height 11
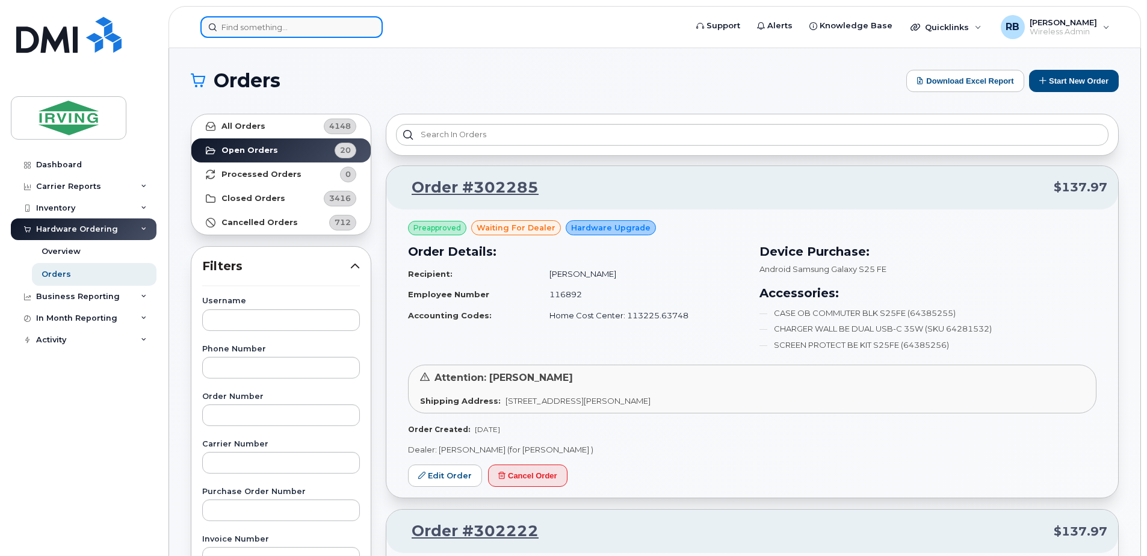
click at [233, 26] on input at bounding box center [291, 27] width 182 height 22
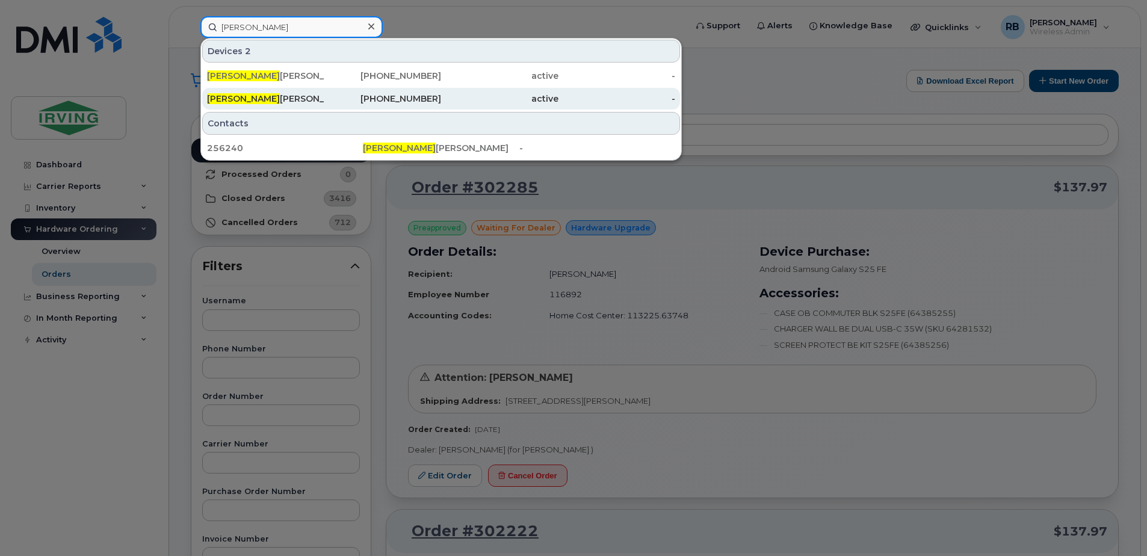
type input "[PERSON_NAME]"
click at [229, 101] on span "[PERSON_NAME]" at bounding box center [243, 98] width 73 height 11
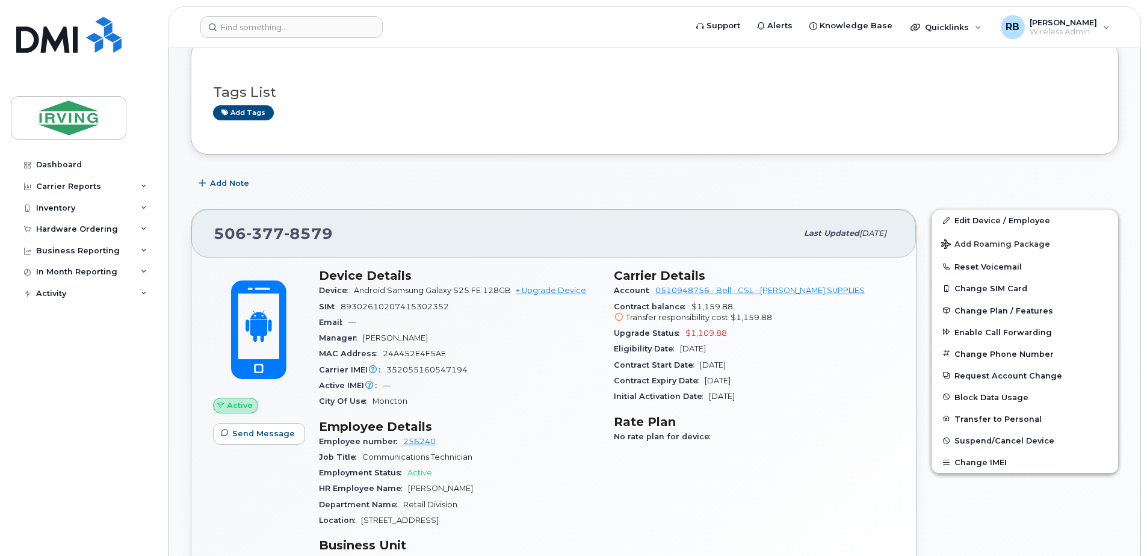
scroll to position [241, 0]
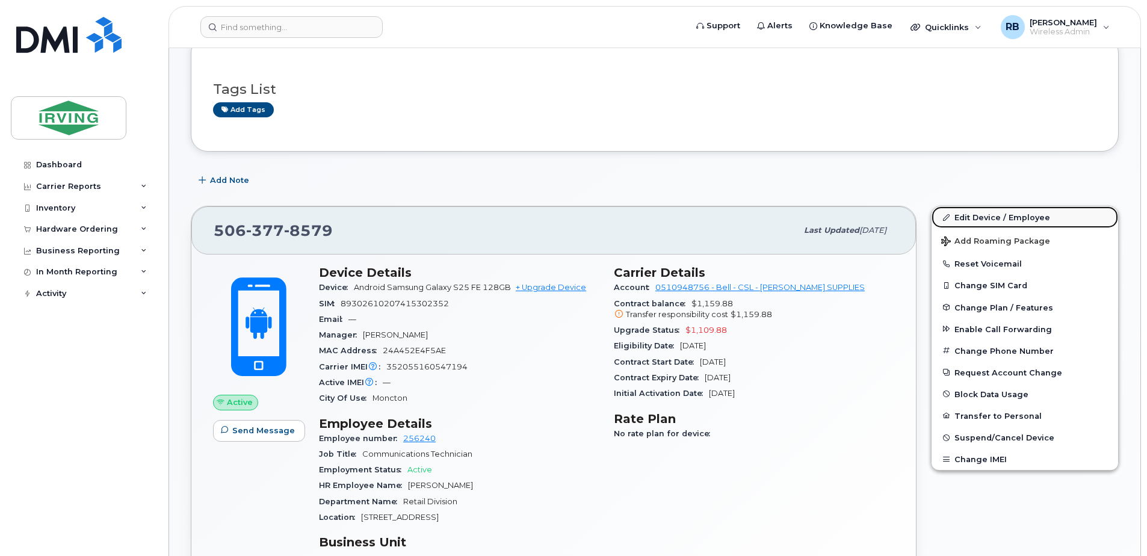
click at [956, 217] on link "Edit Device / Employee" at bounding box center [1025, 217] width 187 height 22
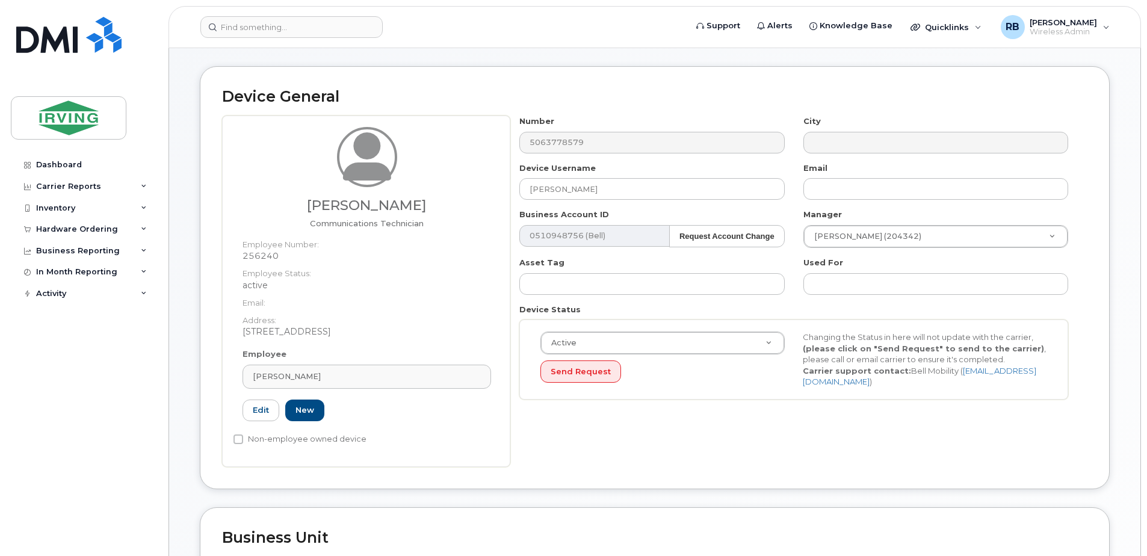
scroll to position [80, 0]
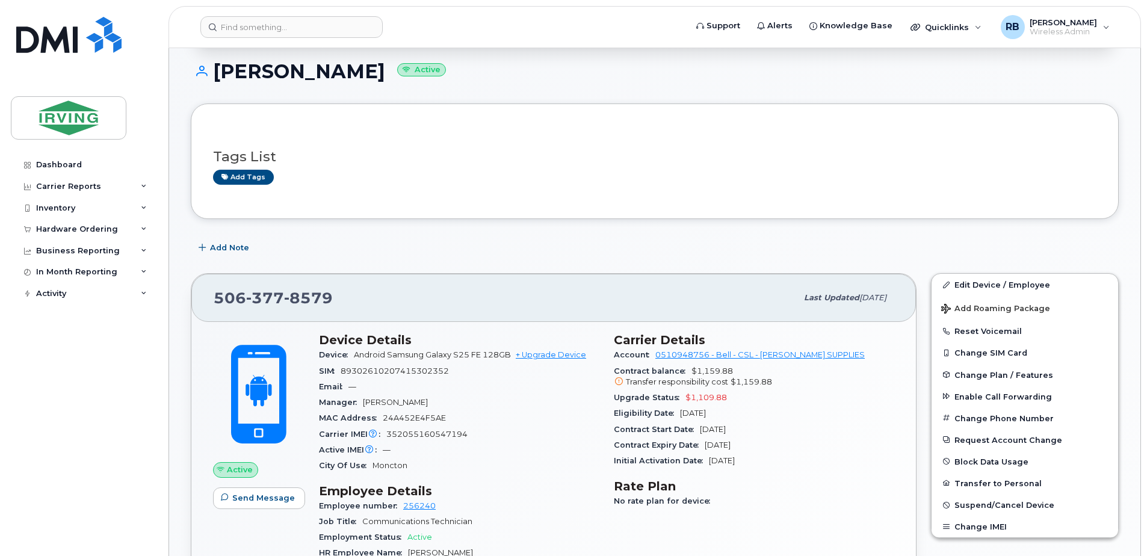
scroll to position [241, 0]
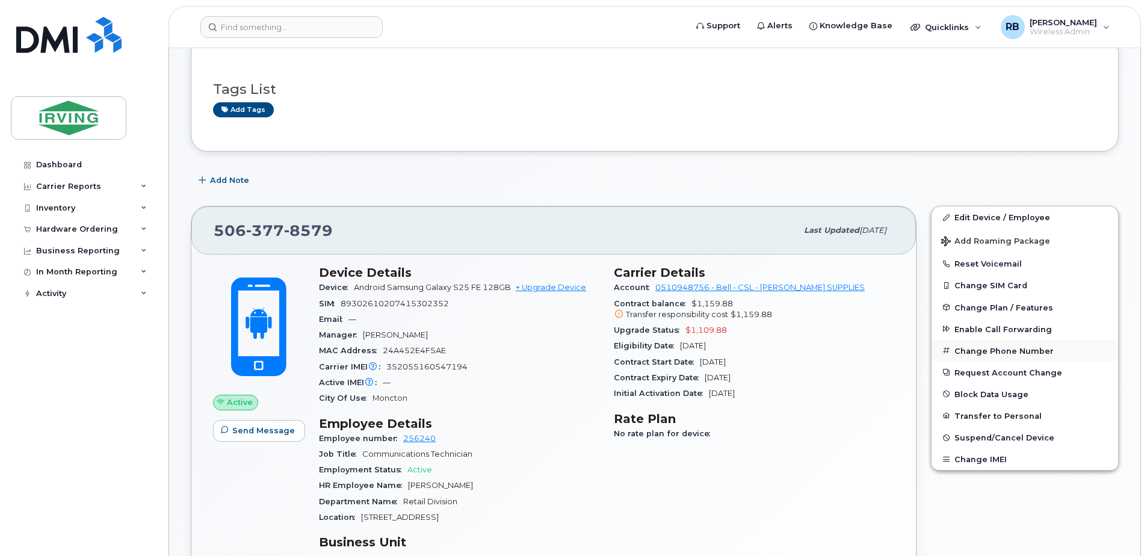
click at [968, 352] on button "Change Phone Number" at bounding box center [1025, 351] width 187 height 22
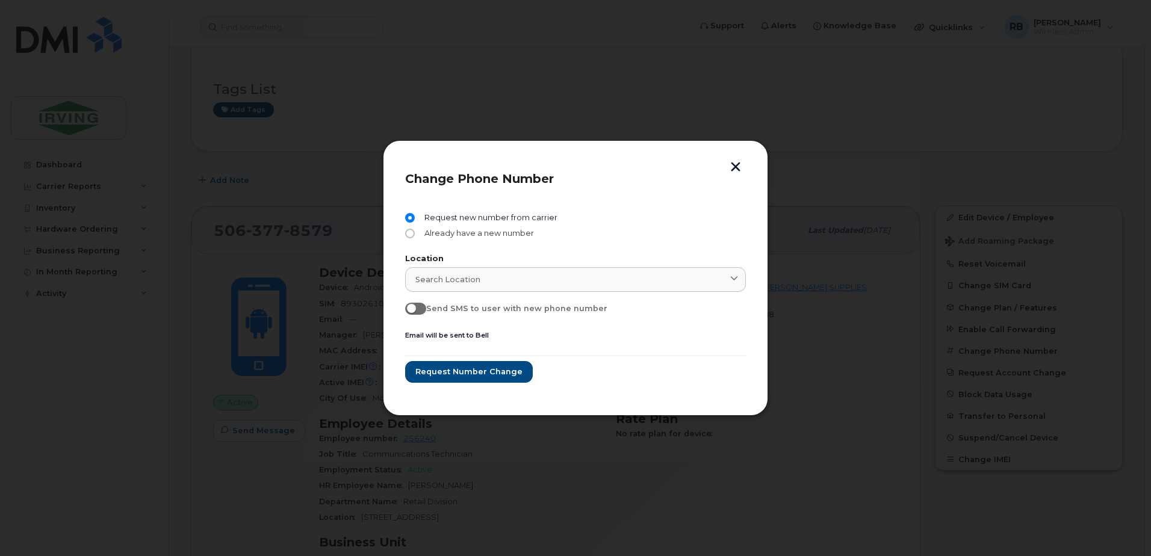
click at [413, 232] on input "Already have a new number" at bounding box center [410, 234] width 10 height 10
radio input "true"
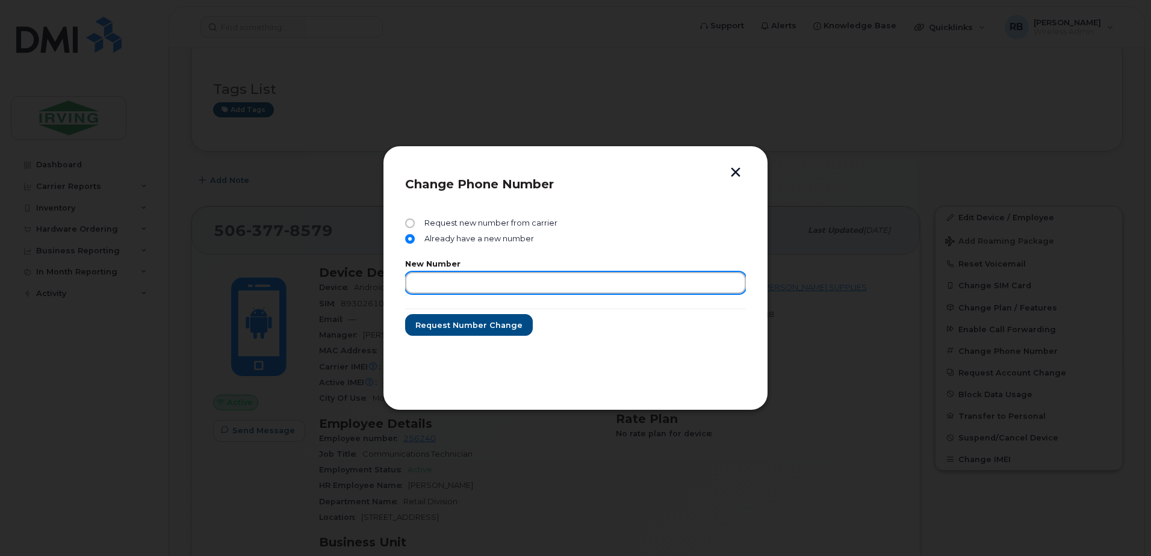
click at [428, 280] on input "text" at bounding box center [575, 283] width 341 height 22
type input "5063773385"
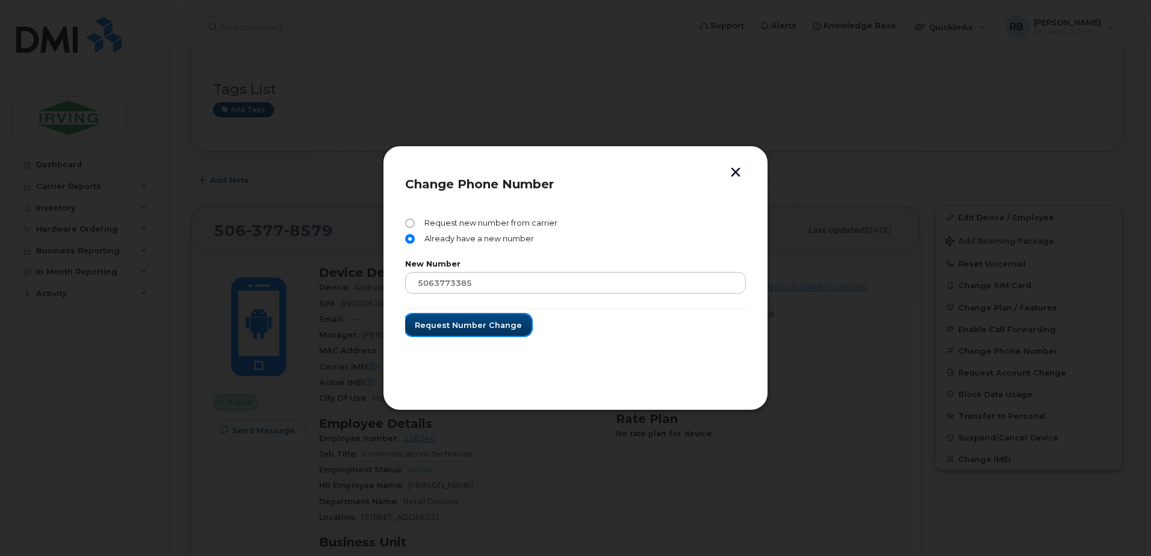
click at [471, 328] on span "Request number change" at bounding box center [468, 325] width 107 height 11
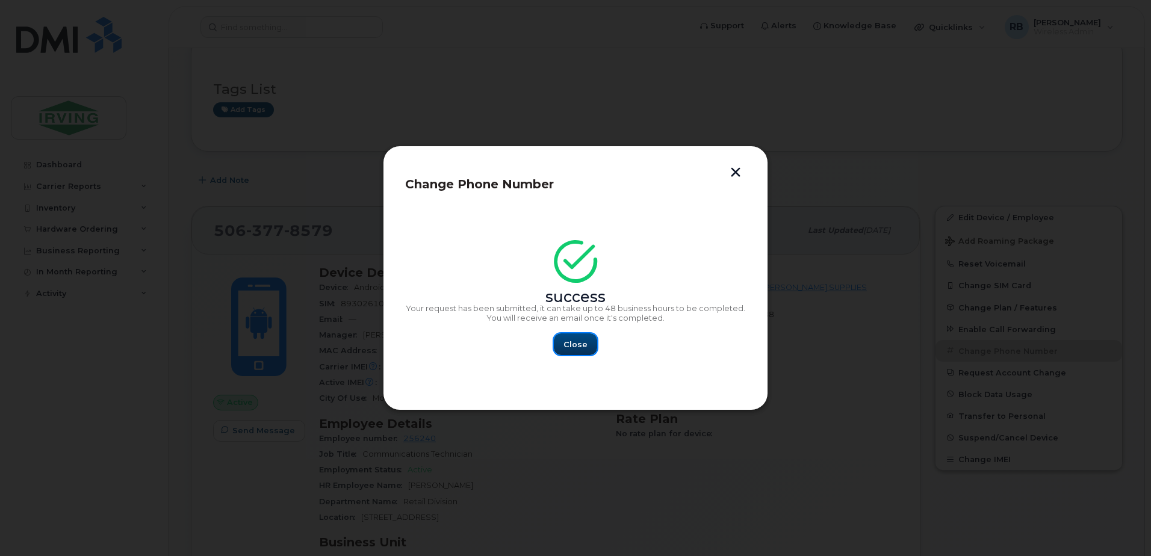
click at [569, 340] on span "Close" at bounding box center [575, 344] width 24 height 11
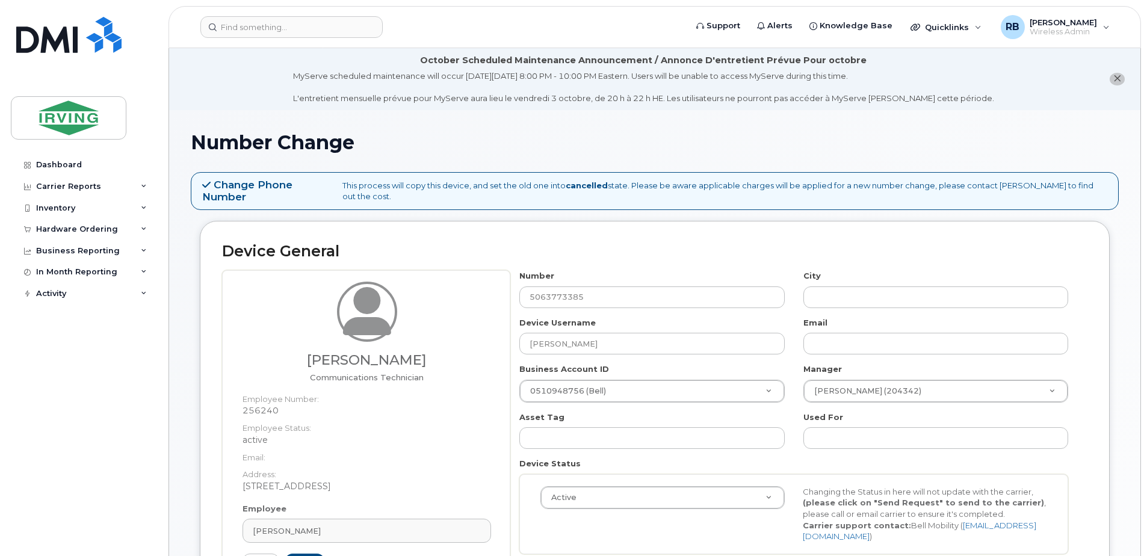
click at [1115, 73] on button "close notification" at bounding box center [1117, 79] width 15 height 13
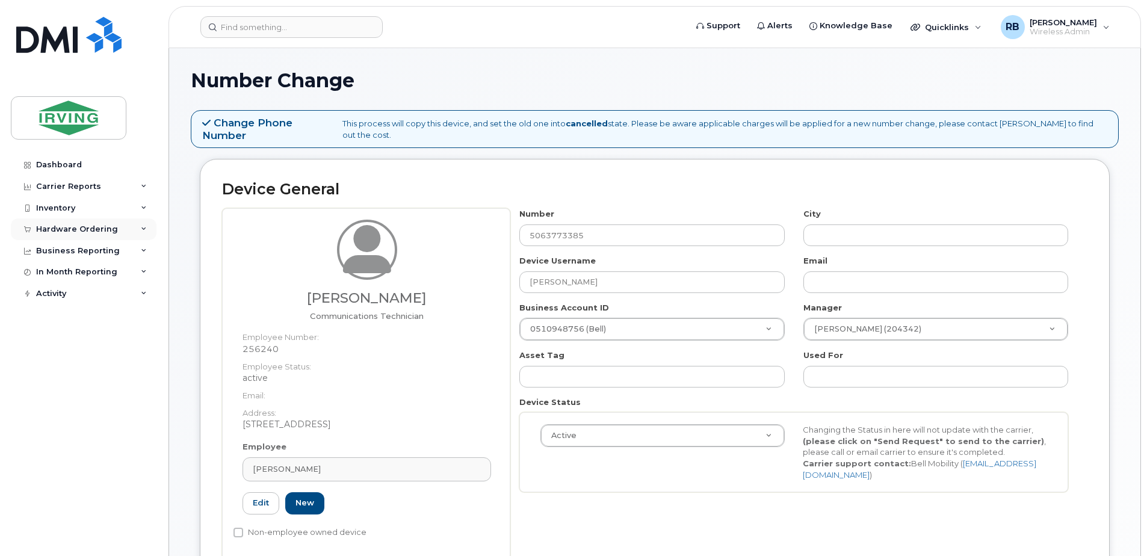
click at [104, 234] on div "Hardware Ordering" at bounding box center [84, 229] width 146 height 22
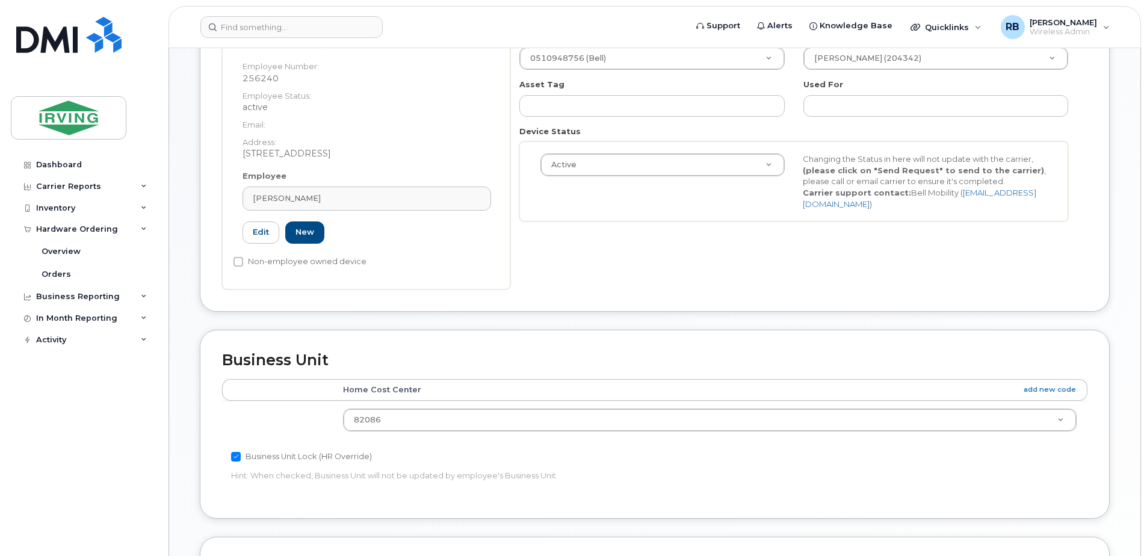
scroll to position [321, 0]
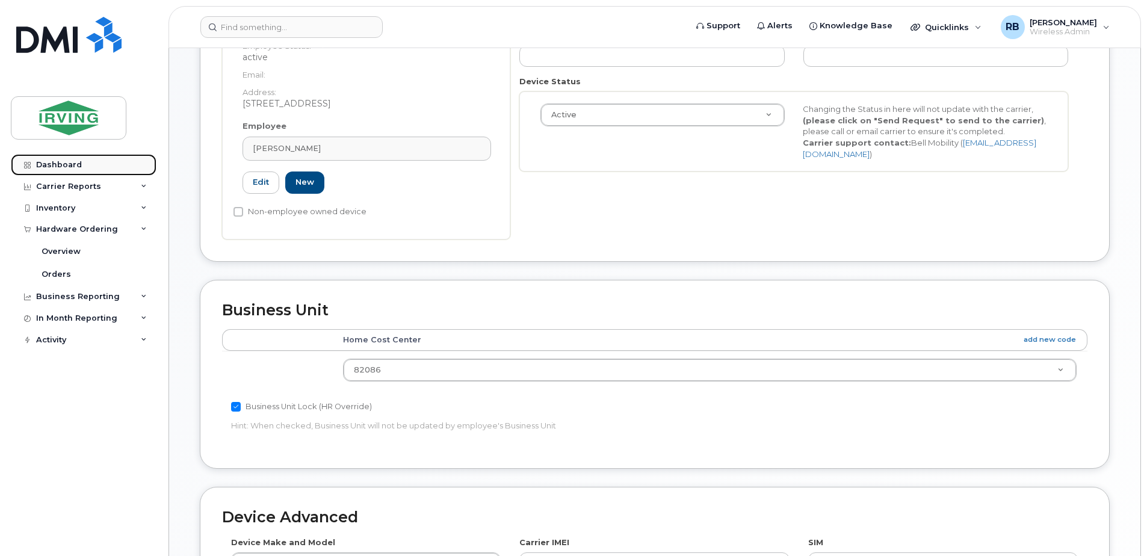
click at [82, 163] on link "Dashboard" at bounding box center [84, 165] width 146 height 22
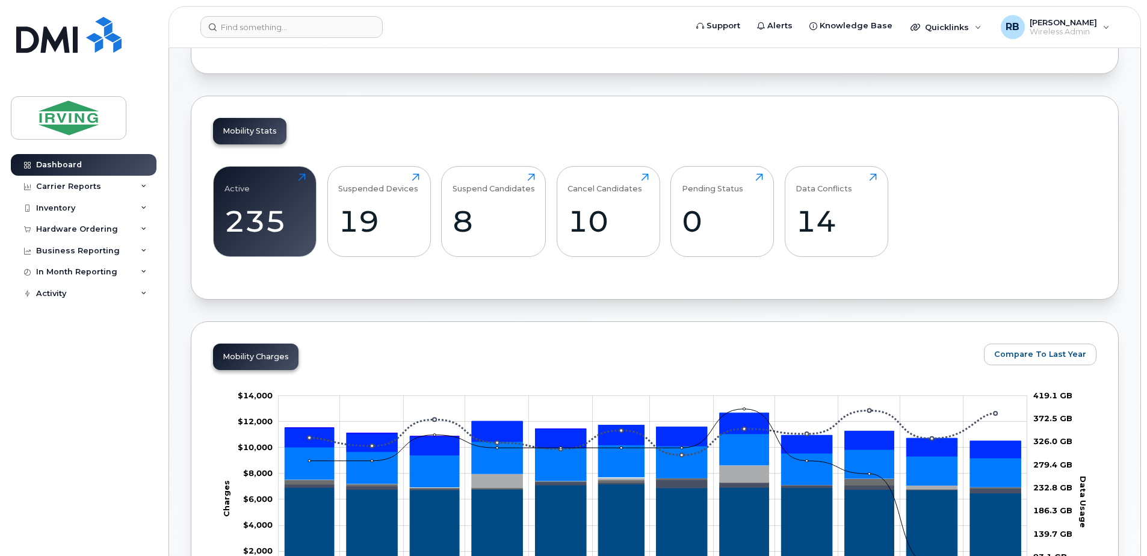
scroll to position [80, 0]
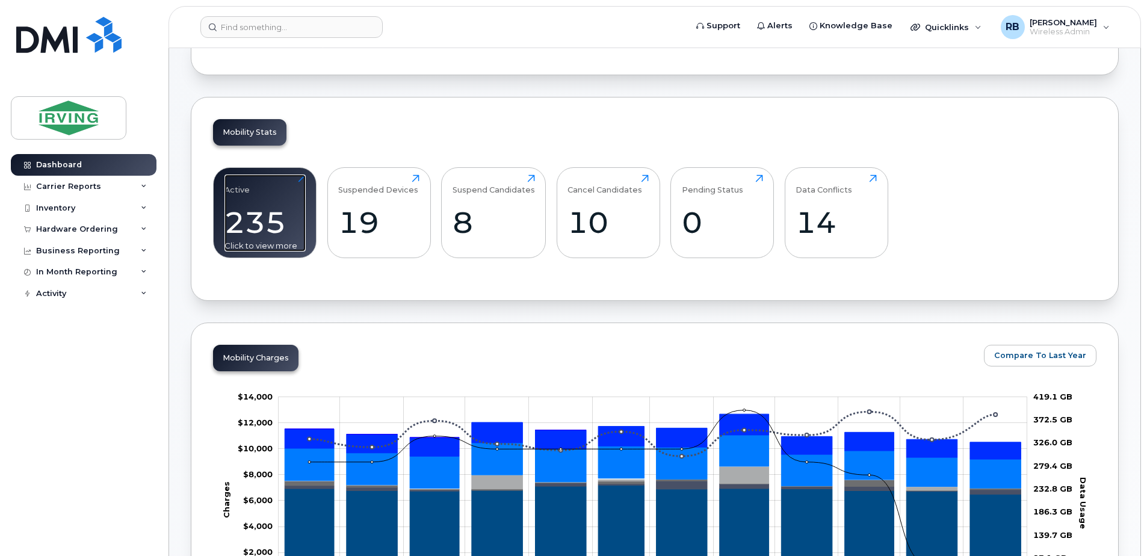
click at [249, 196] on div "Active 235 Click to view more" at bounding box center [265, 213] width 81 height 77
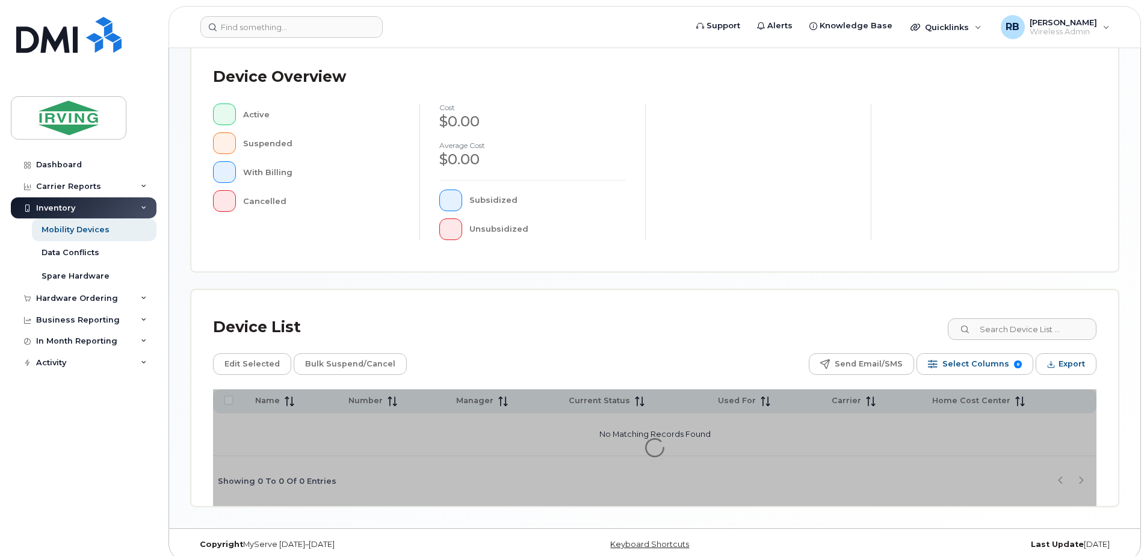
scroll to position [271, 0]
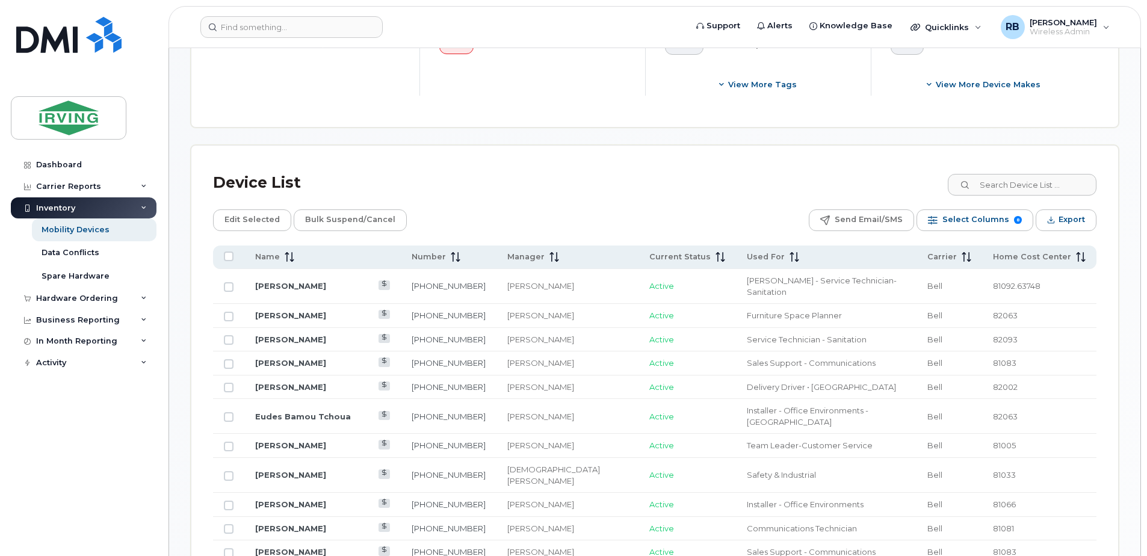
scroll to position [512, 0]
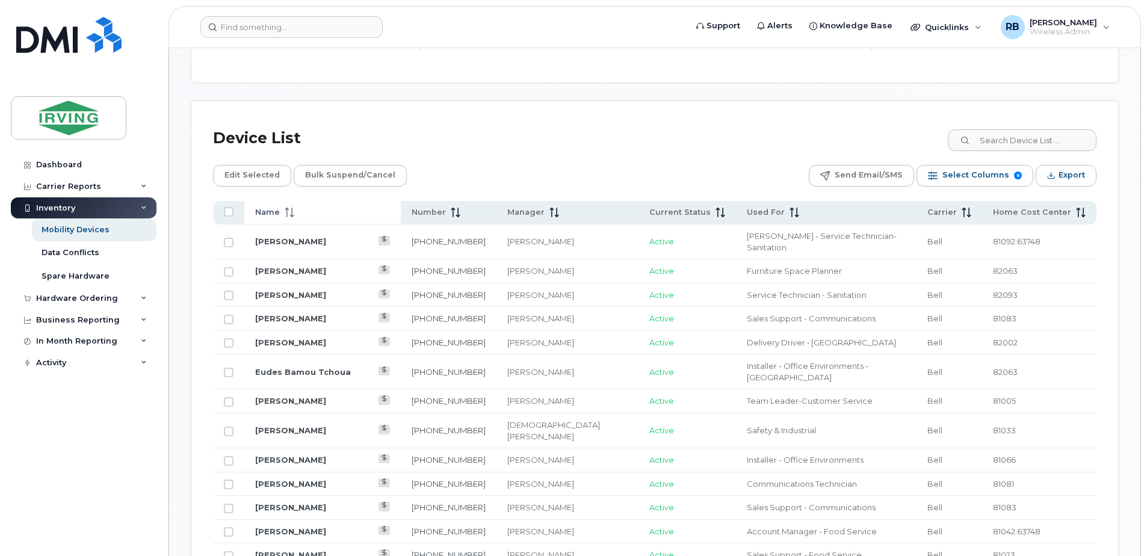
click at [287, 214] on icon at bounding box center [287, 213] width 1 height 10
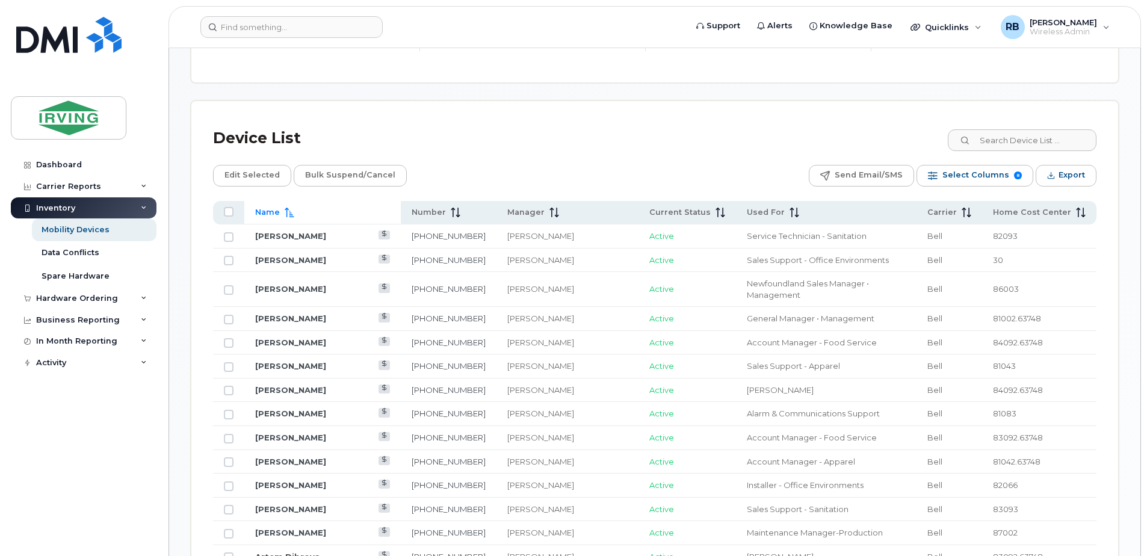
click at [287, 214] on icon at bounding box center [289, 213] width 9 height 10
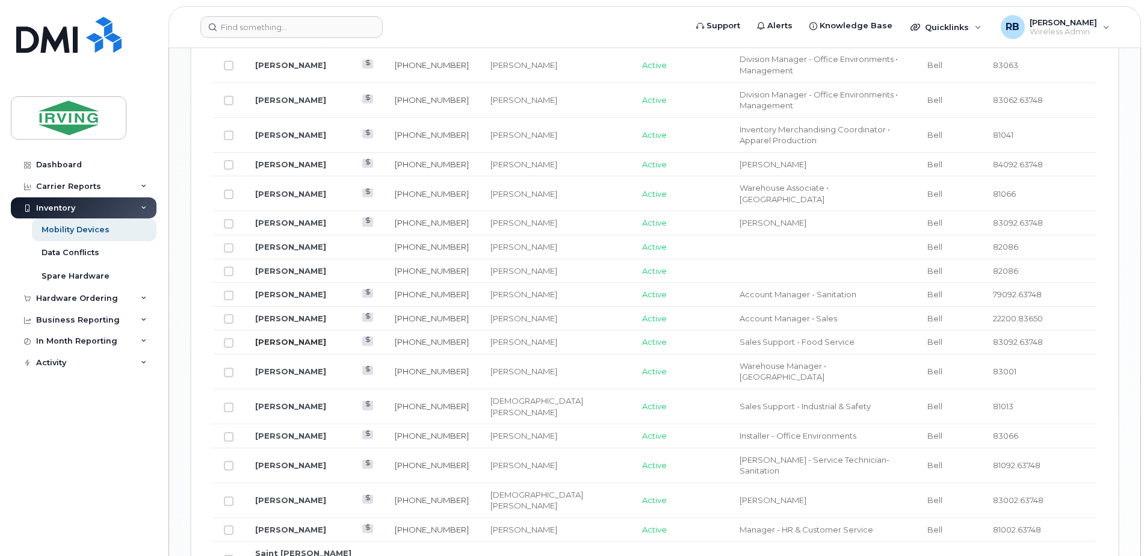
scroll to position [994, 0]
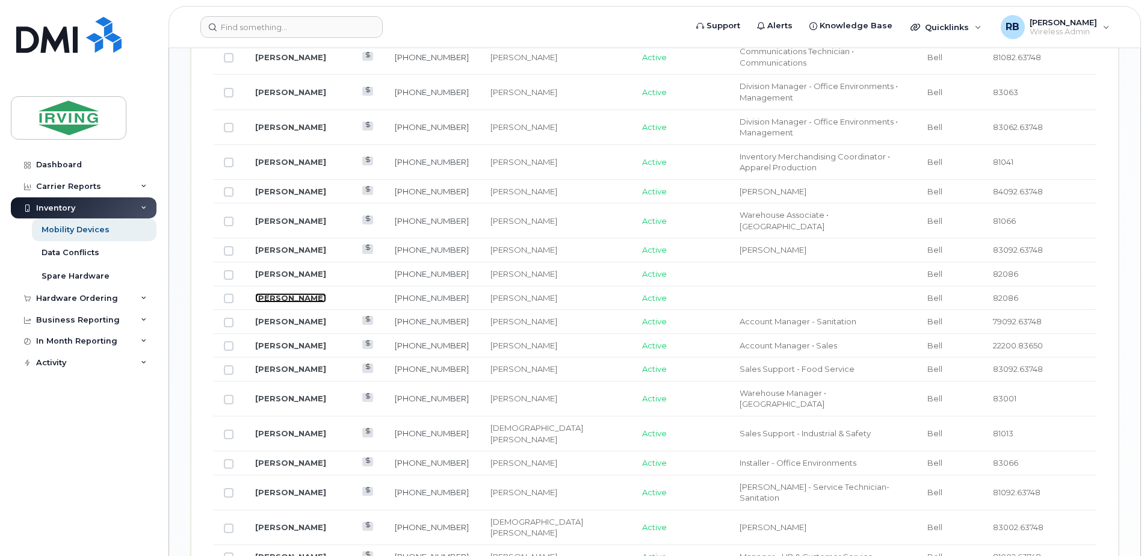
click at [280, 293] on link "[PERSON_NAME]" at bounding box center [290, 298] width 71 height 10
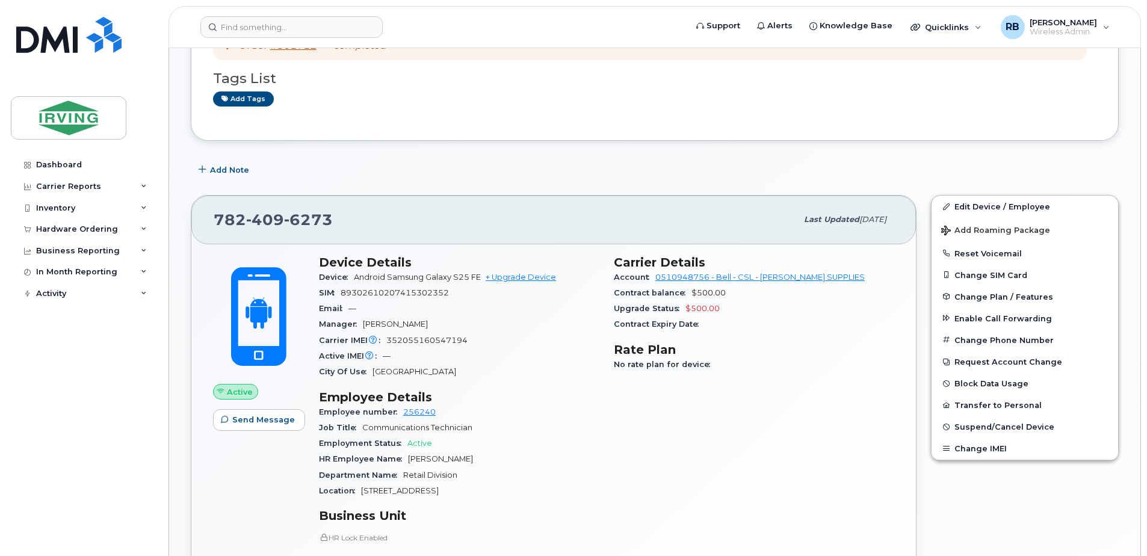
scroll to position [241, 0]
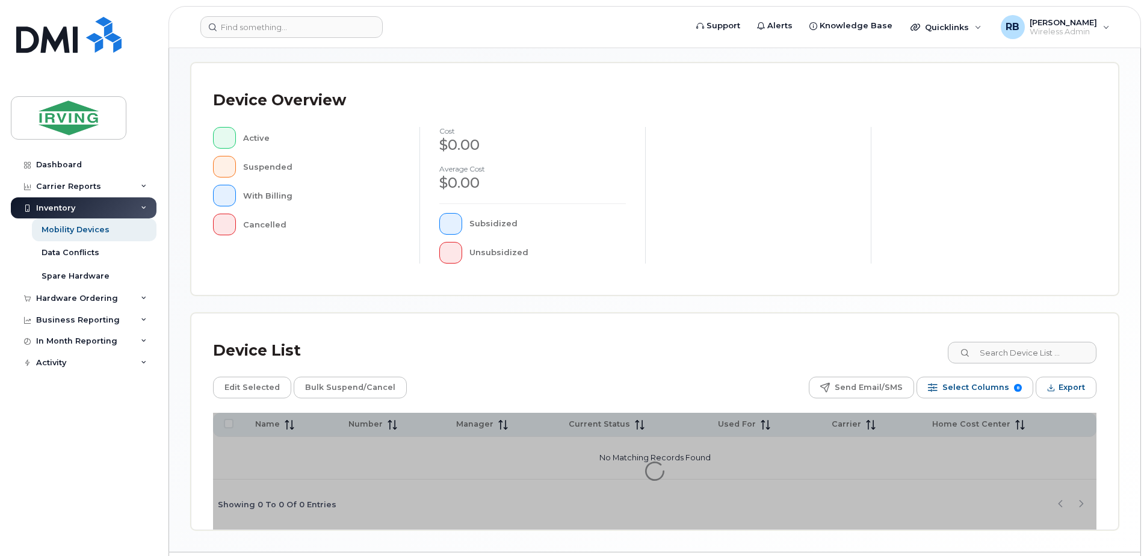
scroll to position [271, 0]
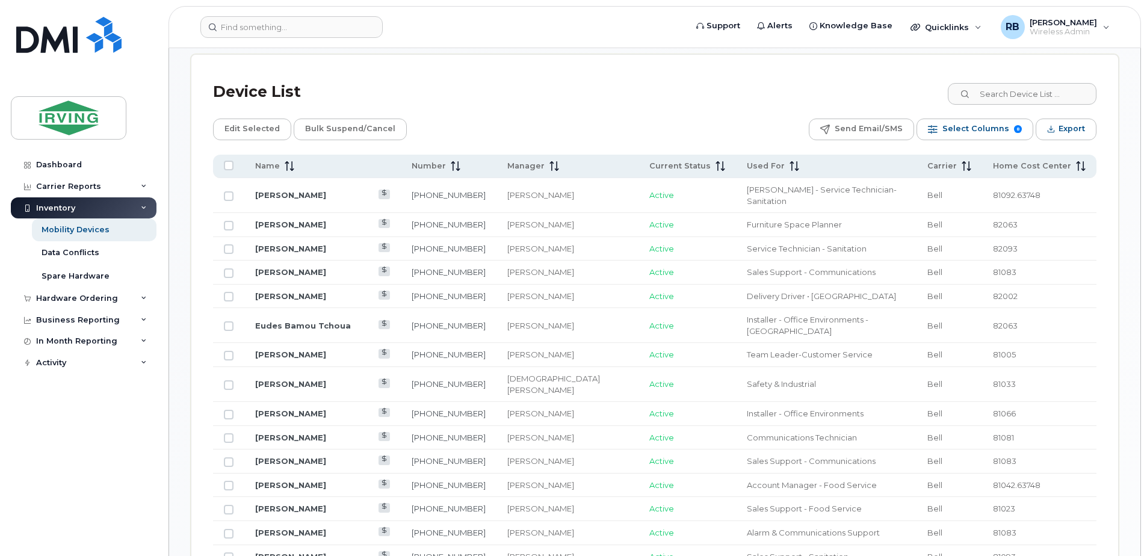
scroll to position [512, 0]
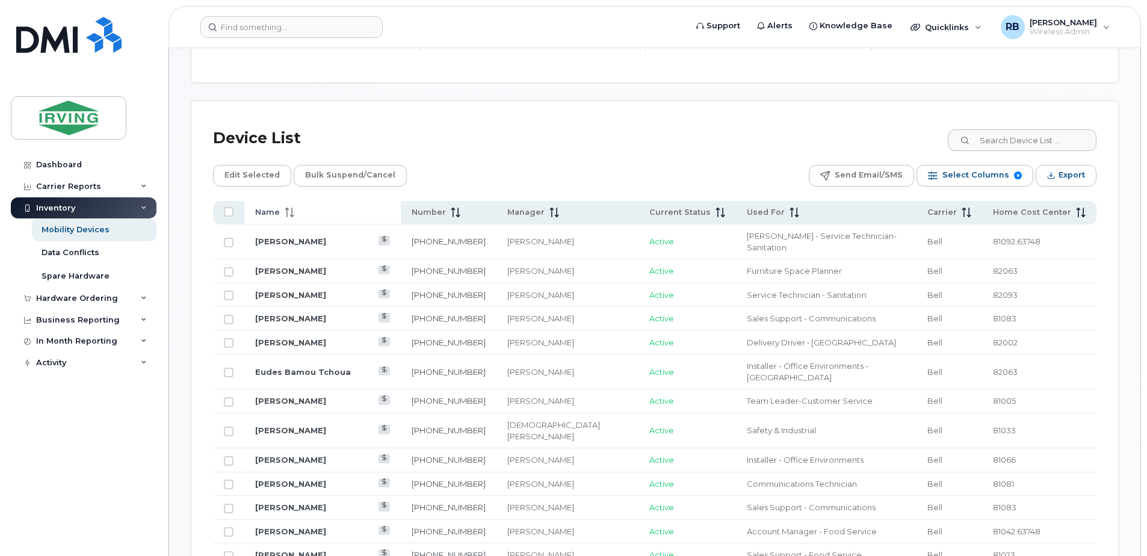
click at [275, 211] on span "Name" at bounding box center [267, 212] width 25 height 11
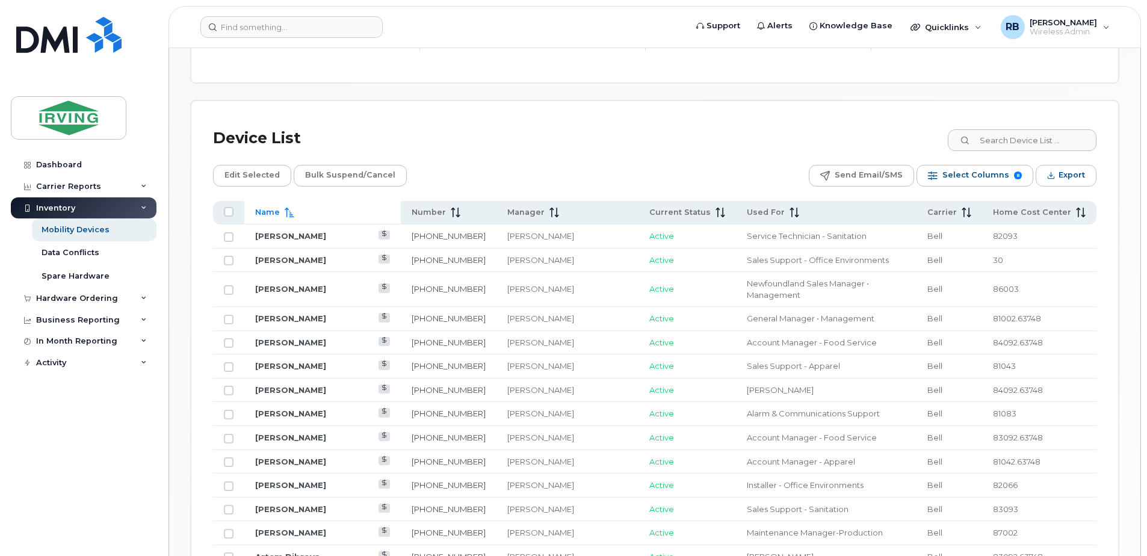
click at [275, 211] on span "Name" at bounding box center [267, 212] width 25 height 11
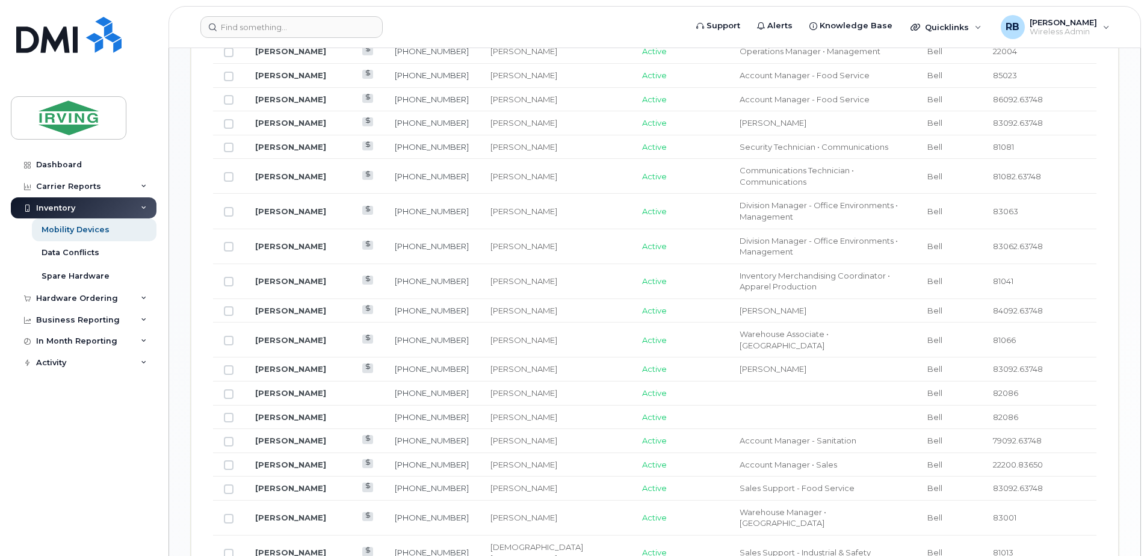
scroll to position [914, 0]
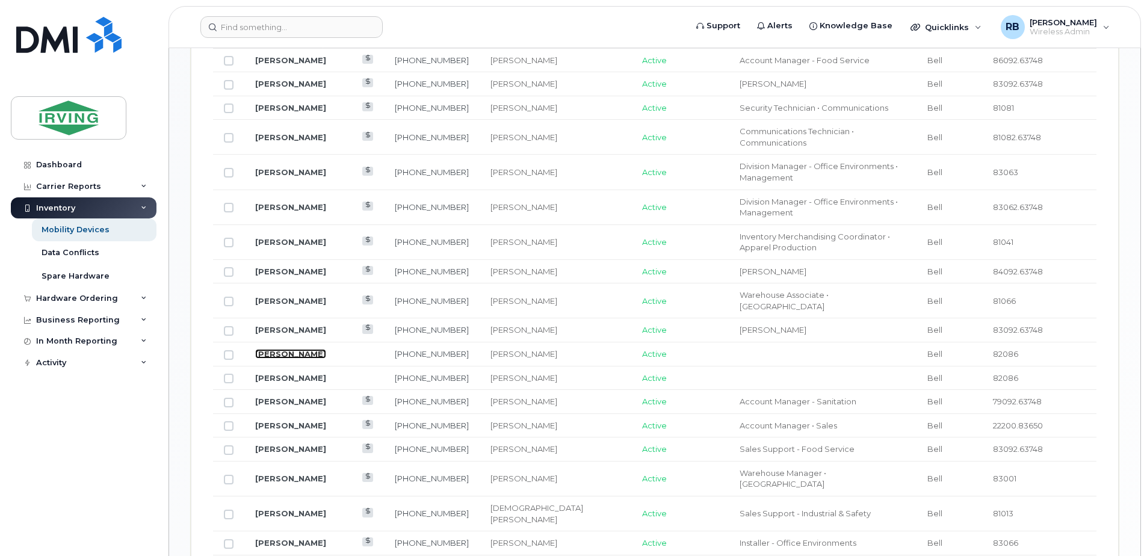
click at [271, 349] on link "[PERSON_NAME]" at bounding box center [290, 354] width 71 height 10
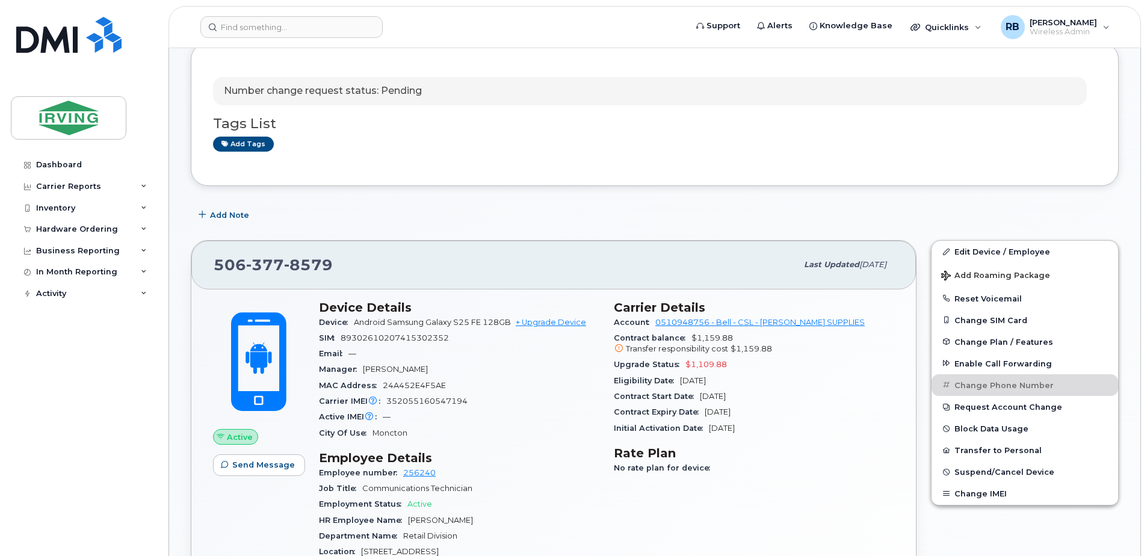
scroll to position [241, 0]
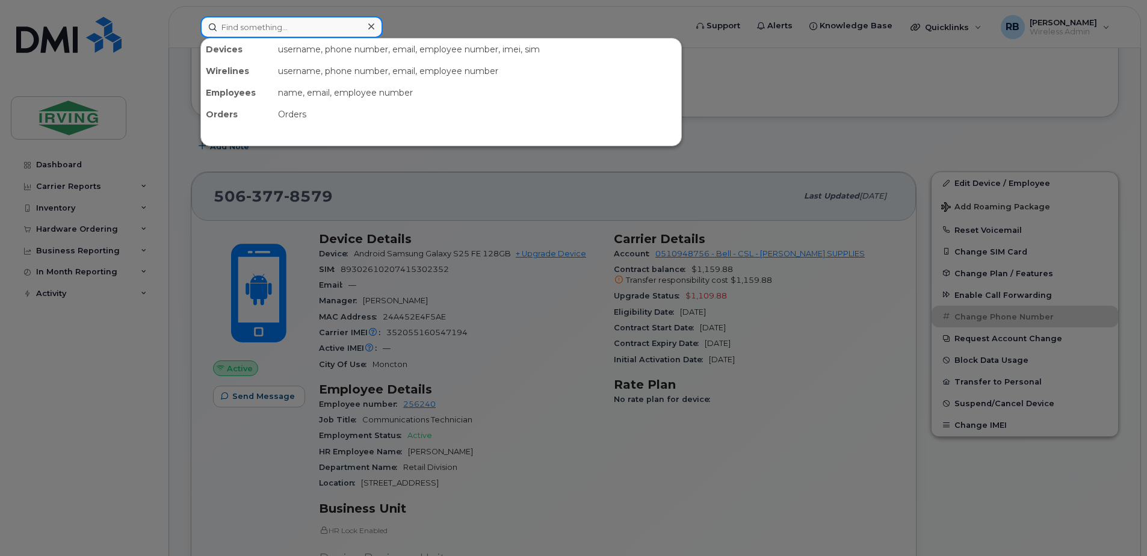
click at [290, 26] on input at bounding box center [291, 27] width 182 height 22
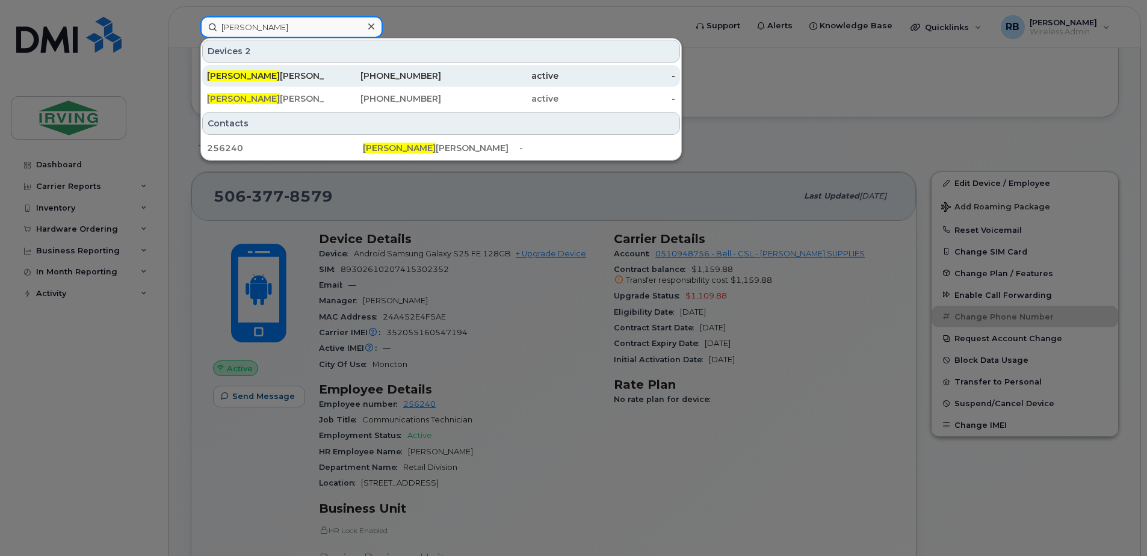
type input "[PERSON_NAME]"
click at [248, 76] on div "[PERSON_NAME] [PERSON_NAME]" at bounding box center [265, 76] width 117 height 12
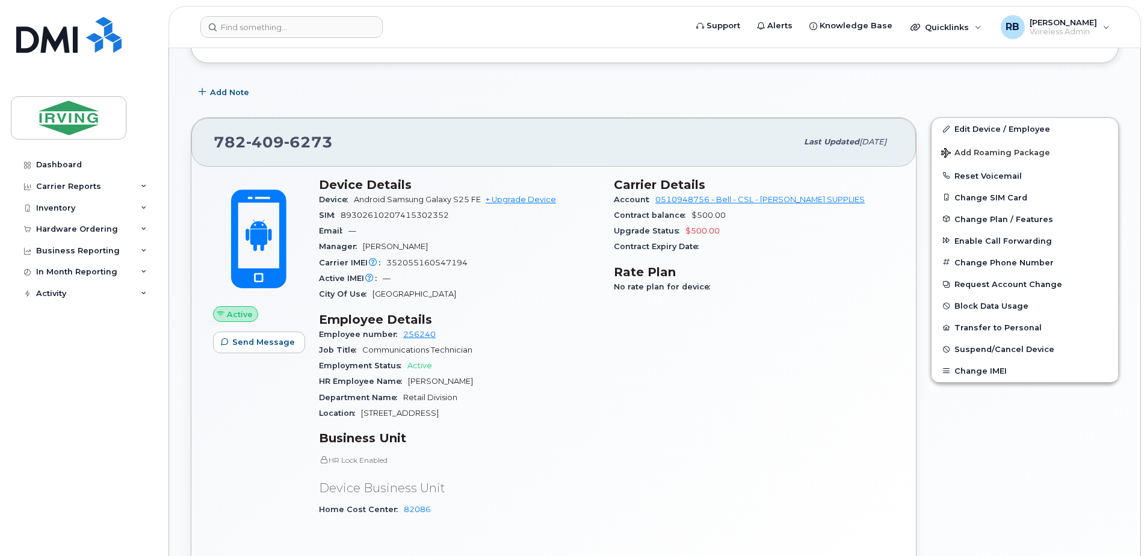
scroll to position [321, 0]
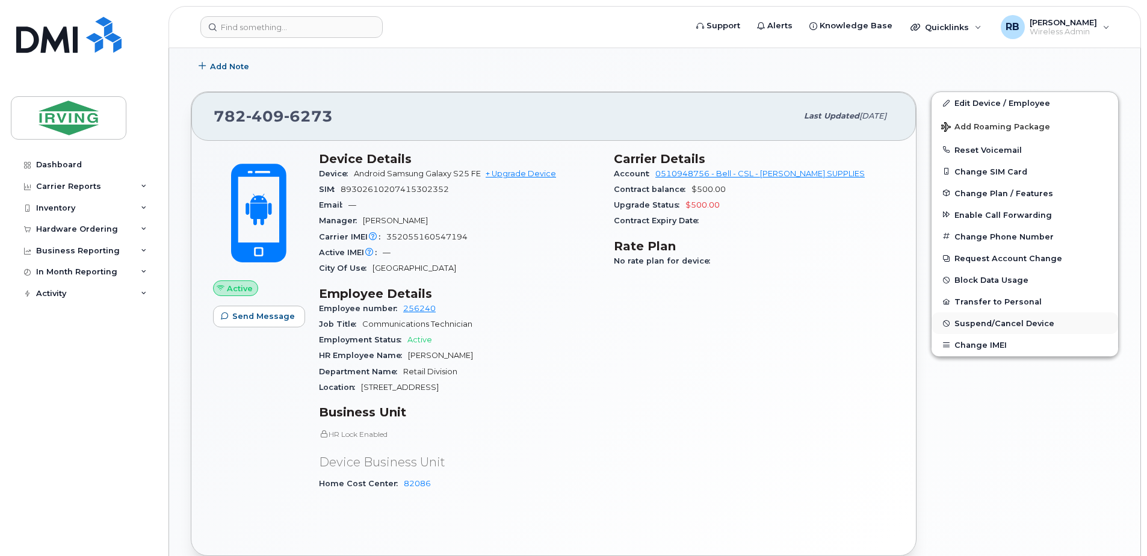
click at [960, 320] on span "Suspend/Cancel Device" at bounding box center [1005, 323] width 100 height 9
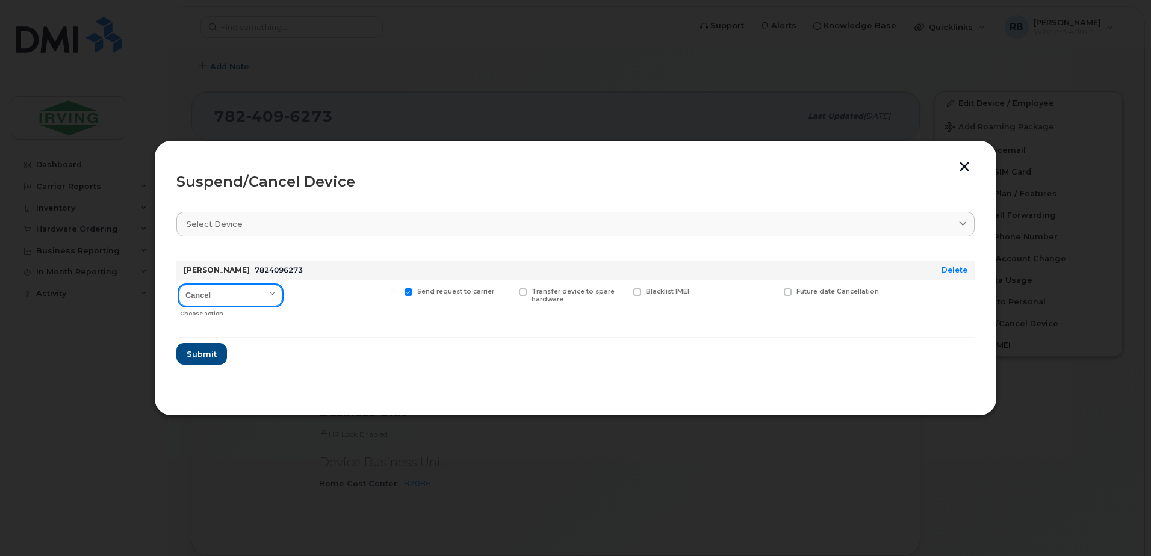
click at [200, 299] on select "Cancel Suspend - Extend Suspension Suspend - Reduced Rate Suspend - Full Rate S…" at bounding box center [231, 296] width 104 height 22
click at [959, 167] on button "button" at bounding box center [964, 168] width 18 height 13
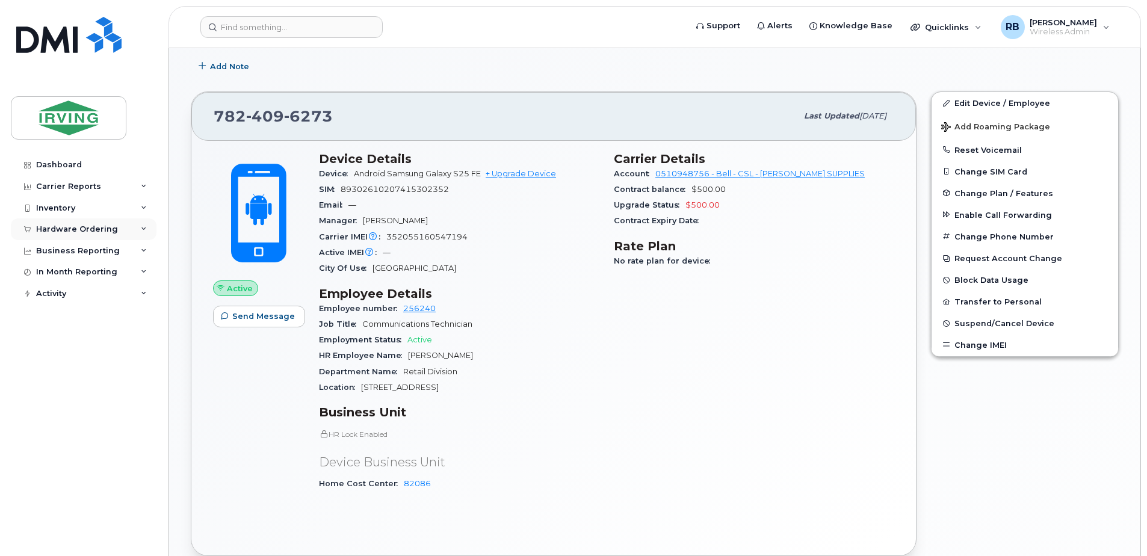
click at [43, 228] on div "Hardware Ordering" at bounding box center [77, 230] width 82 height 10
click at [52, 272] on div "Orders" at bounding box center [56, 274] width 29 height 11
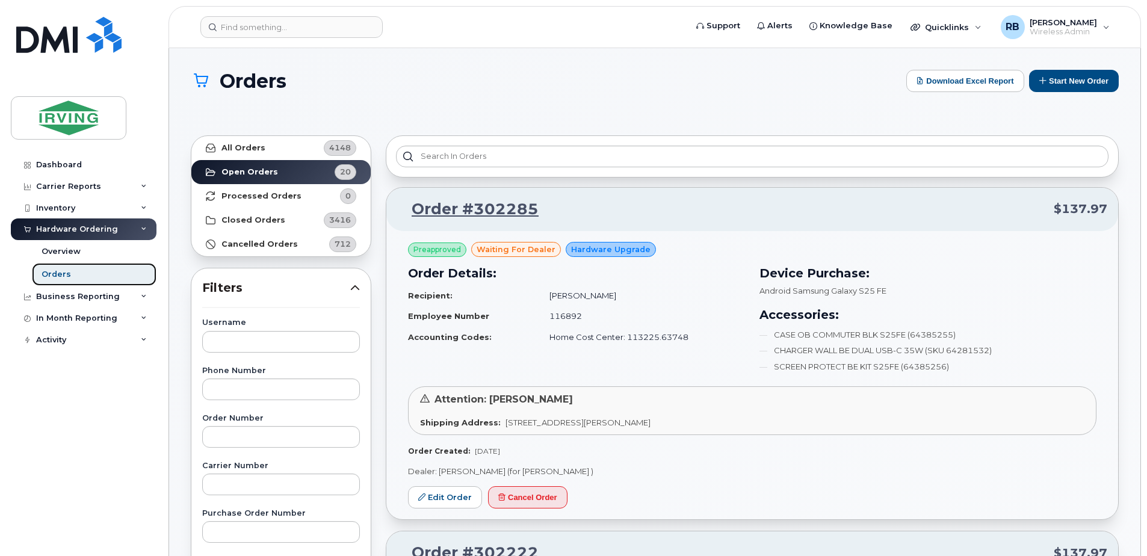
click at [70, 276] on link "Orders" at bounding box center [94, 274] width 125 height 23
click at [495, 22] on form at bounding box center [439, 27] width 478 height 22
